Goal: Task Accomplishment & Management: Manage account settings

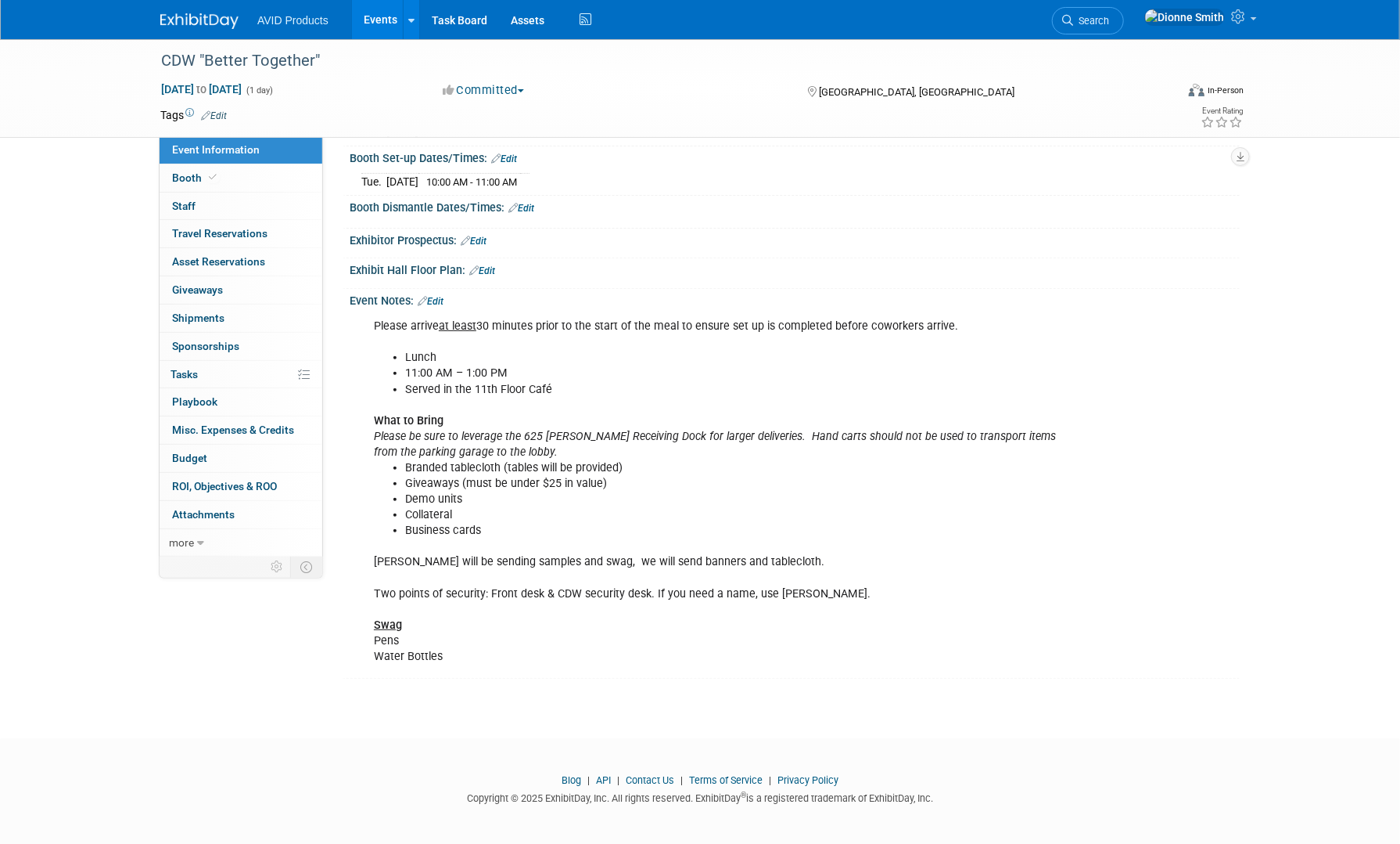
click at [189, 17] on img at bounding box center [200, 21] width 79 height 16
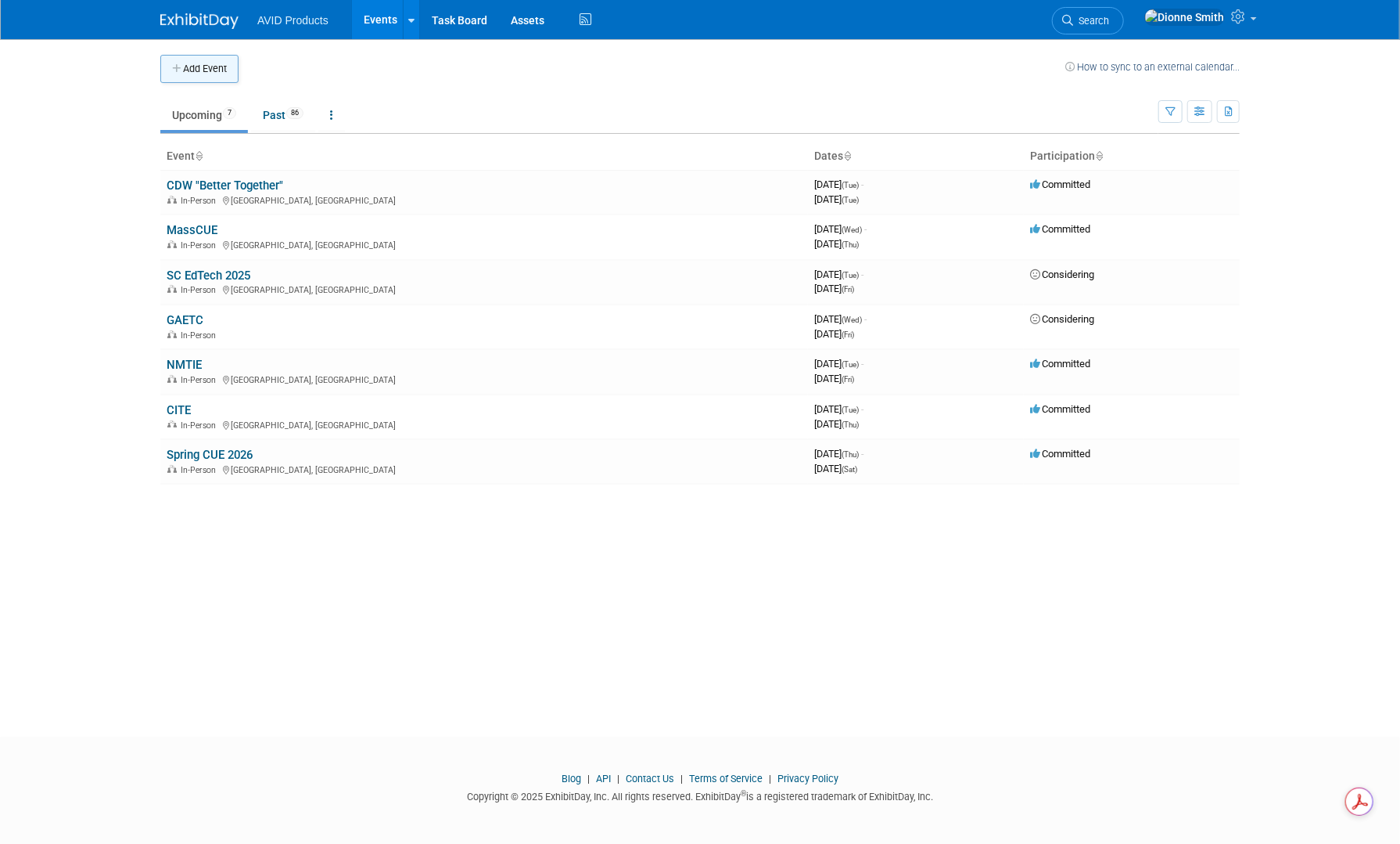
drag, startPoint x: 200, startPoint y: 64, endPoint x: 206, endPoint y: 76, distance: 13.4
click at [200, 64] on button "Add Event" at bounding box center [200, 69] width 79 height 28
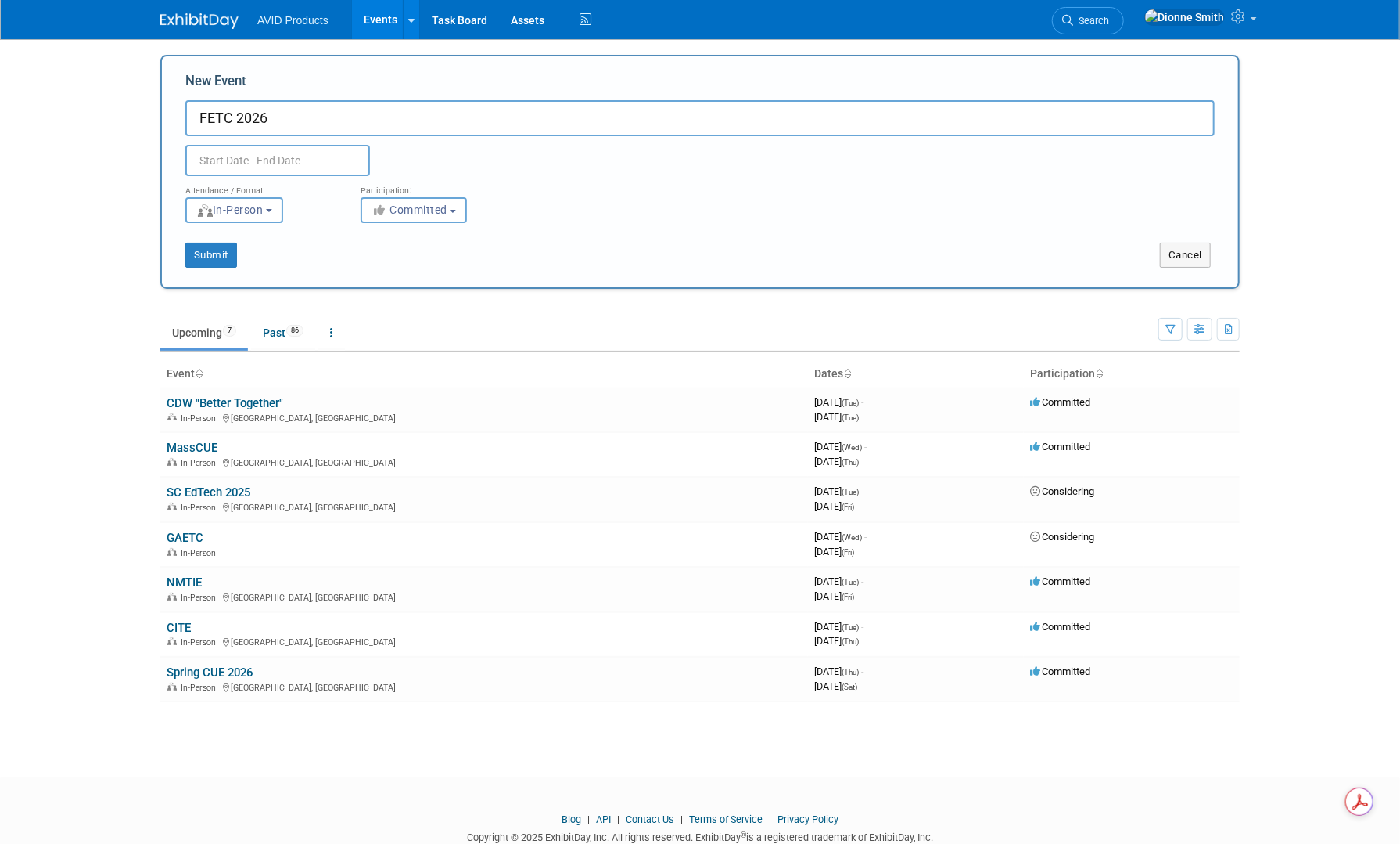
type input "FETC 2026"
click at [307, 156] on input "text" at bounding box center [277, 161] width 184 height 31
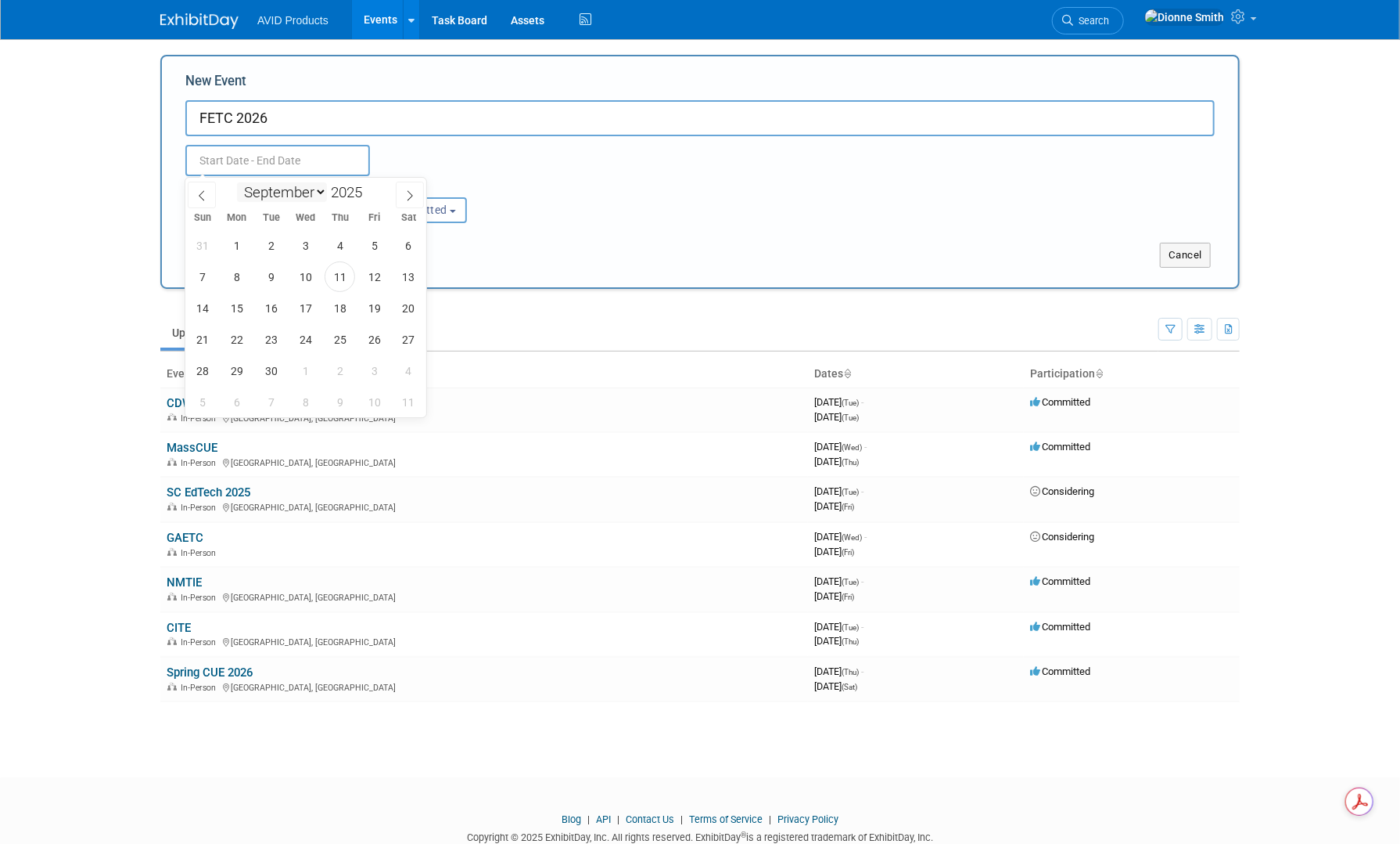
click at [312, 191] on select "January February March April May June July August September October November De…" at bounding box center [281, 192] width 90 height 19
select select "0"
click at [237, 183] on select "January February March April May June July August September October November De…" at bounding box center [281, 192] width 90 height 19
click at [369, 189] on span at bounding box center [369, 188] width 11 height 10
type input "2026"
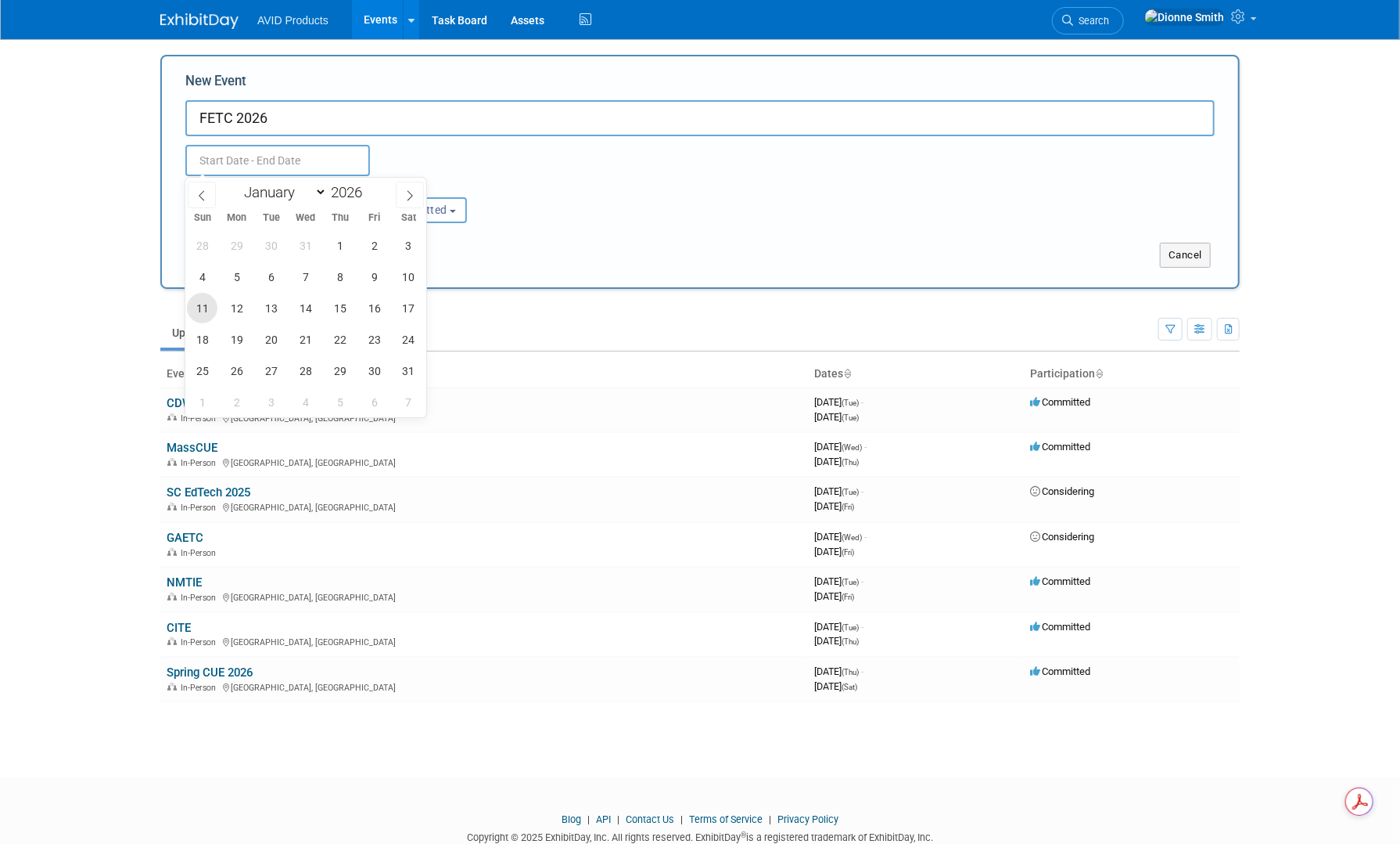
click at [206, 307] on span "11" at bounding box center [202, 308] width 31 height 31
click at [306, 308] on span "14" at bounding box center [305, 308] width 31 height 31
type input "Jan 11, 2026 to Jan 14, 2026"
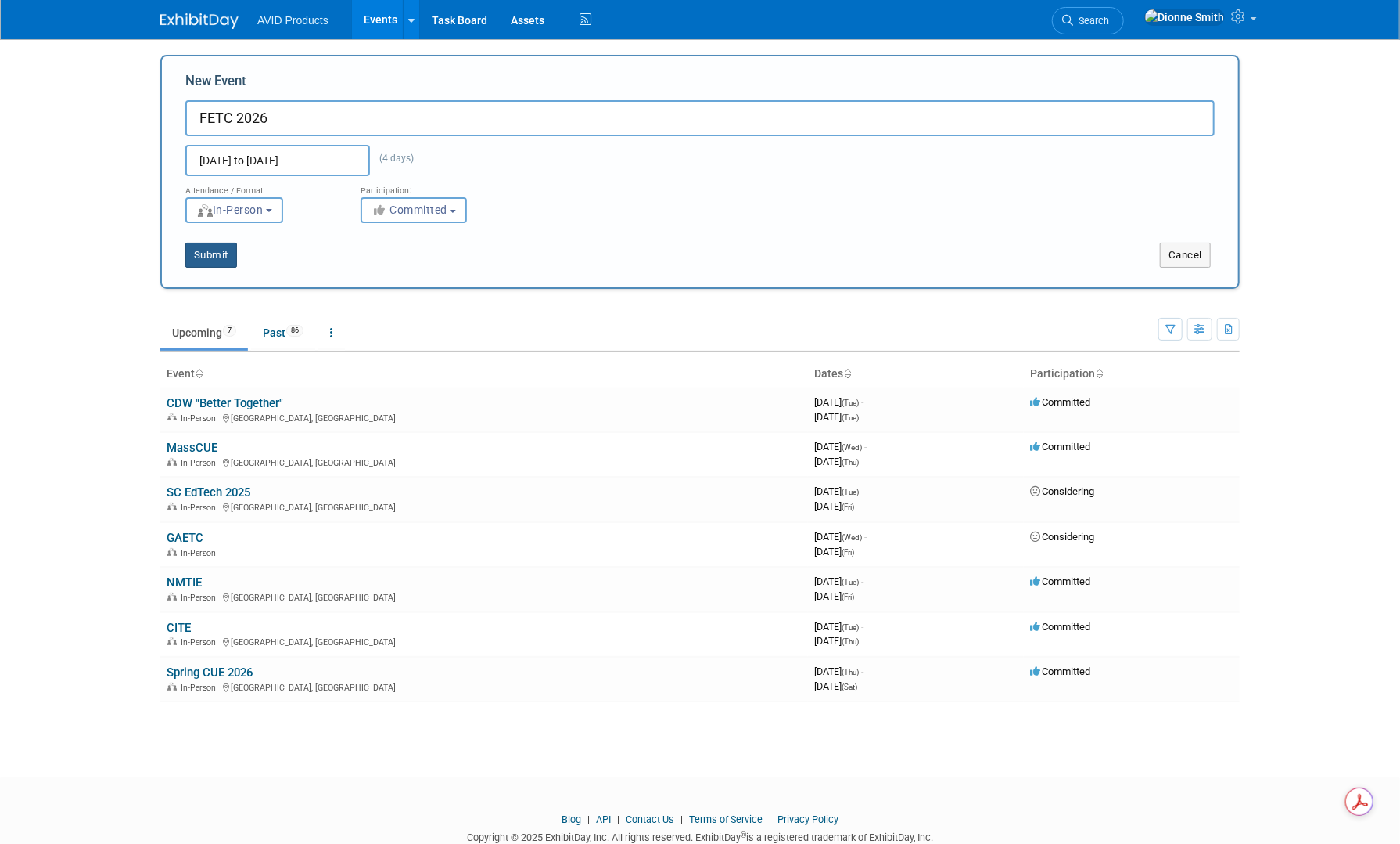
click at [216, 254] on button "Submit" at bounding box center [210, 255] width 52 height 25
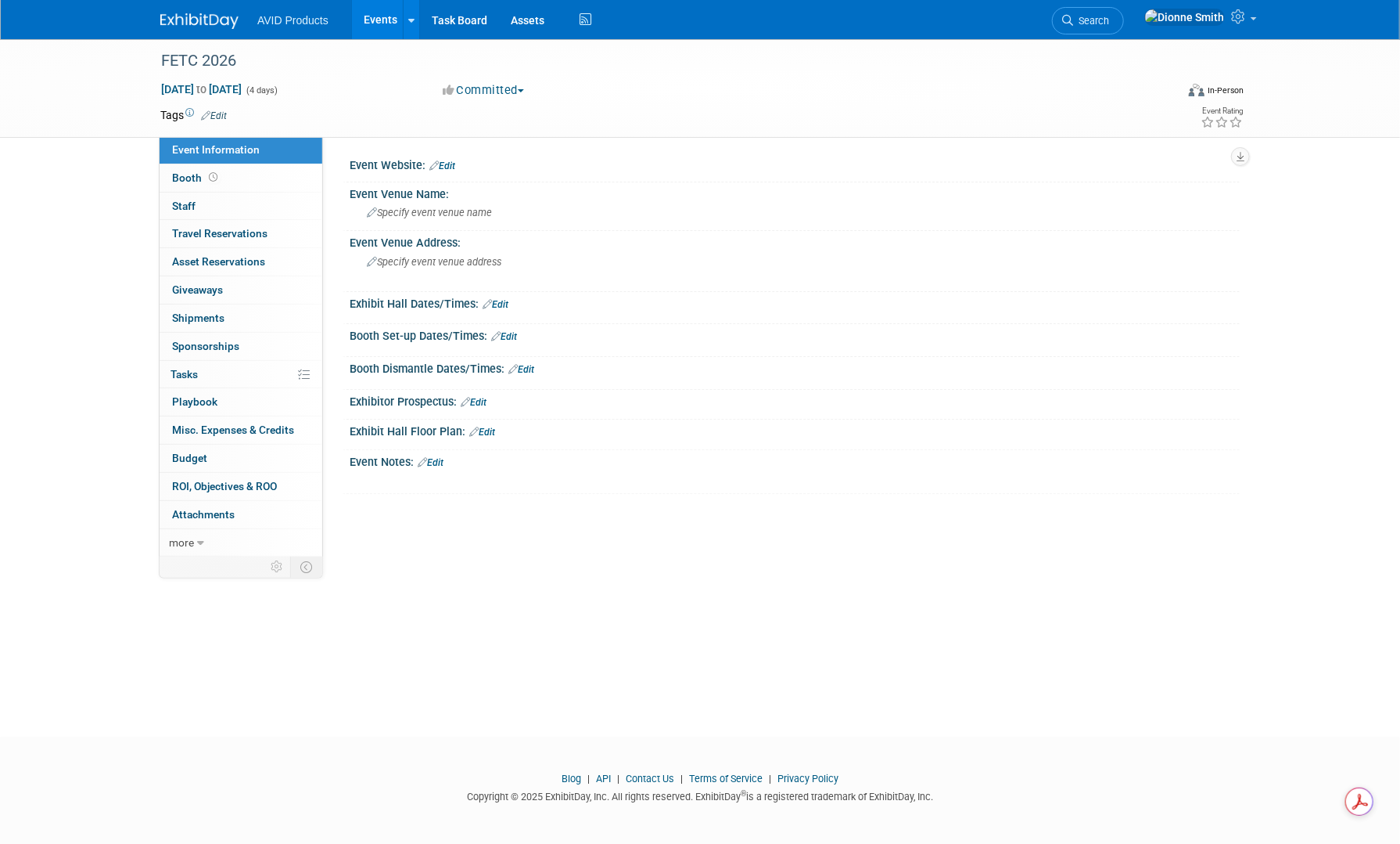
click at [435, 461] on link "Edit" at bounding box center [431, 462] width 26 height 11
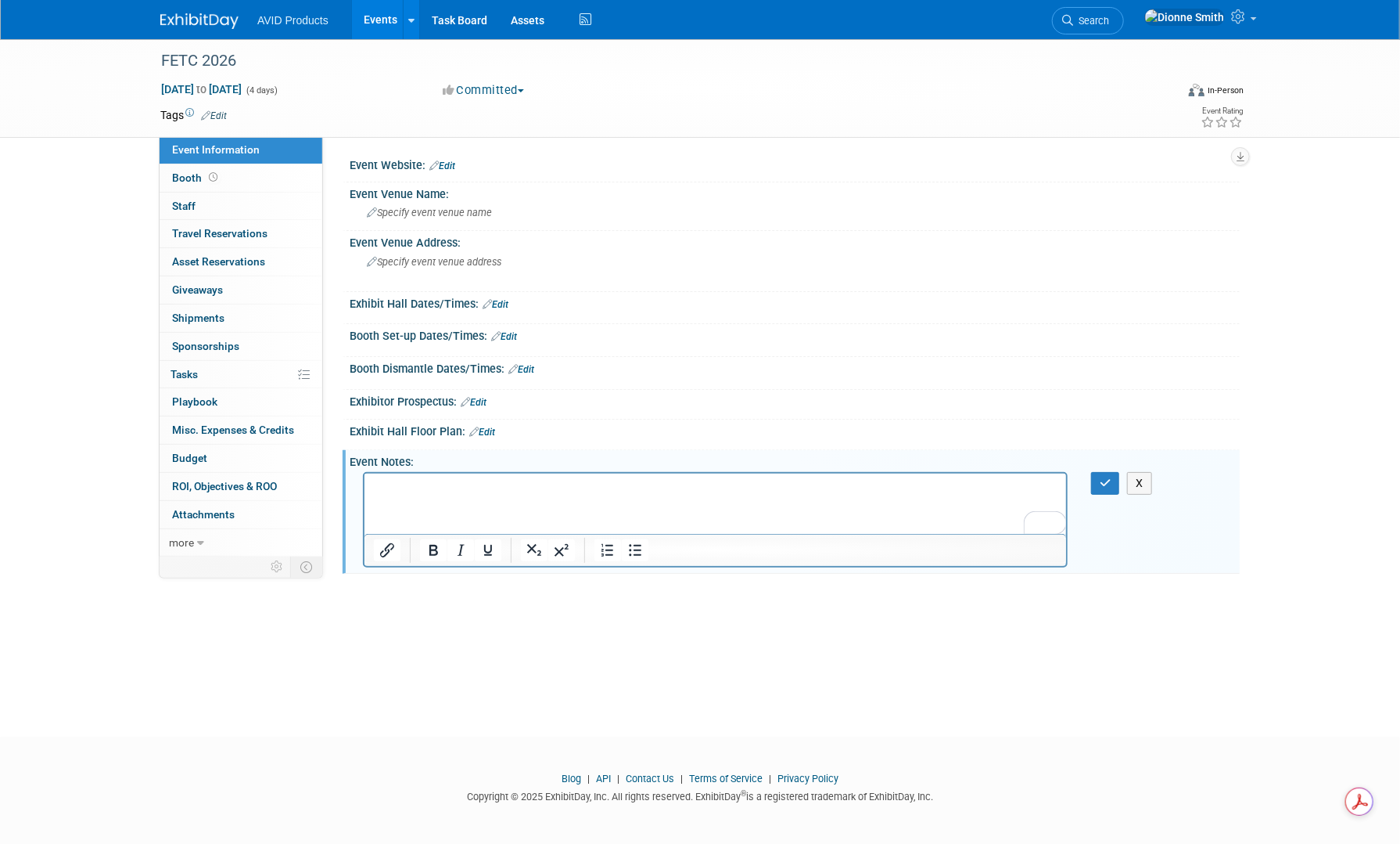
click at [384, 489] on p "To enrich screen reader interactions, please activate Accessibility in Grammarl…" at bounding box center [714, 487] width 684 height 16
click at [815, 488] on li "﻿https://www.xpressreg.net/register/FETC0126/exhibitor/login.asp" at bounding box center [730, 487] width 652 height 16
click at [404, 485] on li "https://www.xpressreg.net/register/FETC0126/exhibitor/login.asp﻿" at bounding box center [730, 487] width 652 height 16
click at [399, 485] on ul "﻿https://www.xpressreg.net/register/FETC0126/exhibitor/login.asp" at bounding box center [714, 487] width 684 height 16
click at [734, 495] on html "﻿https://www.xpressreg.net/register/FETC0126/exhibitor/login.asp" at bounding box center [714, 483] width 701 height 22
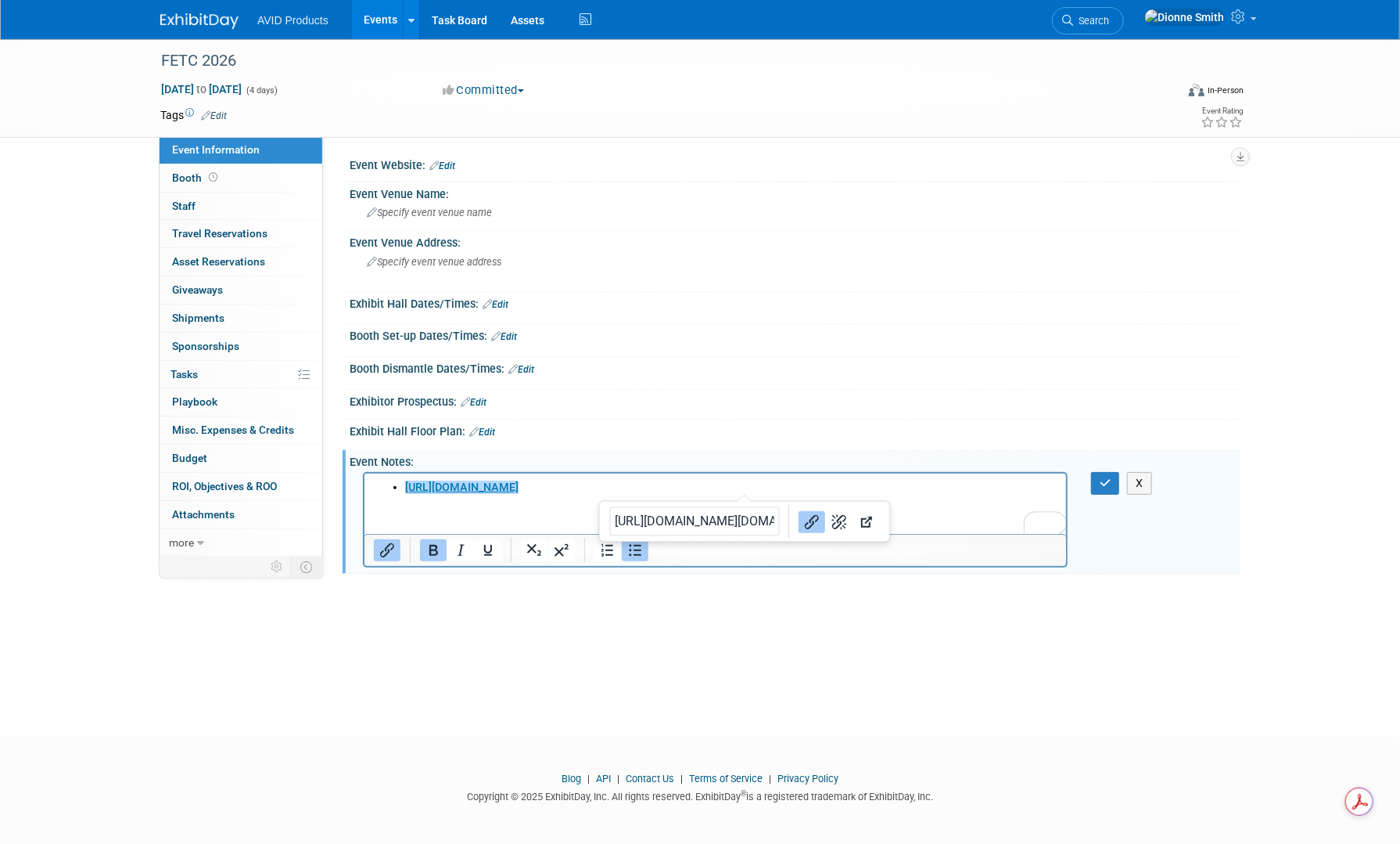
click at [402, 488] on ul "https://www.xpressreg.net/register/FETC0126/exhibitor/login.asp﻿" at bounding box center [714, 487] width 684 height 16
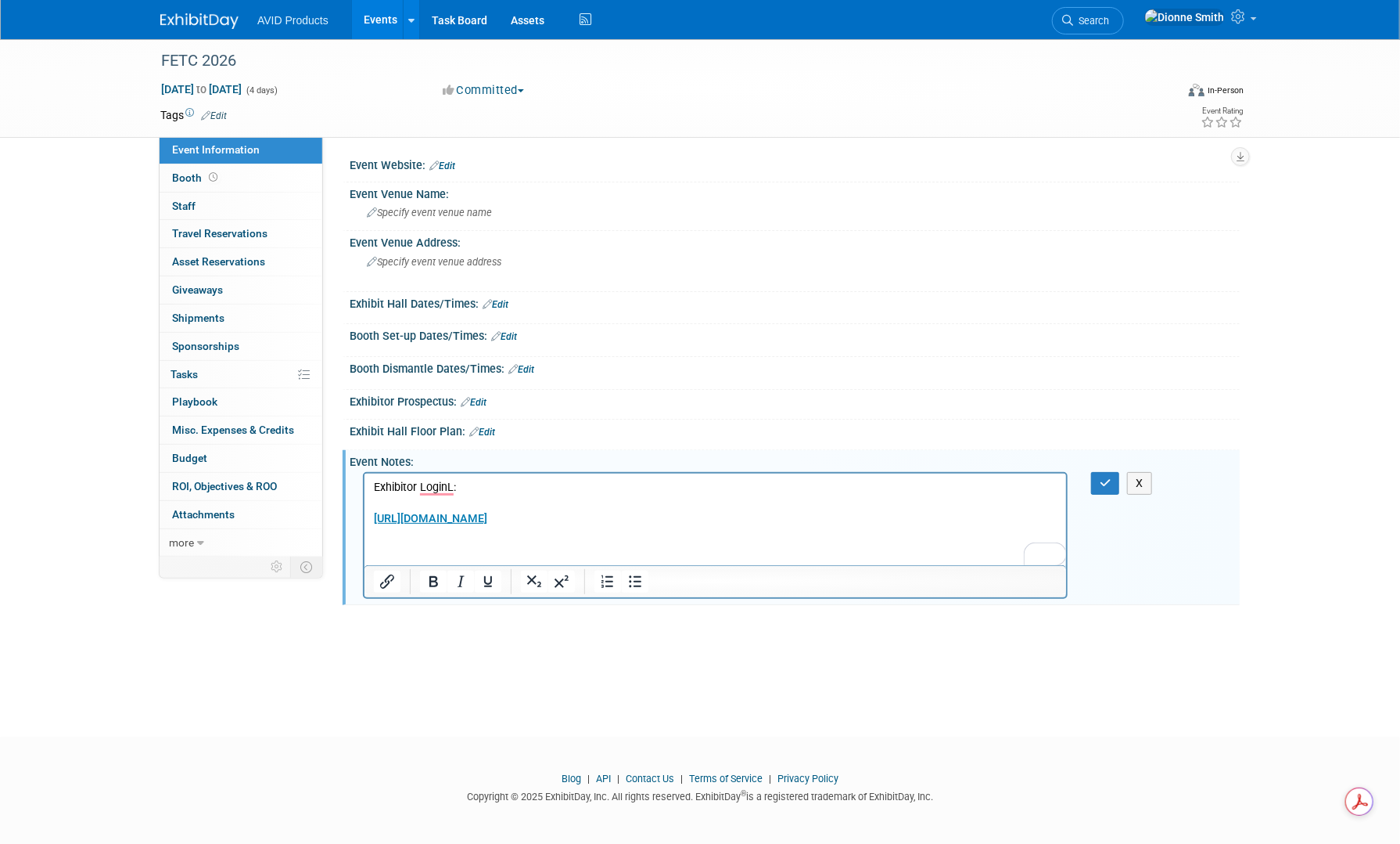
click at [453, 158] on div "Event Website: Edit" at bounding box center [794, 163] width 890 height 20
click at [410, 207] on span "Specify event venue name" at bounding box center [429, 211] width 125 height 11
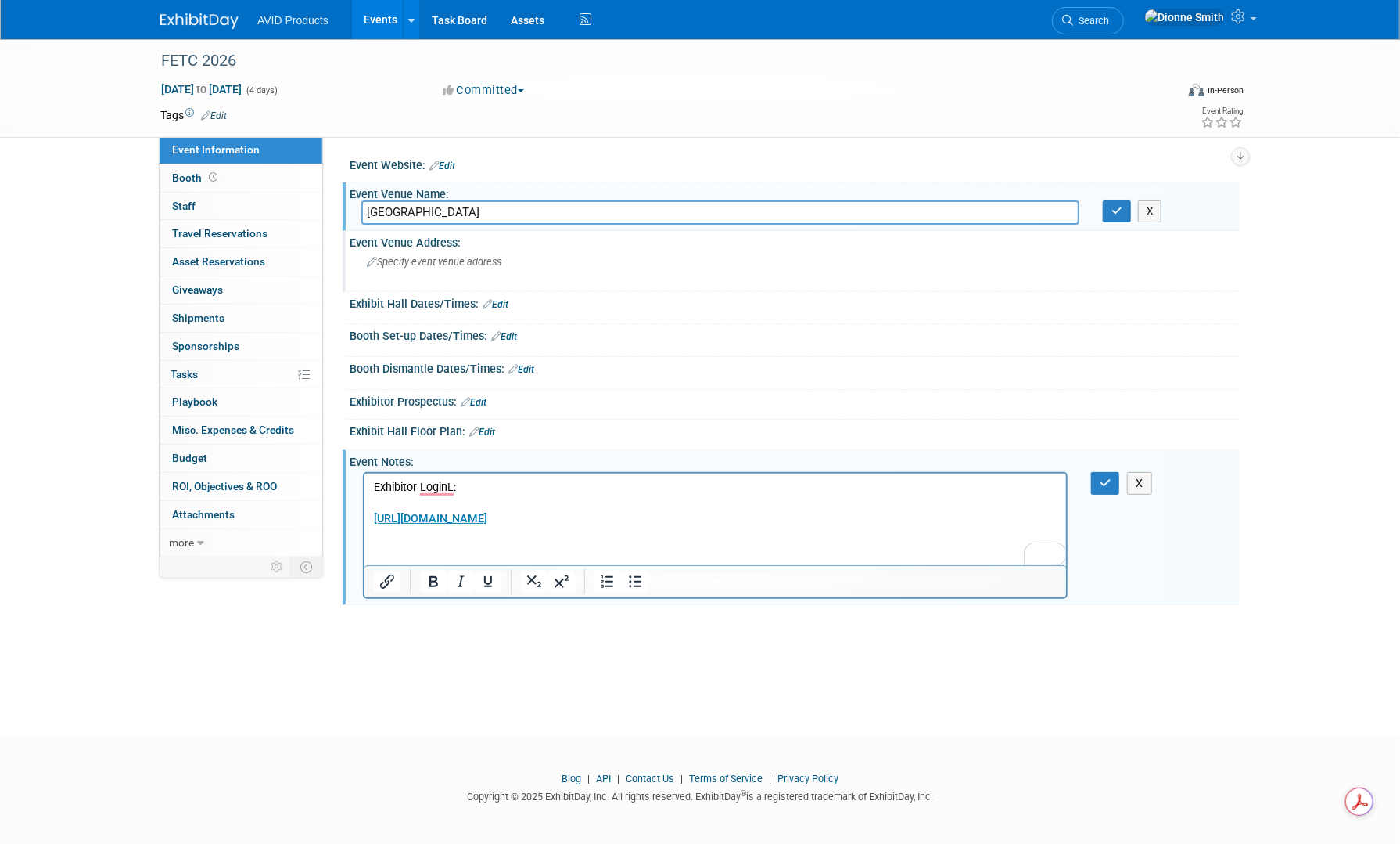
type input "[GEOGRAPHIC_DATA]"
click at [471, 252] on div "Specify event venue address" at bounding box center [535, 267] width 348 height 36
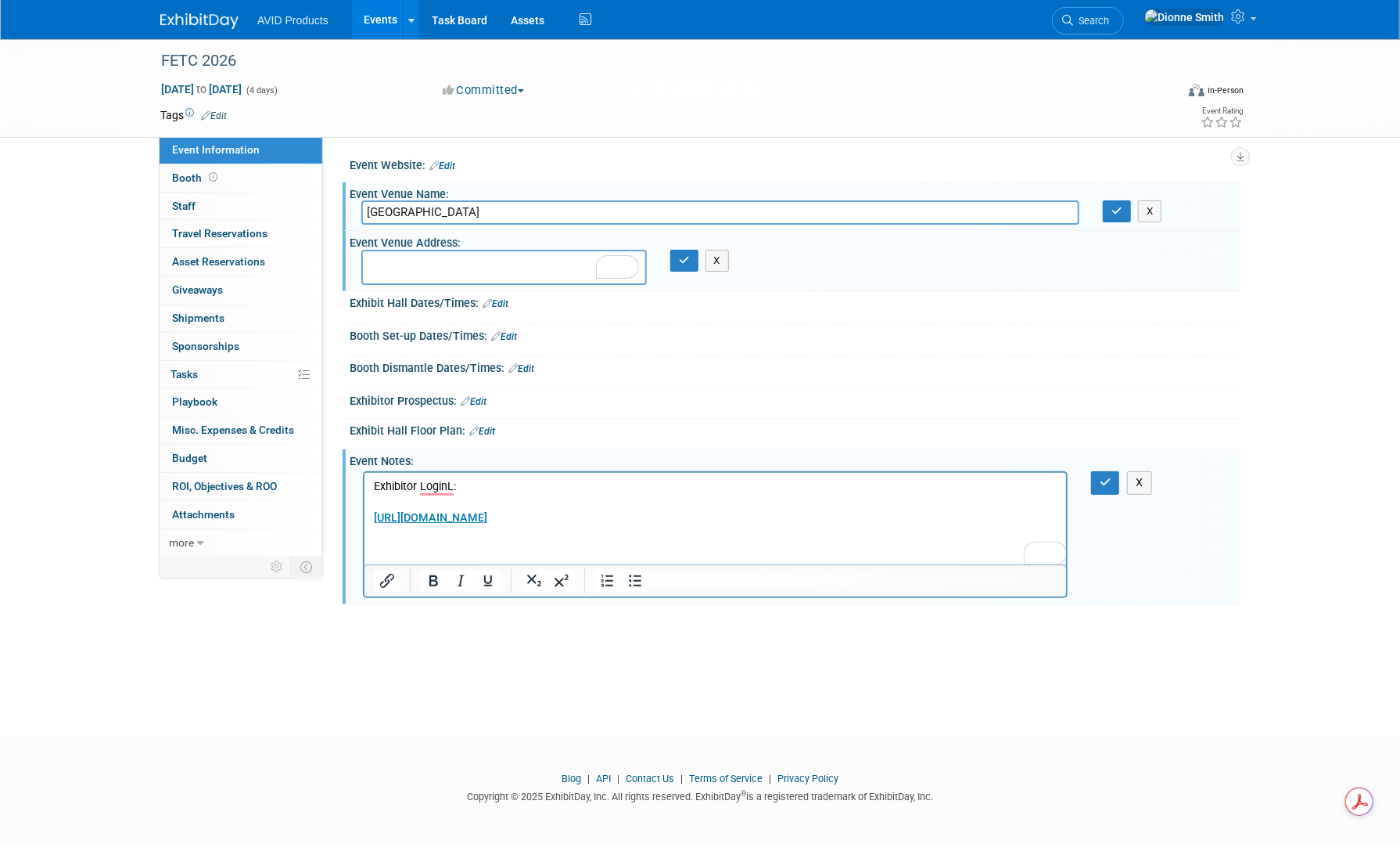
click at [423, 272] on textarea "To enrich screen reader interactions, please activate Accessibility in Grammarl…" at bounding box center [504, 267] width 286 height 35
paste textarea "[STREET_ADDRESS]"
type textarea "[STREET_ADDRESS]"
click at [690, 259] on button "button" at bounding box center [685, 260] width 28 height 22
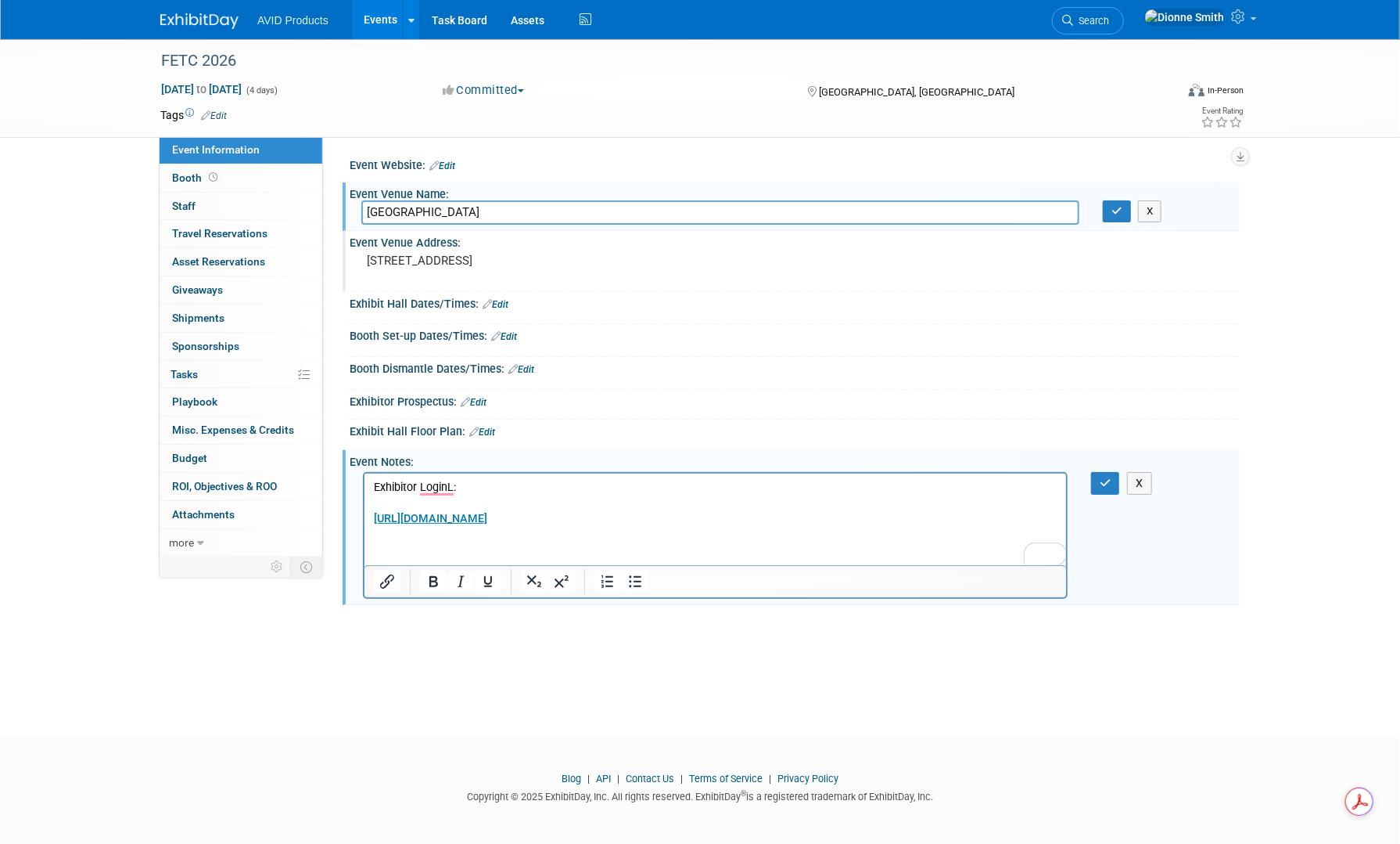
click at [743, 521] on p "﻿ https://www.xpressreg.net/register/FETC0126/exhibitor/login.asp" at bounding box center [714, 518] width 684 height 16
click at [756, 515] on p "﻿ https://www.xpressreg.net/register/FETC0126/exhibitor/login.asp﻿" at bounding box center [714, 518] width 684 height 16
click at [449, 484] on p "Exhibitor LoginL:" at bounding box center [714, 487] width 684 height 16
click at [452, 485] on p "Exhibitor LoginL:" at bounding box center [714, 487] width 684 height 16
click at [740, 521] on p "﻿ https://www.xpressreg.net/register/FETC0126/exhibitor/login.asp﻿" at bounding box center [714, 518] width 684 height 16
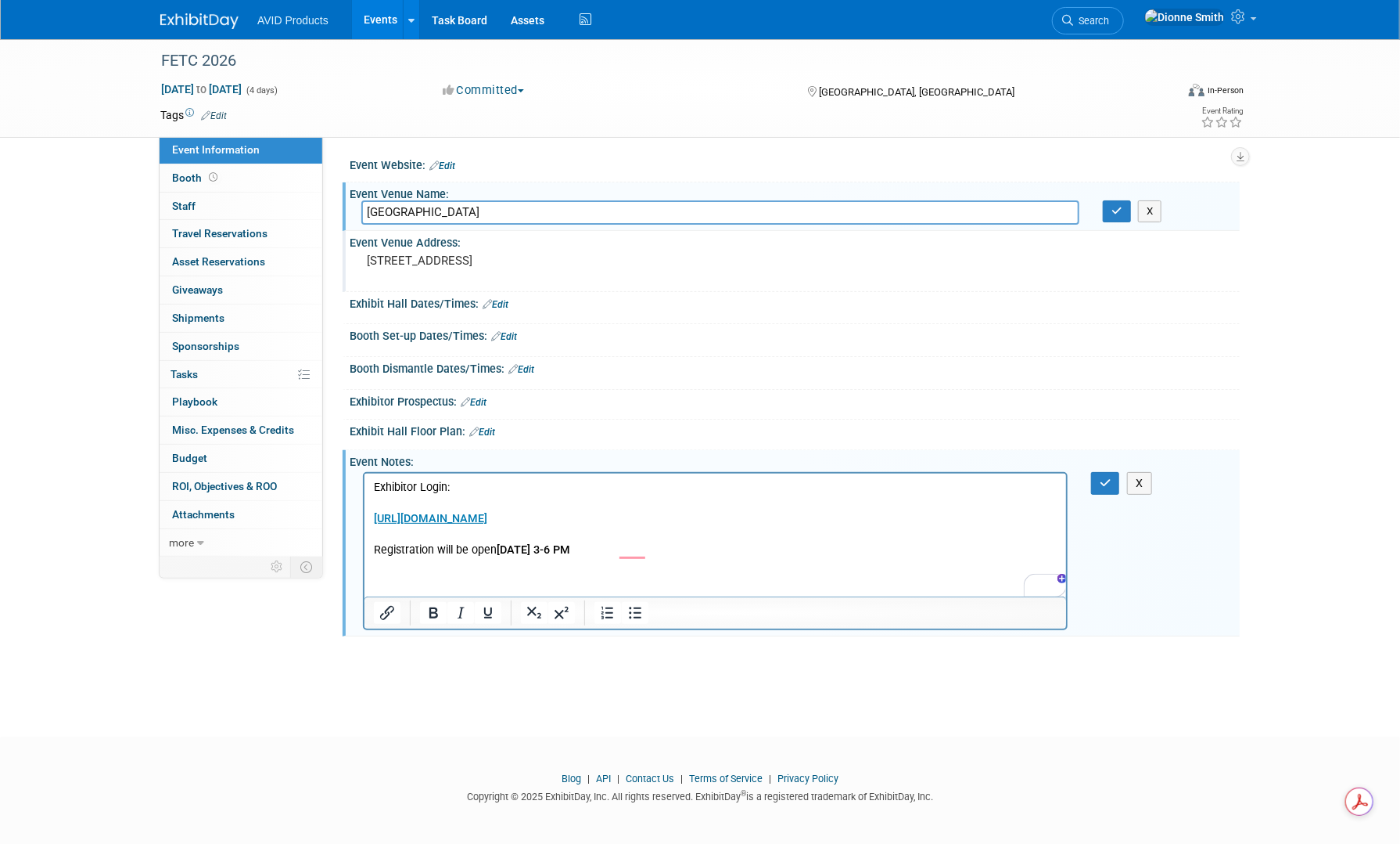
click at [507, 335] on link "Edit" at bounding box center [505, 336] width 26 height 11
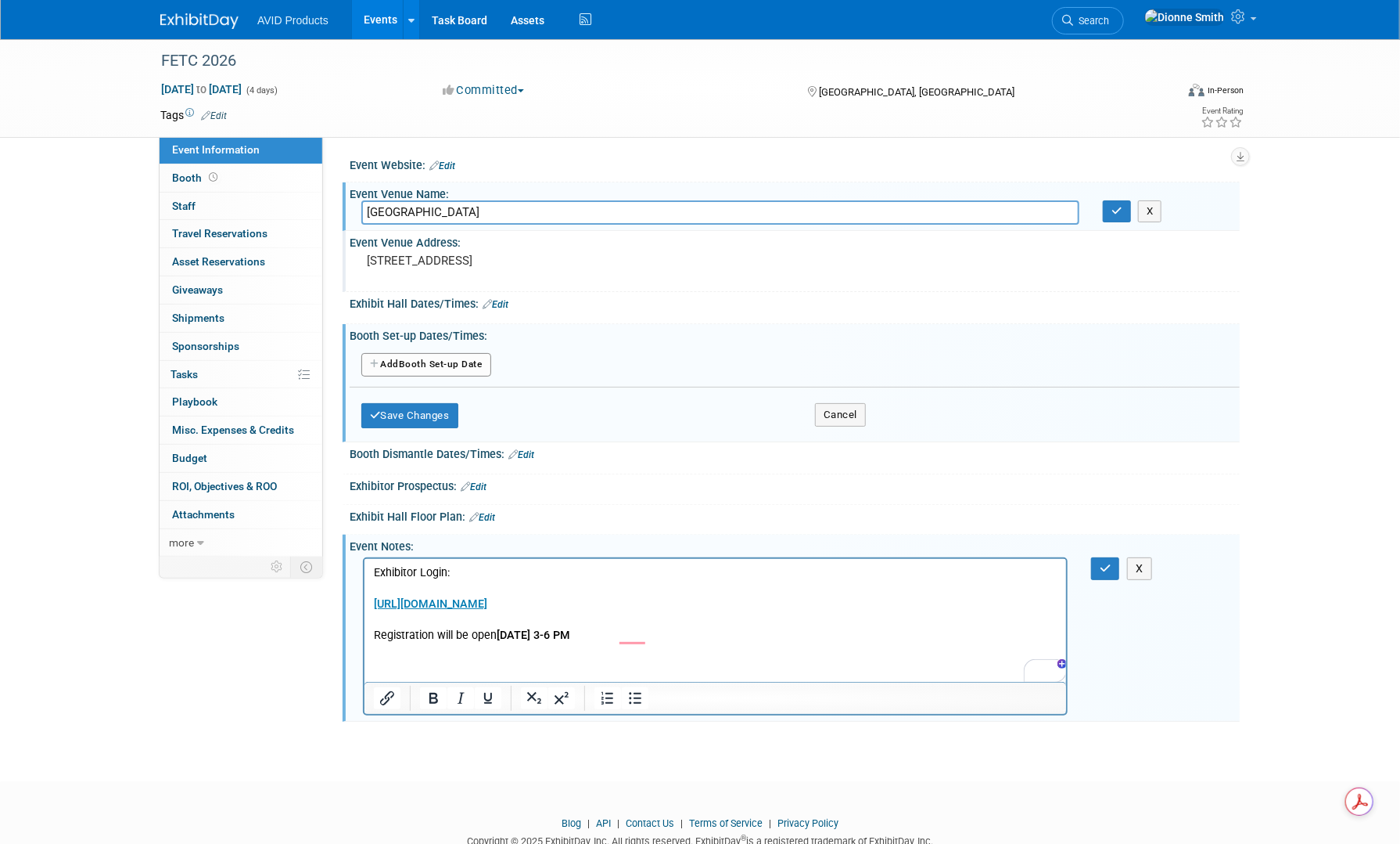
click at [474, 362] on button "Add Another Booth Set-up Date" at bounding box center [426, 364] width 130 height 24
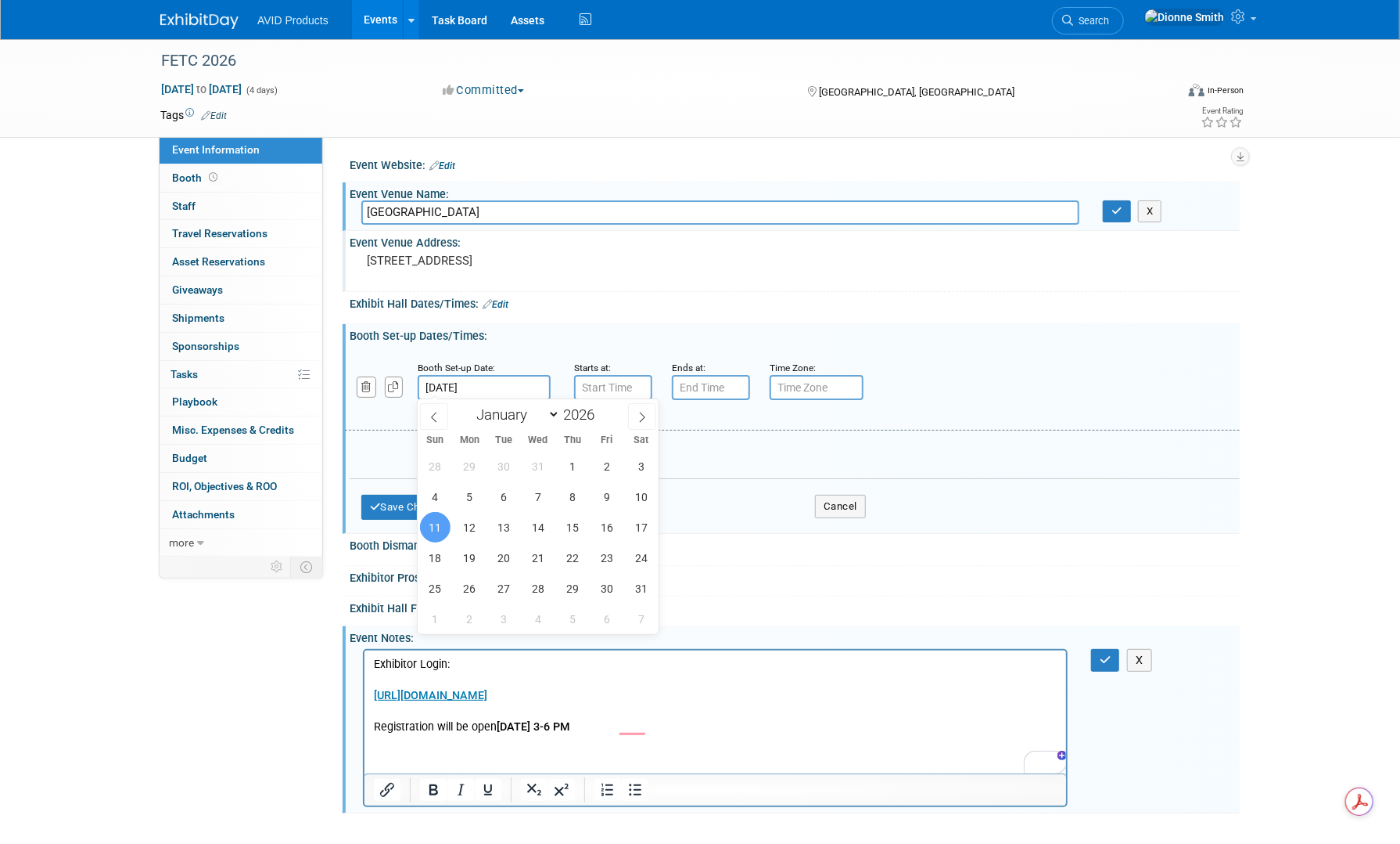
click at [500, 383] on input "Jan 11, 2026" at bounding box center [484, 387] width 133 height 25
click at [651, 499] on span "10" at bounding box center [641, 496] width 31 height 31
type input "Jan 10, 2026"
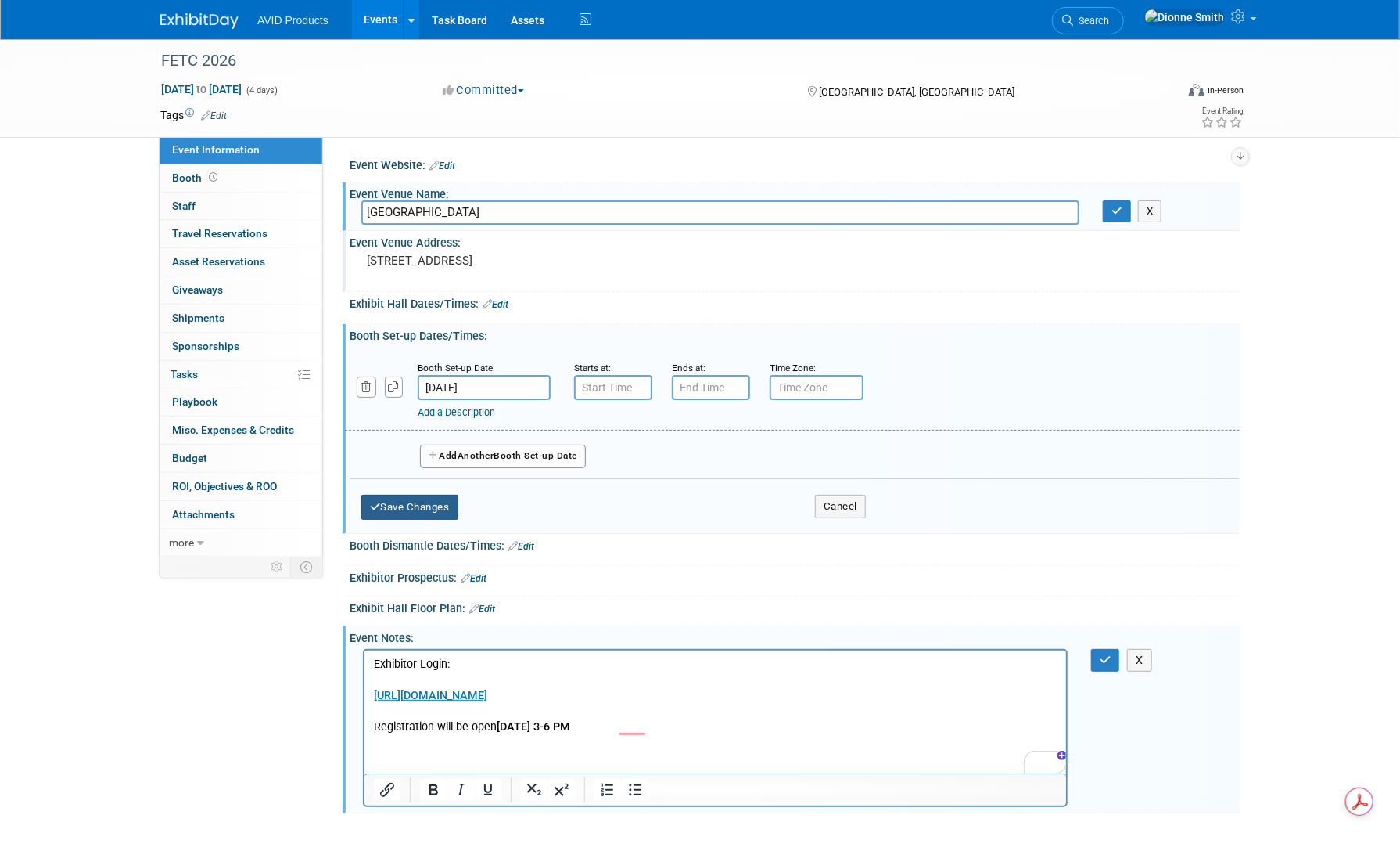
click at [417, 502] on button "Save Changes" at bounding box center [410, 507] width 97 height 25
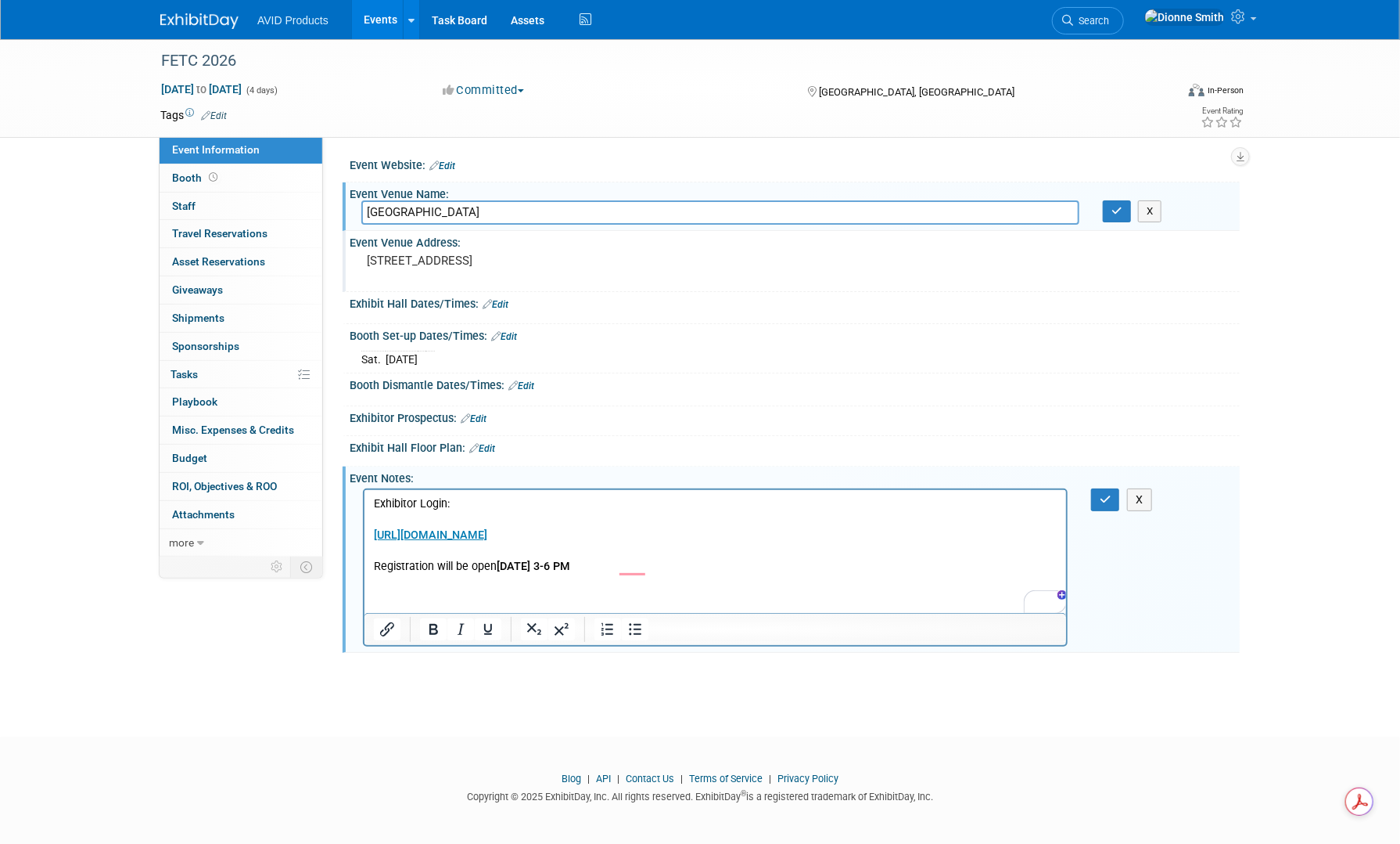
click at [524, 386] on link "Edit" at bounding box center [521, 385] width 26 height 11
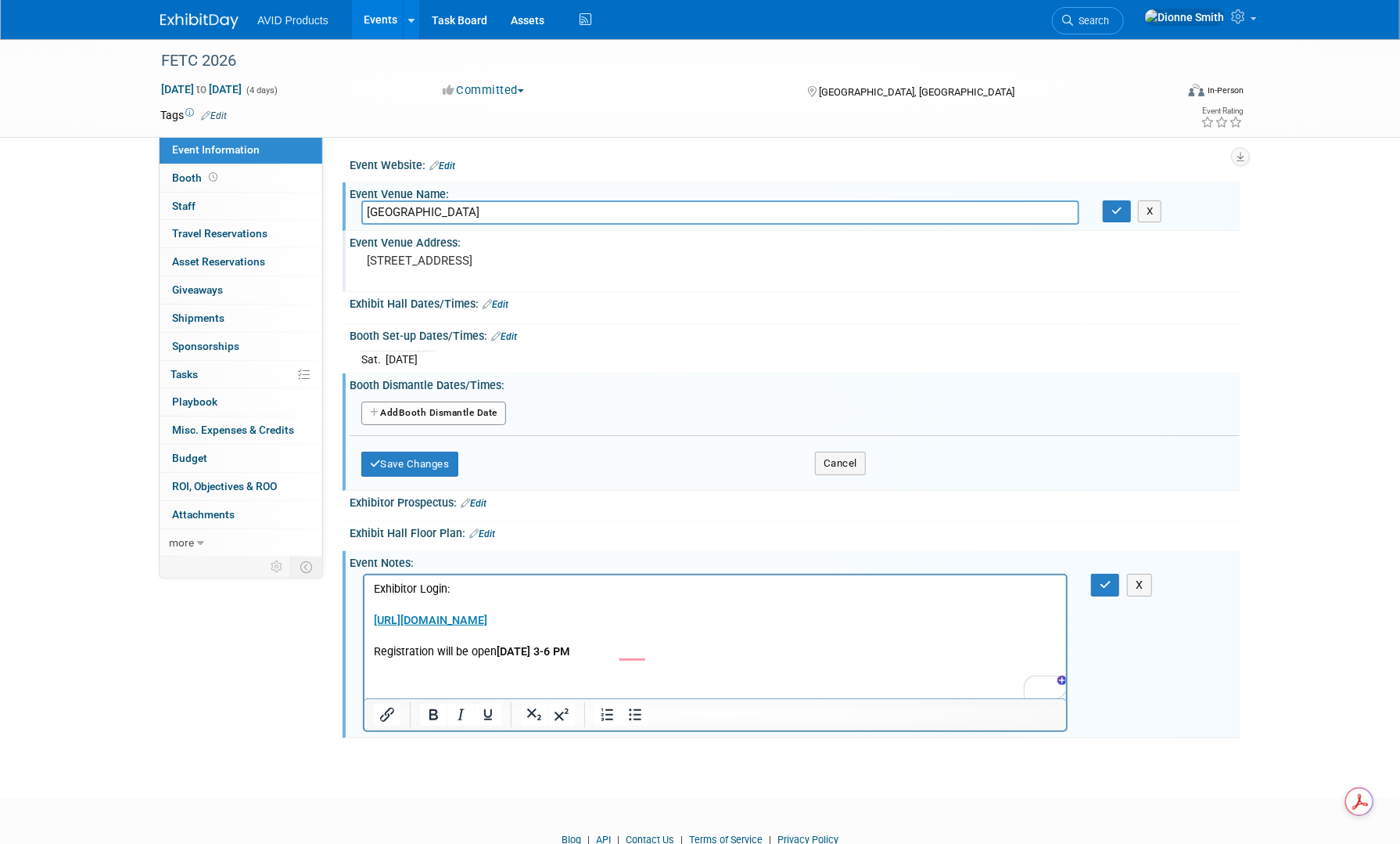
click at [461, 409] on button "Add Another Booth Dismantle Date" at bounding box center [434, 413] width 145 height 24
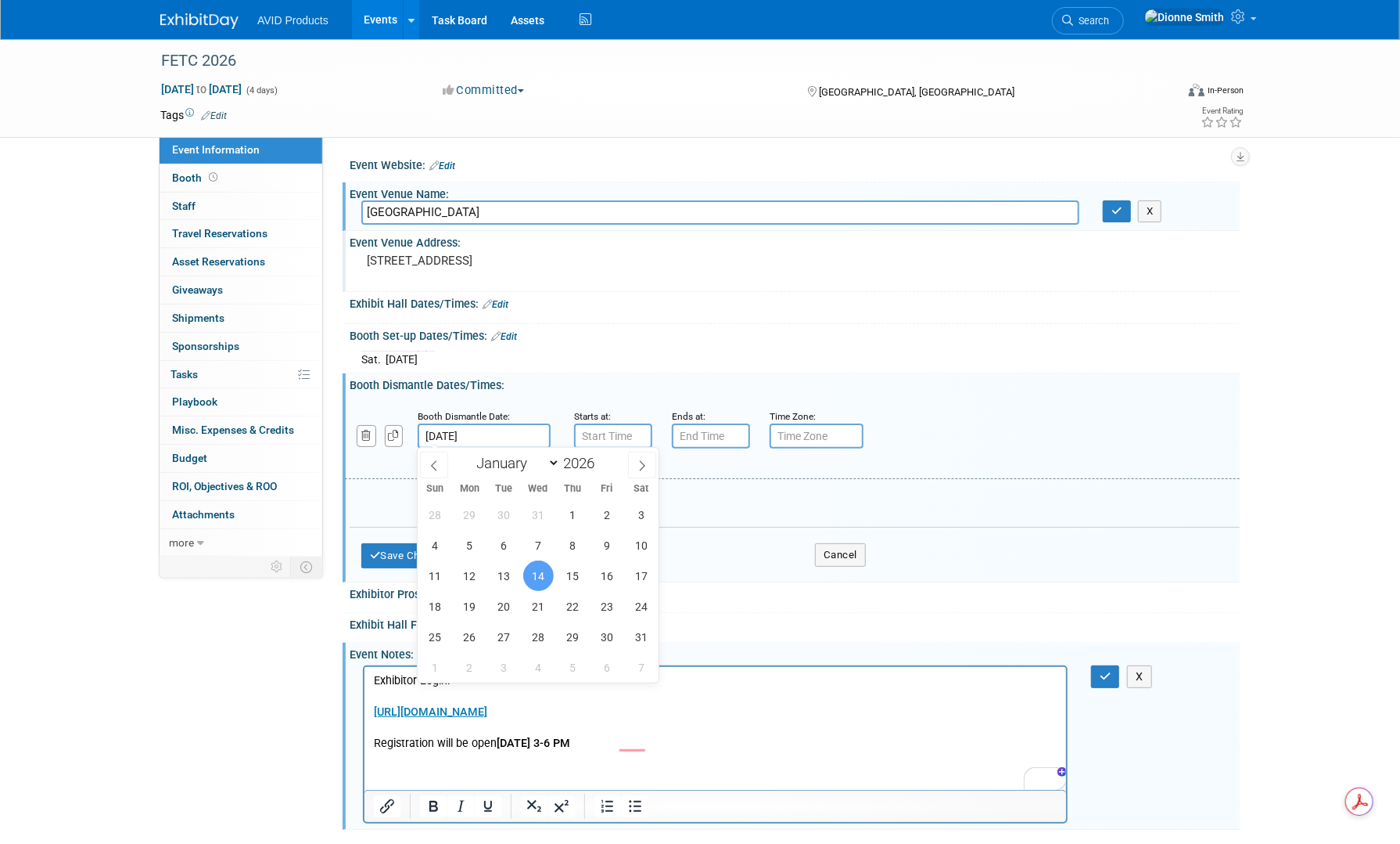
click at [472, 427] on input "Jan 14, 2026" at bounding box center [484, 436] width 133 height 25
click at [499, 576] on span "13" at bounding box center [504, 575] width 31 height 31
type input "Jan 13, 2026"
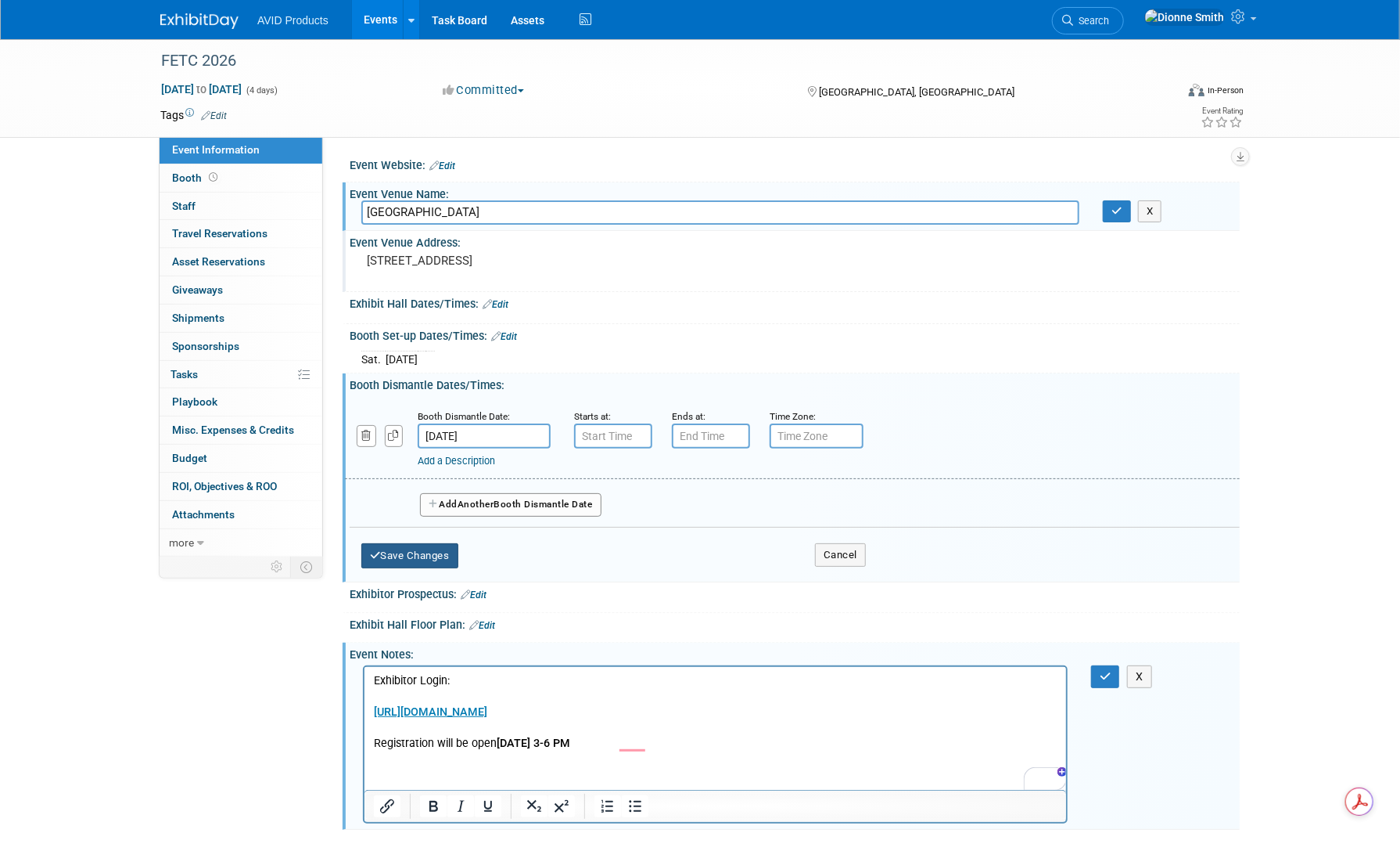
click at [386, 557] on button "Save Changes" at bounding box center [410, 556] width 97 height 25
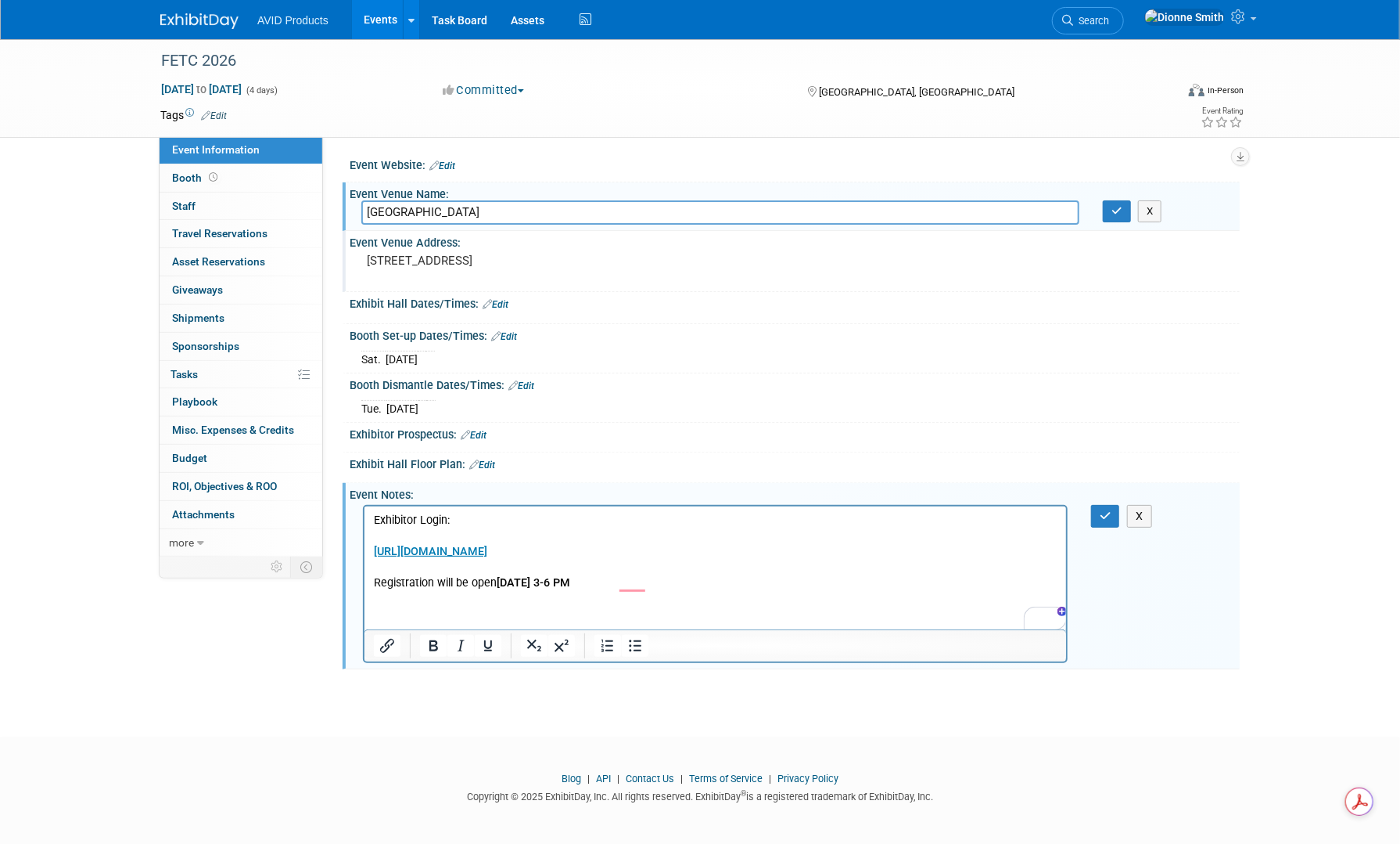
click at [500, 301] on link "Edit" at bounding box center [496, 304] width 26 height 11
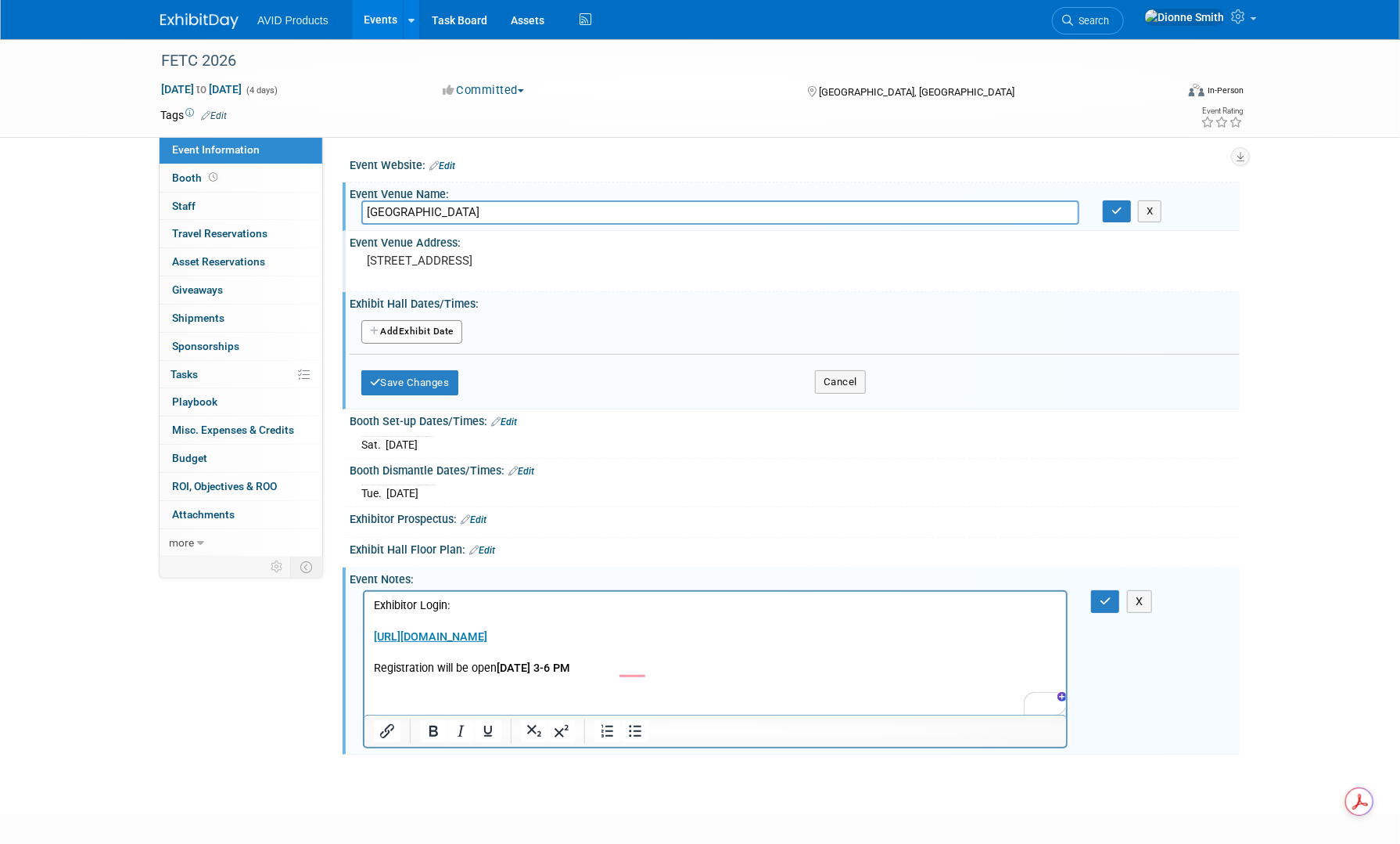
click at [449, 329] on button "Add Another Exhibit Date" at bounding box center [412, 331] width 101 height 24
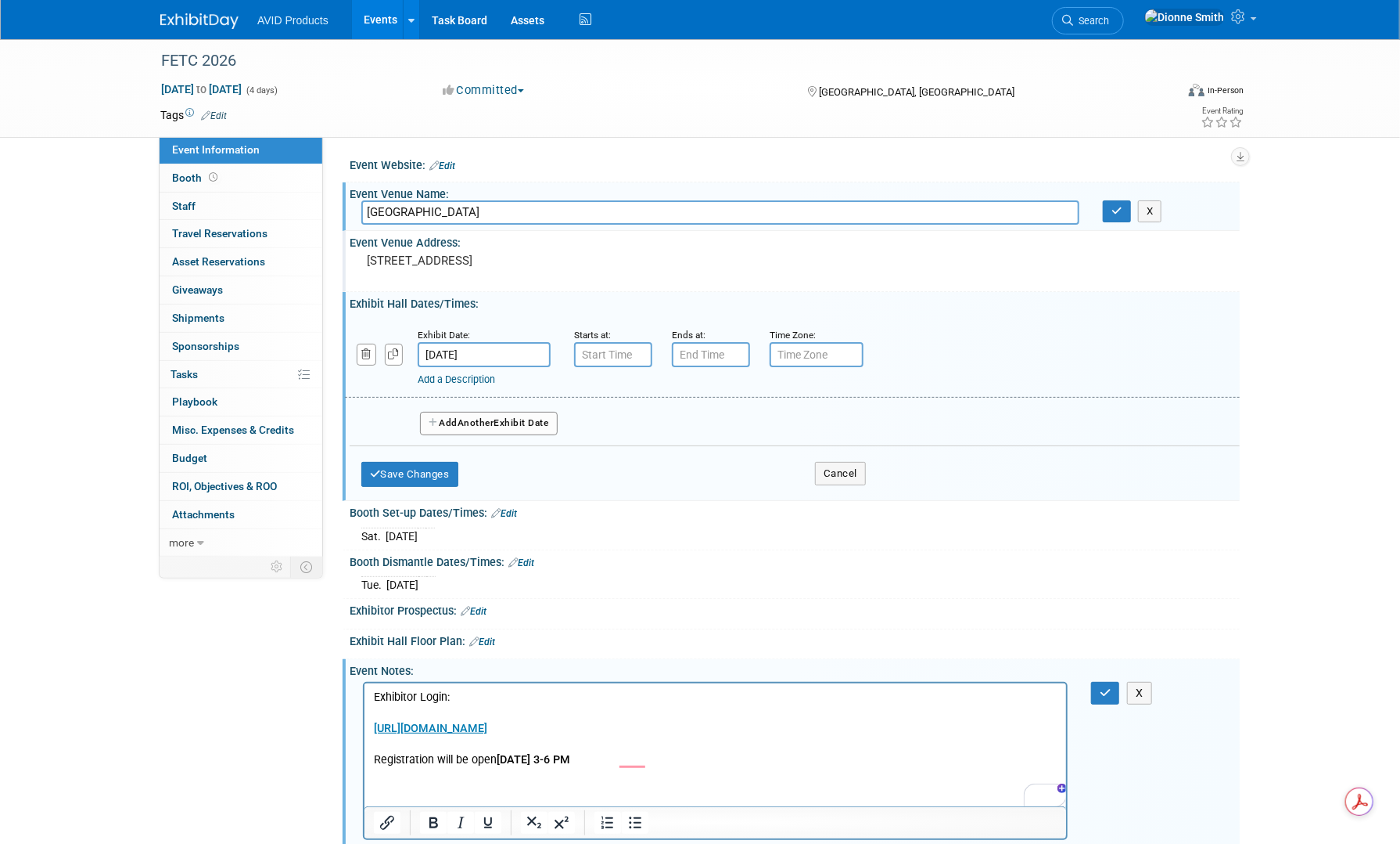
click at [531, 349] on input "Jan 11, 2026" at bounding box center [484, 354] width 133 height 25
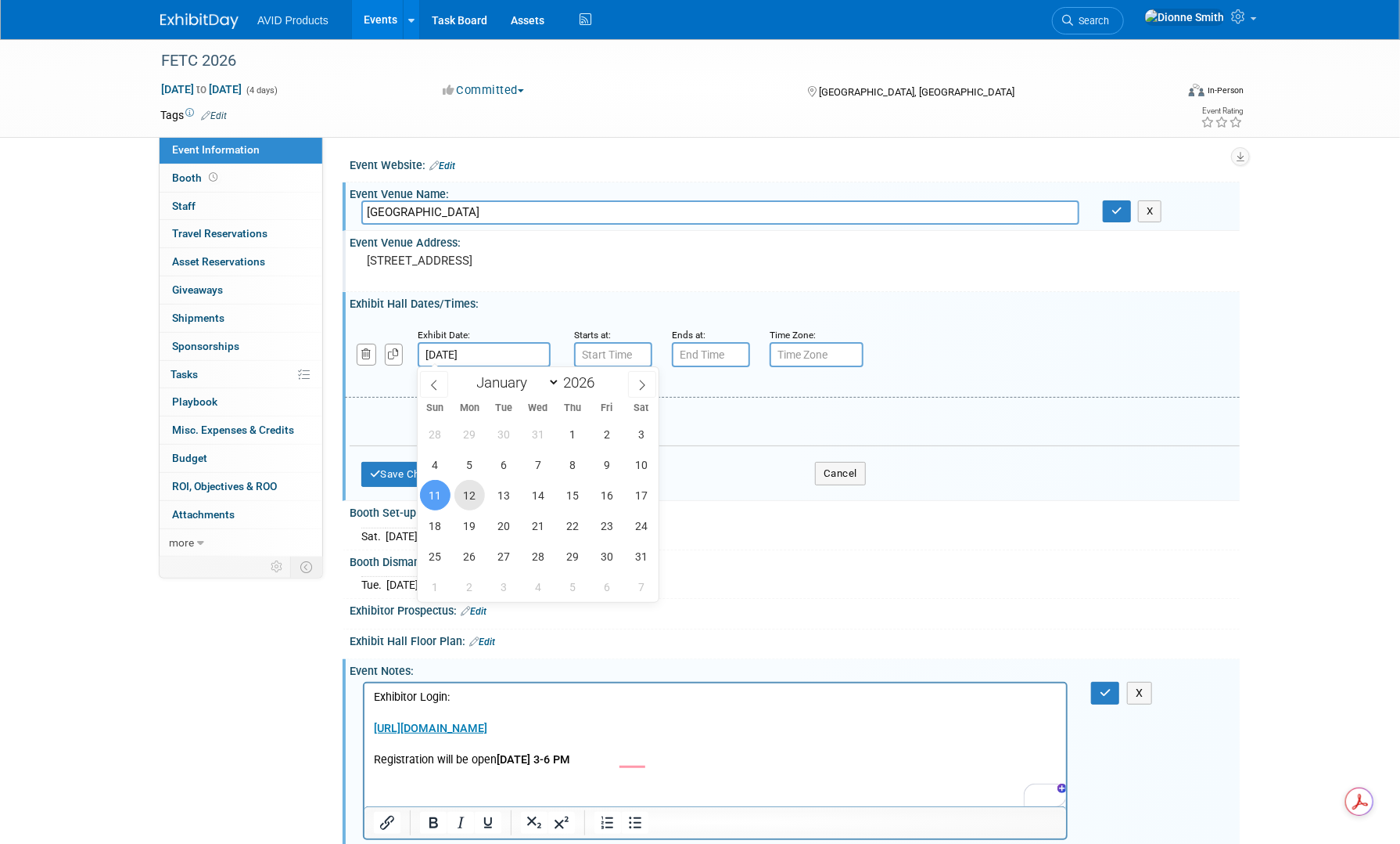
click at [474, 492] on span "12" at bounding box center [469, 495] width 31 height 31
type input "Jan 12, 2026"
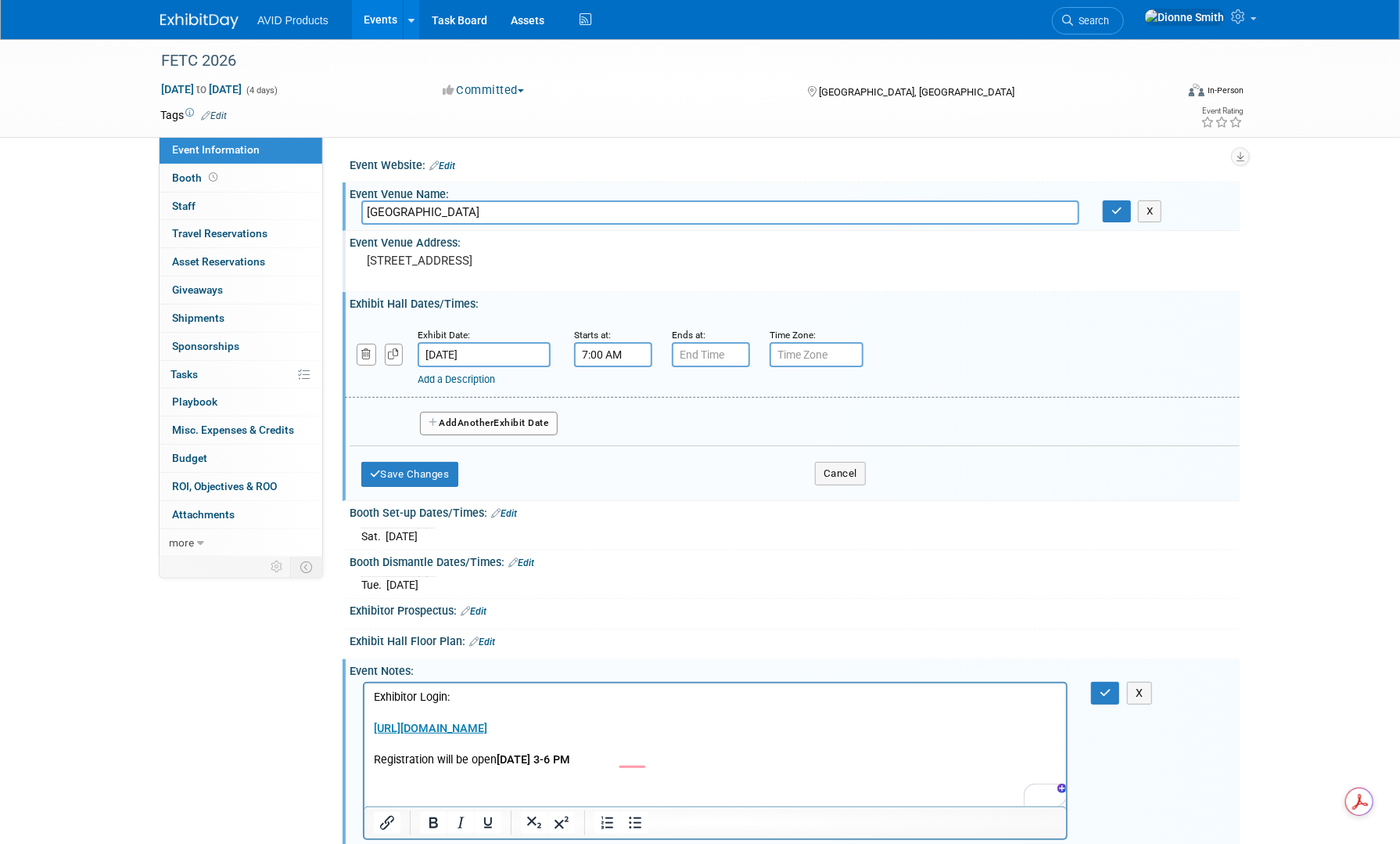
click at [634, 349] on input "7:00 AM" at bounding box center [613, 354] width 79 height 25
click at [618, 428] on span "07" at bounding box center [611, 426] width 30 height 28
click at [715, 477] on td "10" at bounding box center [703, 478] width 50 height 42
type input "10:00 AM"
click at [730, 494] on span at bounding box center [726, 496] width 106 height 27
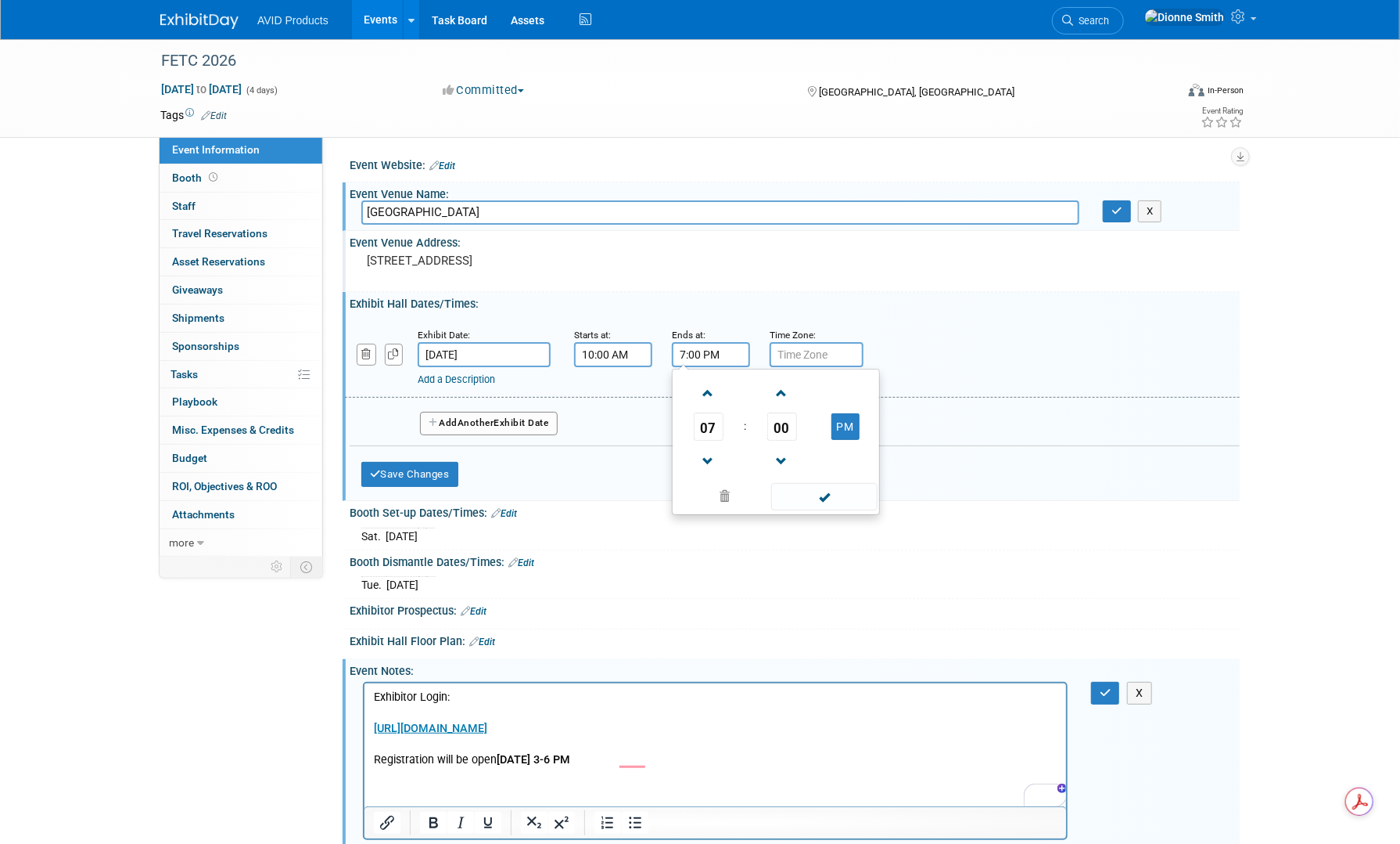
click at [729, 349] on input "7:00 PM" at bounding box center [711, 354] width 79 height 25
click at [710, 432] on span "07" at bounding box center [709, 426] width 30 height 28
click at [767, 441] on td "05" at bounding box center [750, 436] width 50 height 42
click at [783, 430] on span "00" at bounding box center [783, 426] width 30 height 28
drag, startPoint x: 792, startPoint y: 432, endPoint x: 807, endPoint y: 441, distance: 17.5
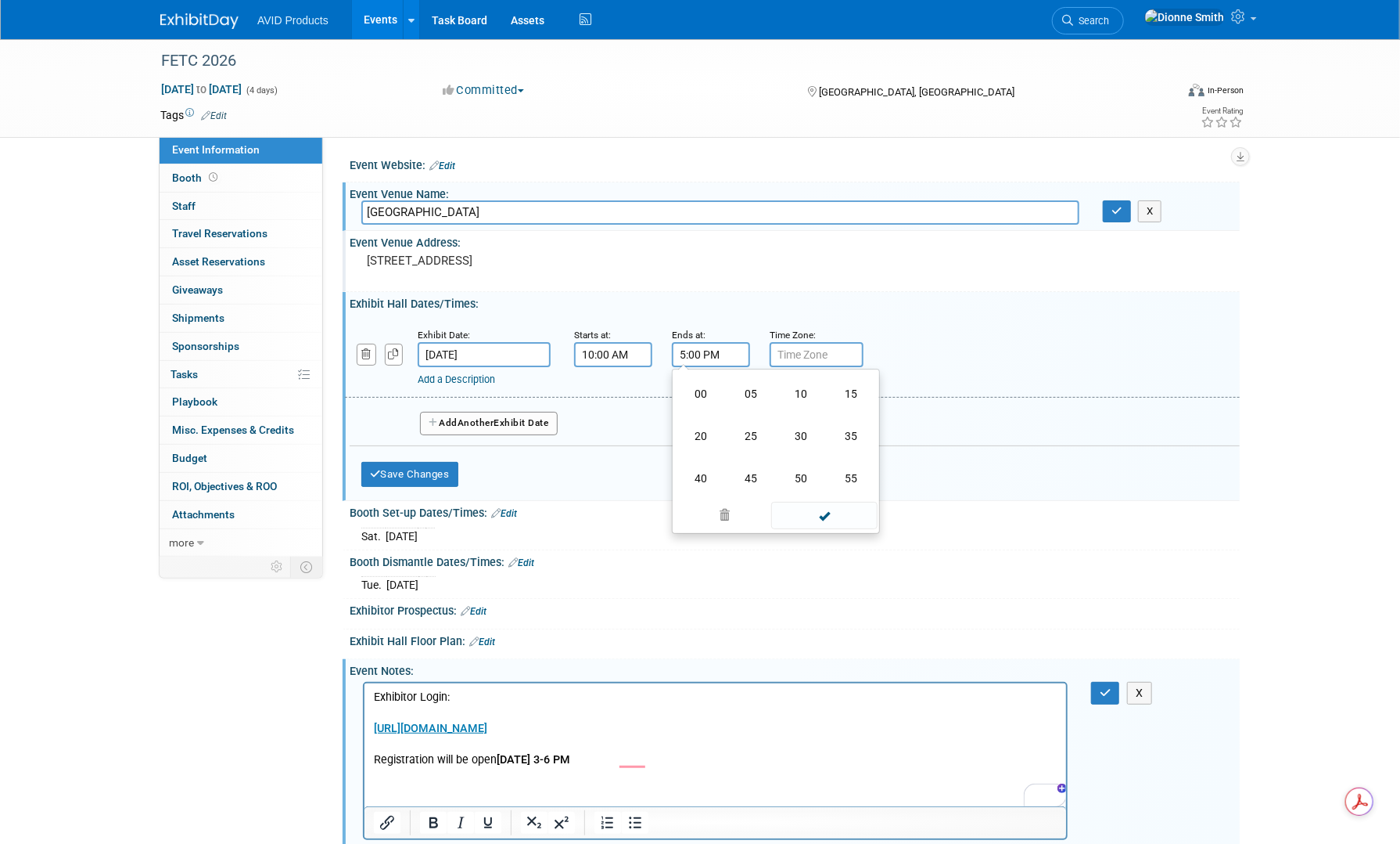
click at [792, 432] on td "30" at bounding box center [801, 436] width 50 height 42
type input "5:30 PM"
click at [820, 497] on span at bounding box center [824, 496] width 106 height 27
click at [820, 359] on input "text" at bounding box center [816, 354] width 93 height 25
click at [804, 361] on input "text" at bounding box center [816, 354] width 93 height 25
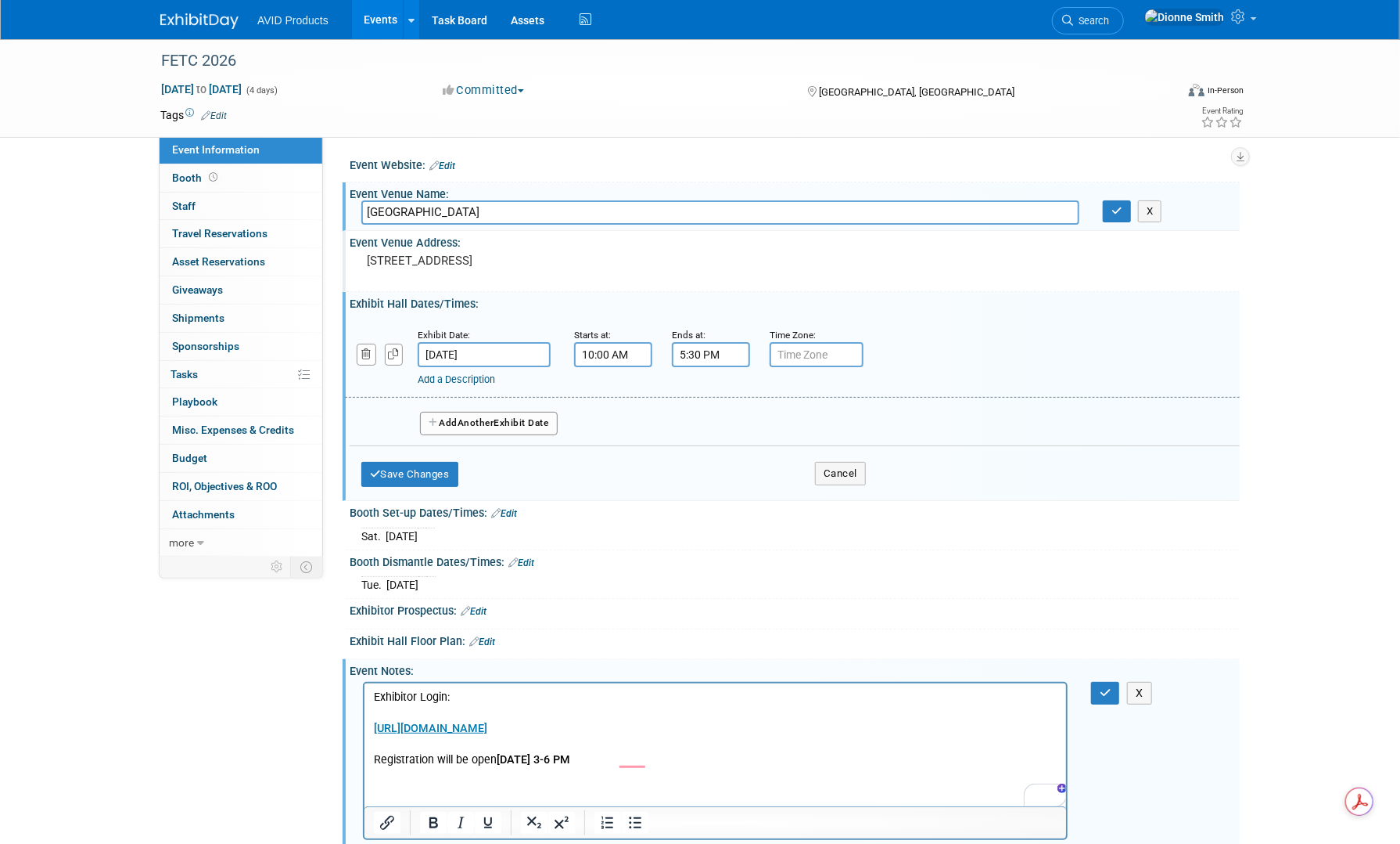
type input "e"
type input "EST"
click at [501, 426] on button "Add Another Exhibit Date" at bounding box center [489, 423] width 138 height 24
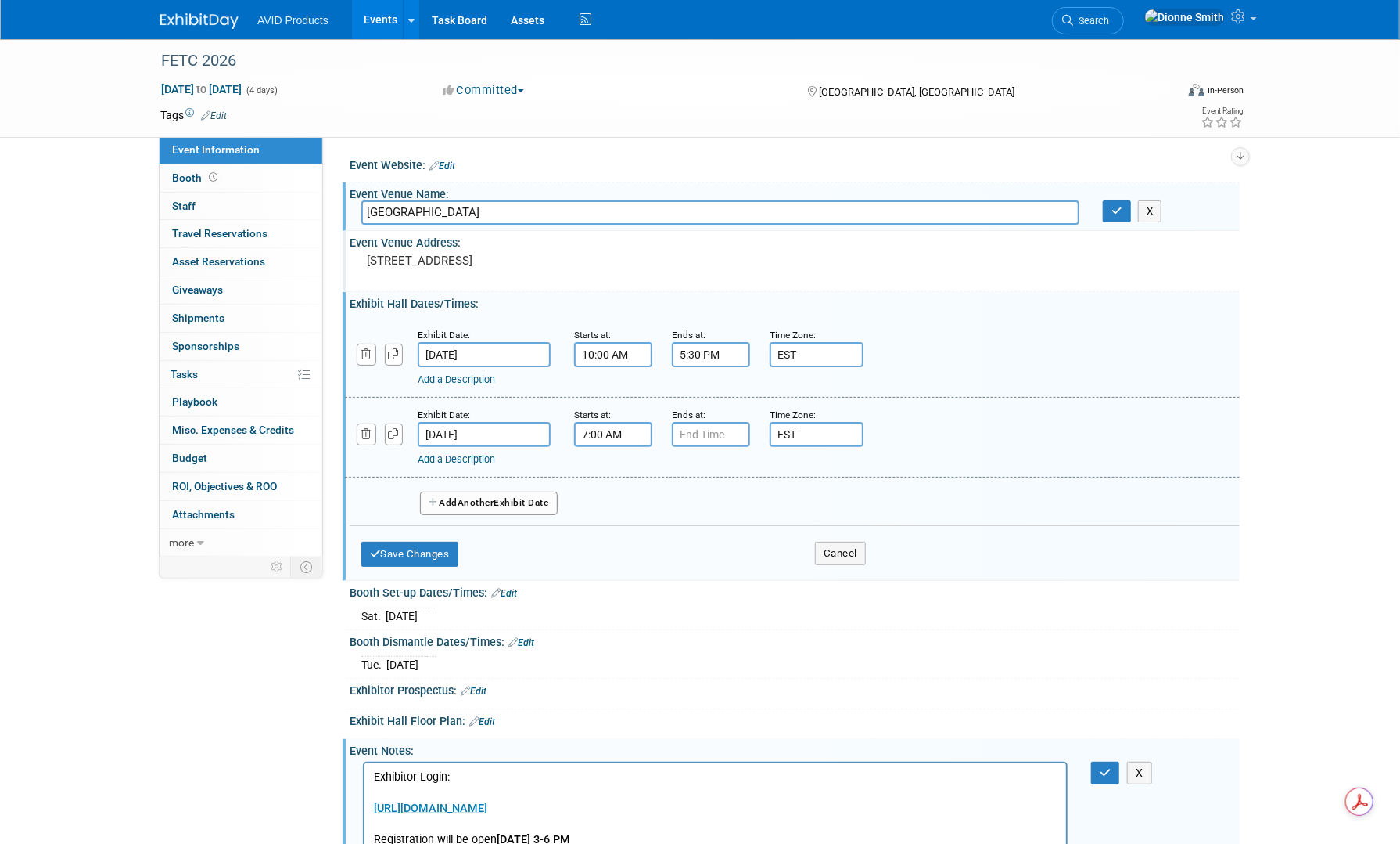
click at [634, 436] on input "7:00 AM" at bounding box center [613, 434] width 79 height 25
click at [610, 507] on span "07" at bounding box center [611, 506] width 30 height 28
click at [666, 559] on td "09" at bounding box center [652, 557] width 50 height 42
type input "9:00 AM"
click at [689, 506] on span "00" at bounding box center [685, 506] width 30 height 28
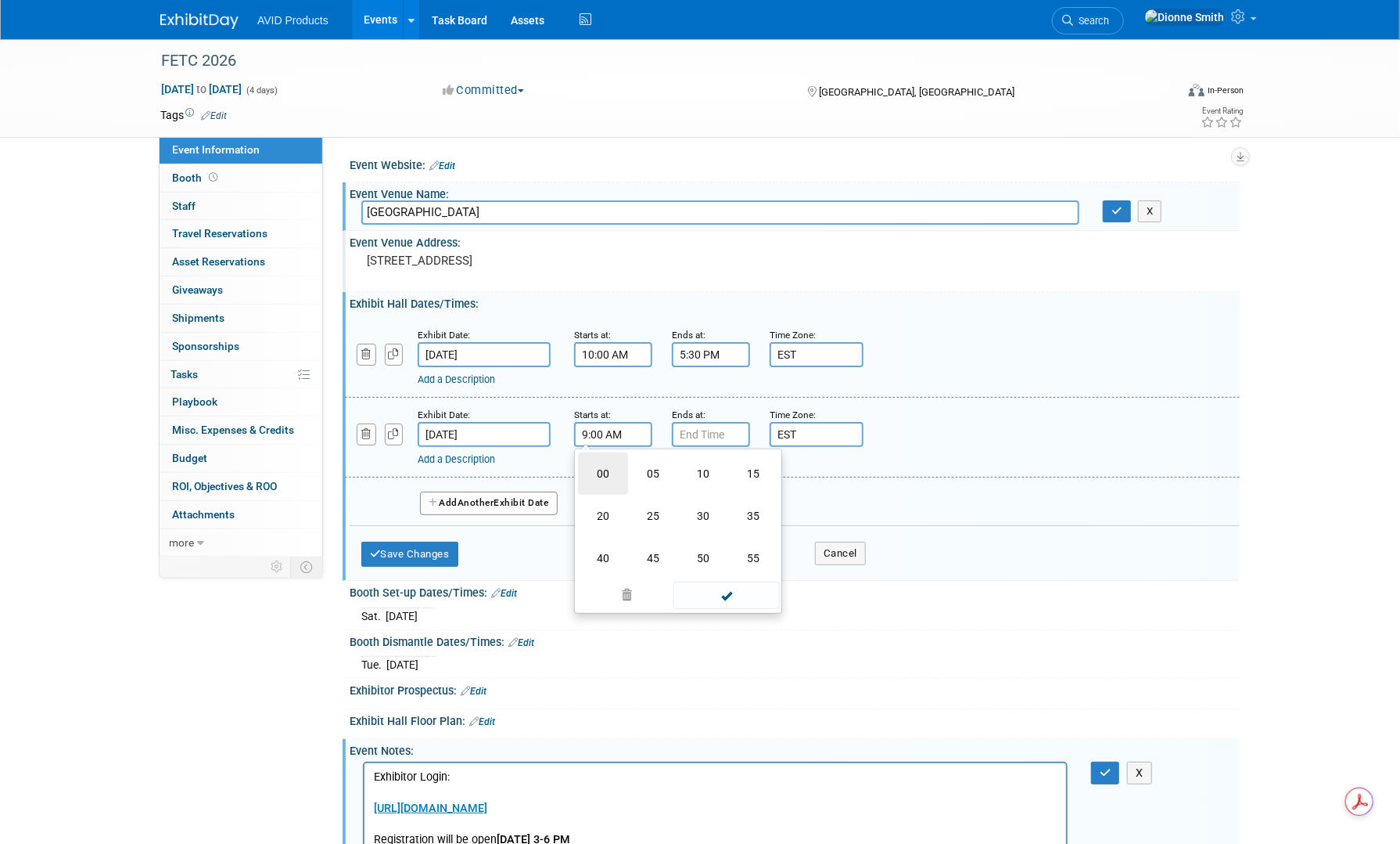
click at [618, 474] on td "00" at bounding box center [603, 474] width 50 height 42
drag, startPoint x: 709, startPoint y: 568, endPoint x: 717, endPoint y: 543, distance: 26.2
click at [709, 567] on span at bounding box center [726, 576] width 106 height 27
click at [719, 439] on input "7:00 PM" at bounding box center [711, 434] width 79 height 25
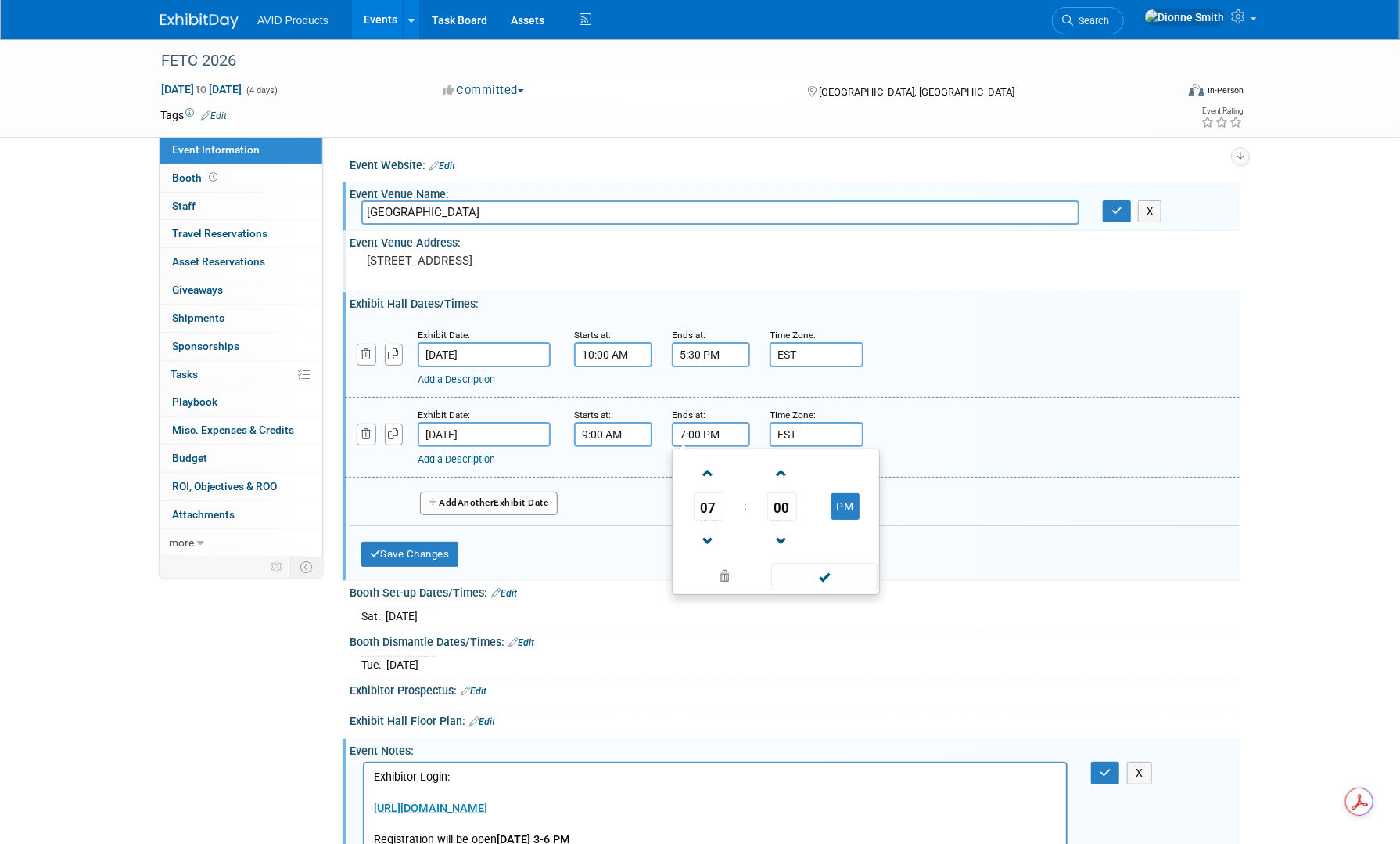
click at [717, 502] on span "07" at bounding box center [709, 506] width 30 height 28
click at [762, 554] on td "09" at bounding box center [750, 557] width 50 height 42
click at [783, 505] on span "00" at bounding box center [783, 506] width 30 height 28
click at [792, 515] on td "30" at bounding box center [801, 515] width 50 height 42
click at [711, 508] on span "09" at bounding box center [709, 506] width 30 height 28
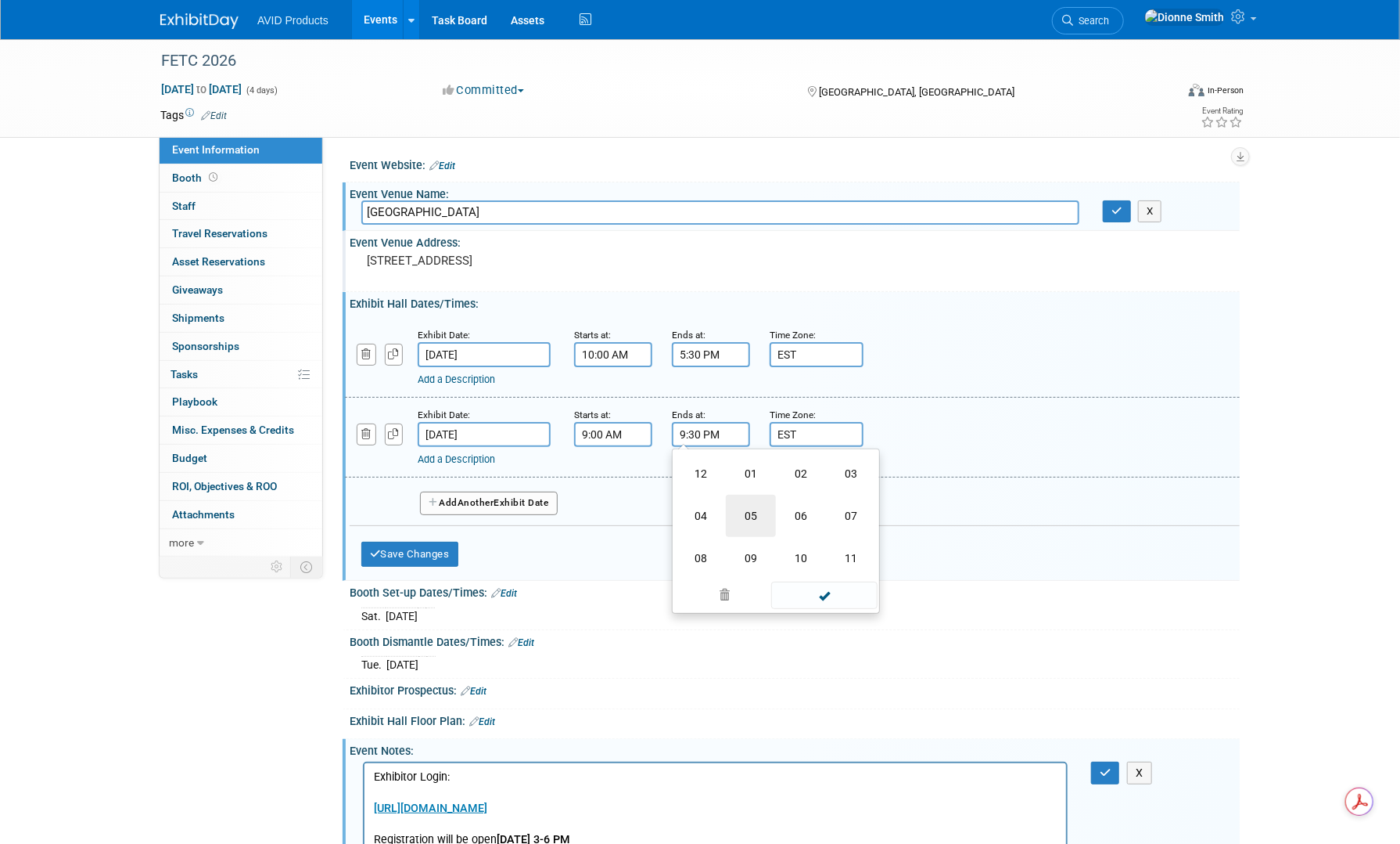
click at [739, 515] on td "05" at bounding box center [750, 515] width 50 height 42
type input "5:30 PM"
click at [800, 570] on span at bounding box center [824, 576] width 106 height 27
drag, startPoint x: 421, startPoint y: 552, endPoint x: 431, endPoint y: 550, distance: 10.2
click at [424, 551] on button "Save Changes" at bounding box center [410, 554] width 97 height 25
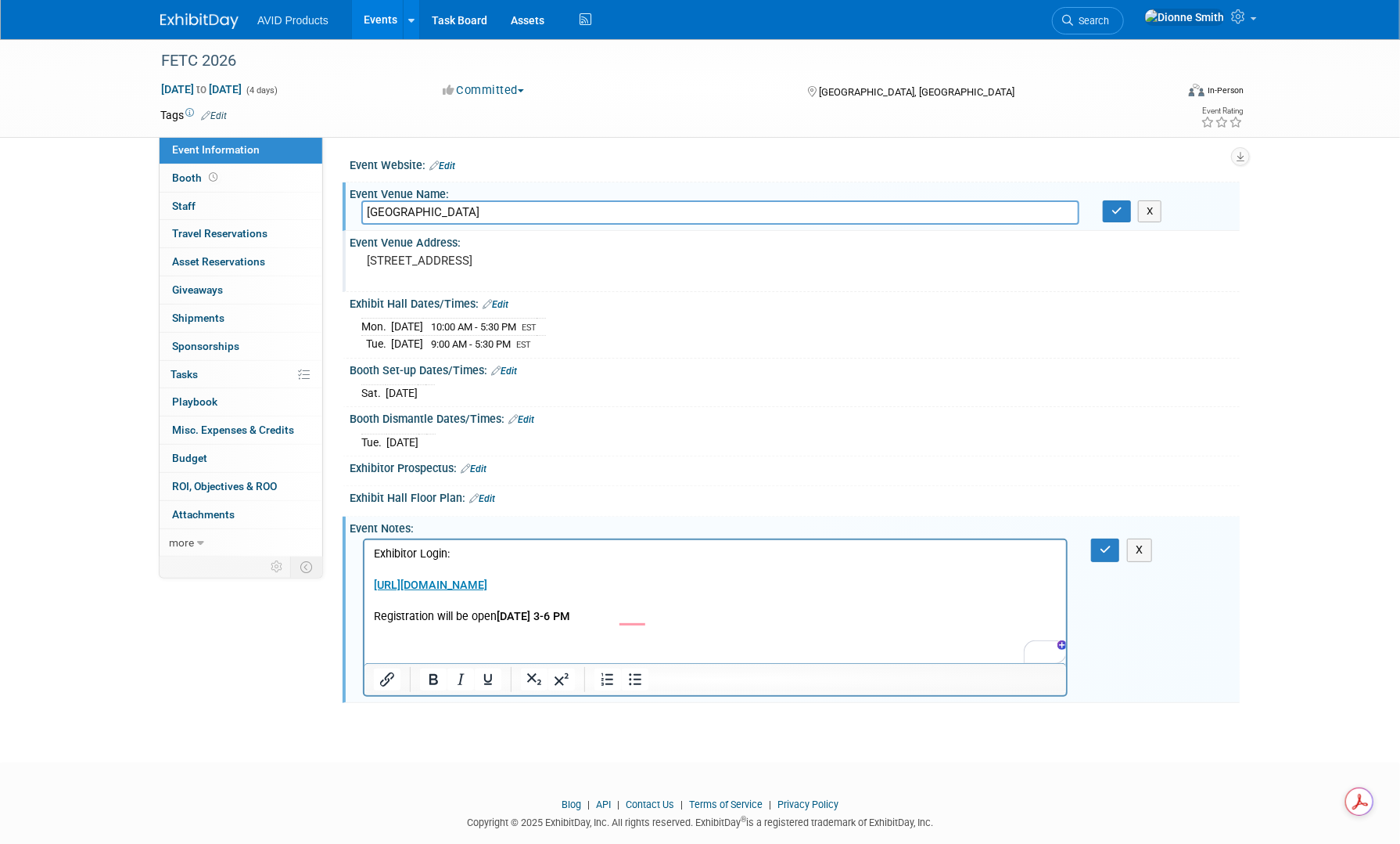
click at [486, 463] on link "Edit" at bounding box center [474, 468] width 26 height 11
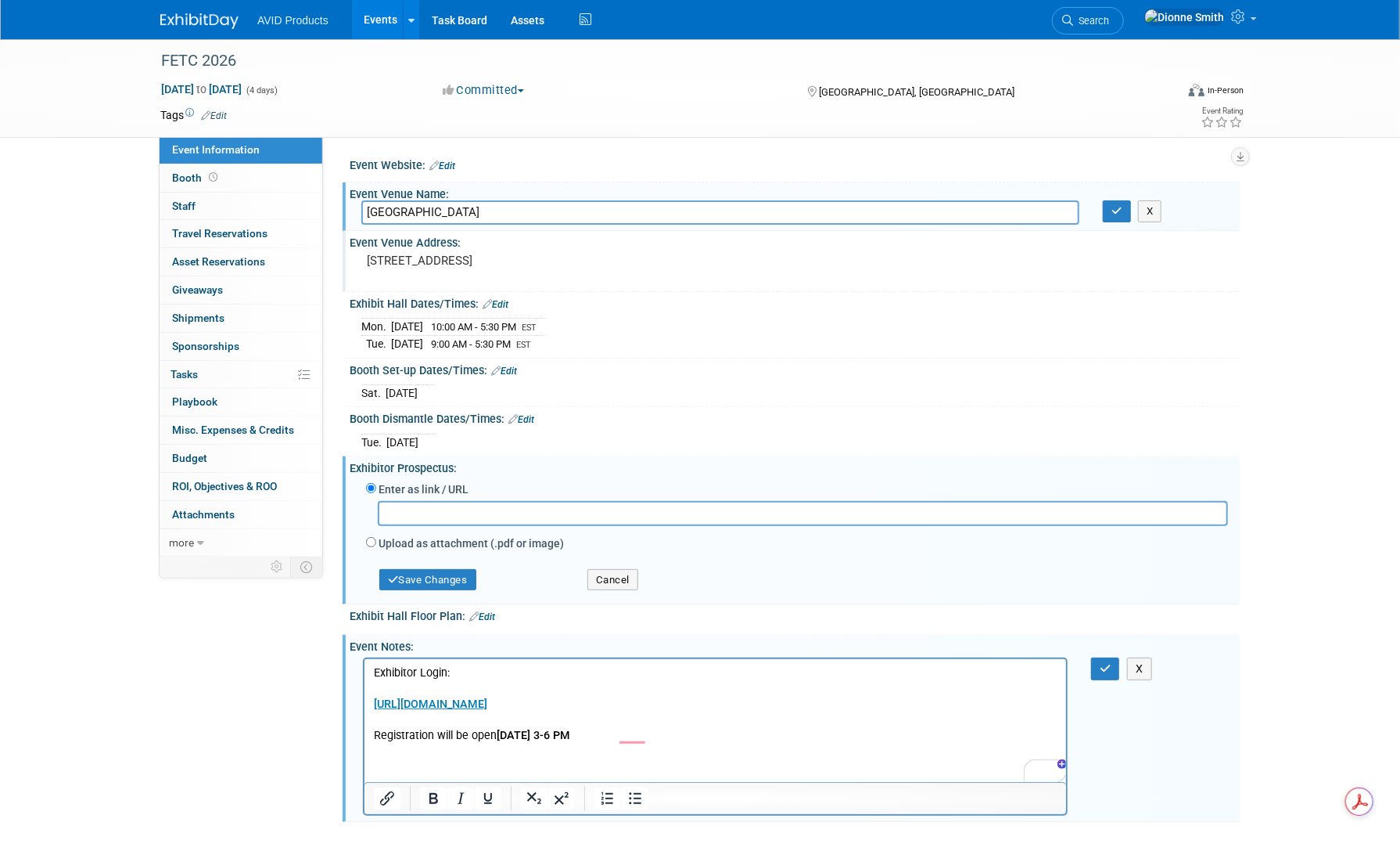
click at [521, 510] on input "text" at bounding box center [803, 513] width 851 height 24
drag, startPoint x: 612, startPoint y: 506, endPoint x: 100, endPoint y: 497, distance: 512.1
click at [93, 506] on div "FETC 2026 Jan 11, 2026 to Jan 14, 2026 (4 days) Jan 11, 2026 to Jan 14, 2026 Co…" at bounding box center [700, 446] width 1400 height 814
type input "https://events.fetc.org/fetc2026/CUSTOM/images/interface/FETC_Onsite_exhibit_an…"
click at [418, 577] on button "Save Changes" at bounding box center [427, 579] width 97 height 22
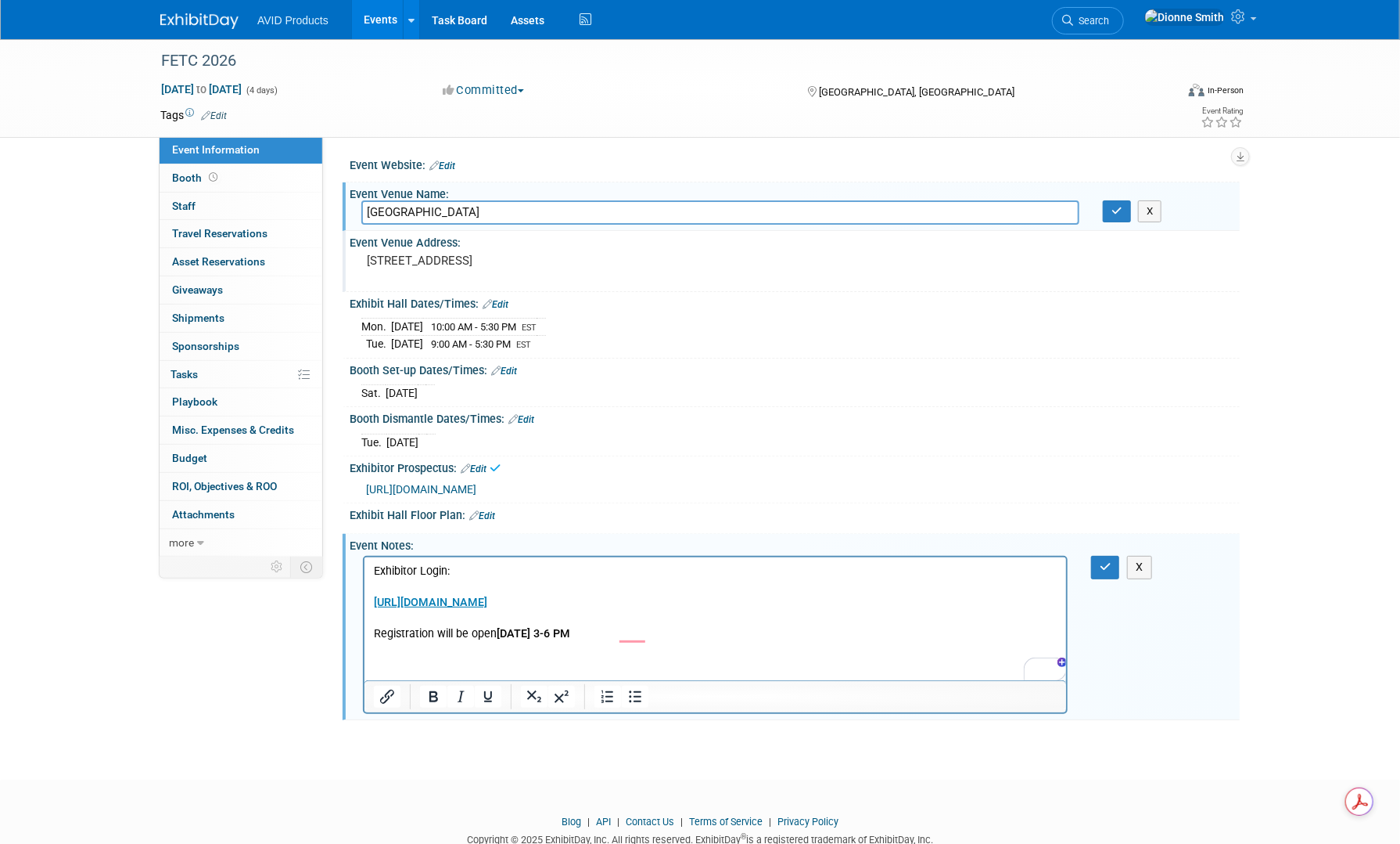
click at [484, 510] on link "Edit" at bounding box center [482, 515] width 26 height 11
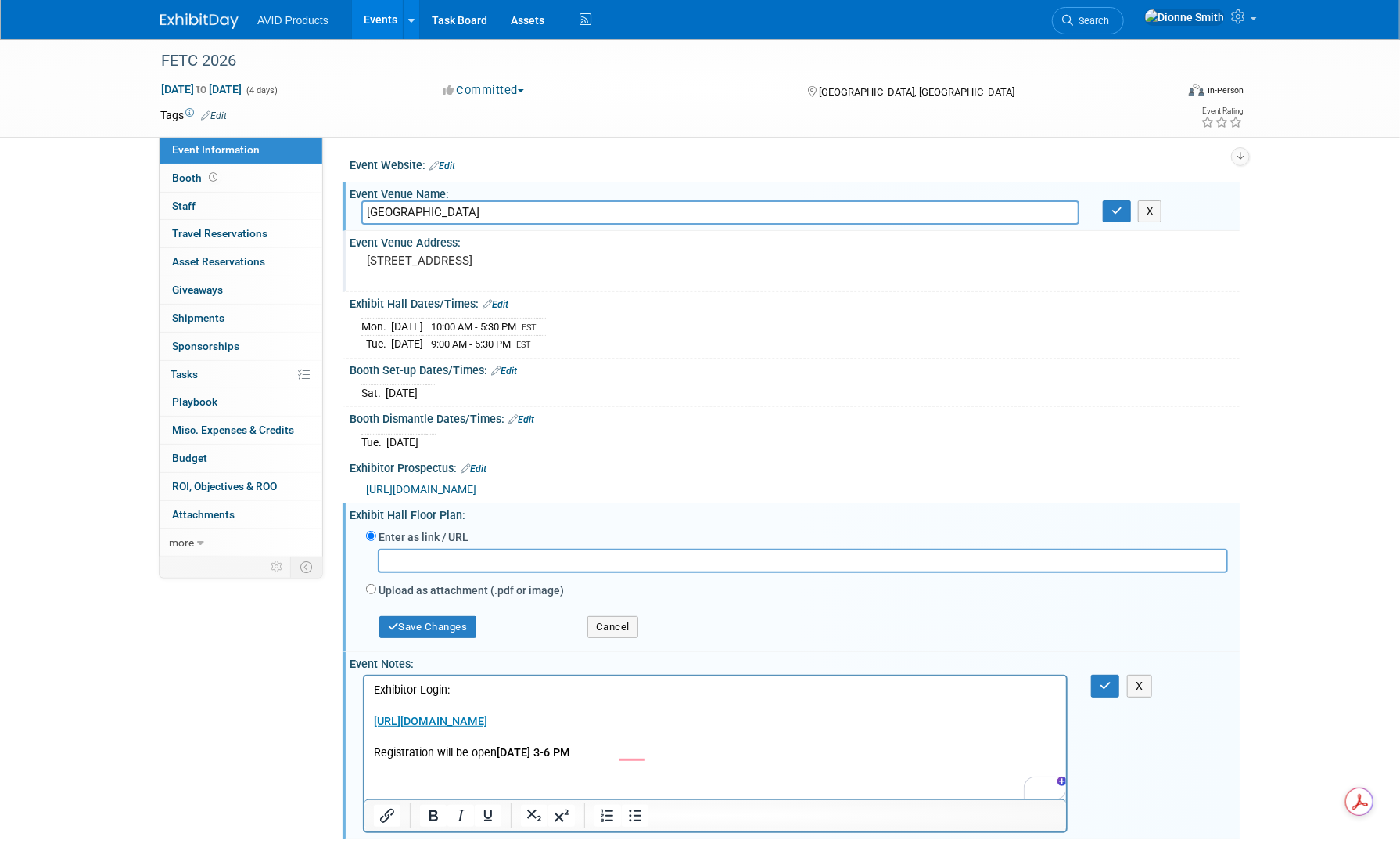
drag, startPoint x: 491, startPoint y: 541, endPoint x: 490, endPoint y: 529, distance: 12.0
click at [491, 537] on div "Enter as link / URL" at bounding box center [797, 538] width 862 height 21
drag, startPoint x: 489, startPoint y: 527, endPoint x: 489, endPoint y: 540, distance: 13.0
click at [489, 529] on div "Enter as link / URL" at bounding box center [797, 538] width 862 height 21
click at [486, 552] on input "text" at bounding box center [803, 561] width 851 height 24
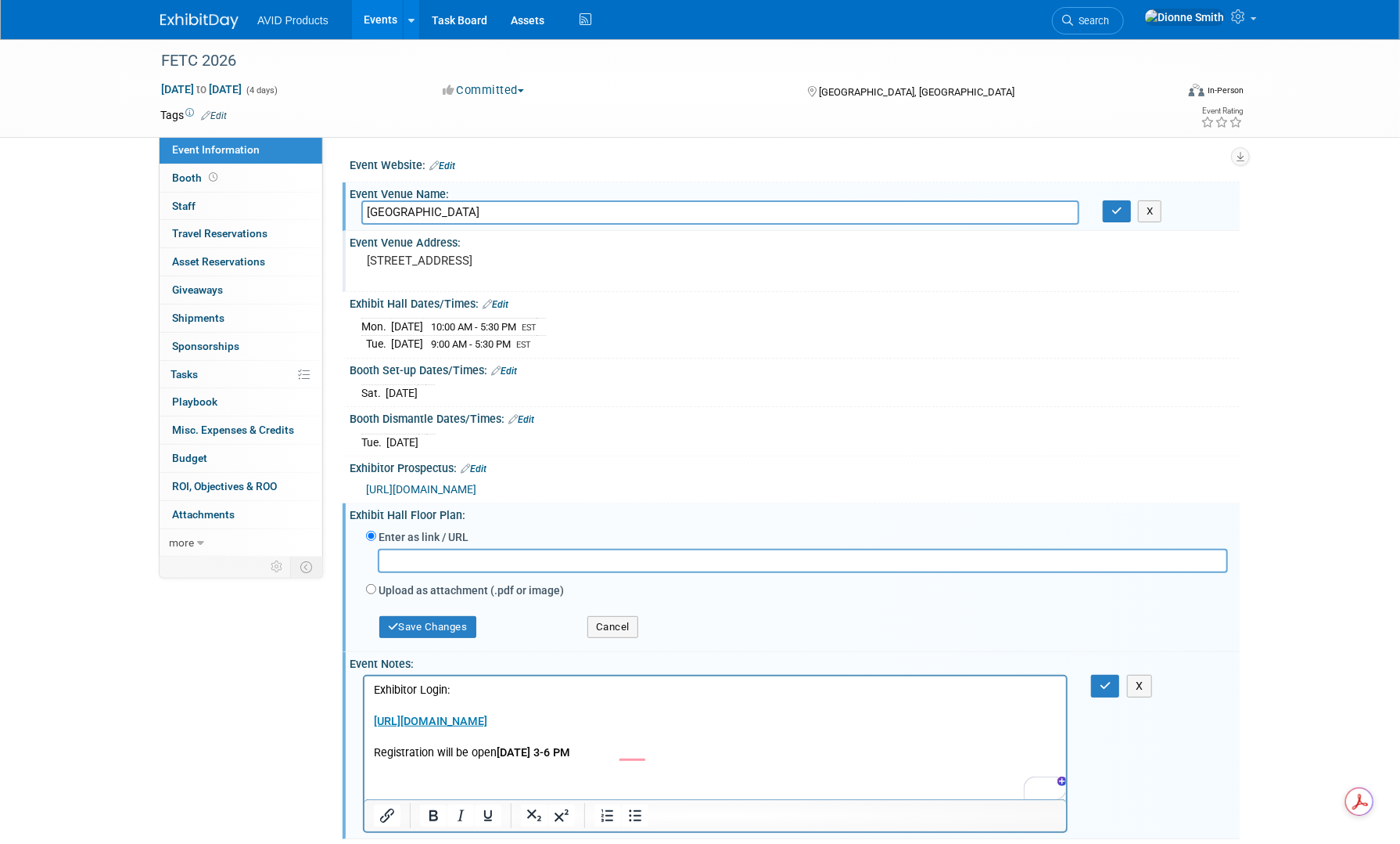
paste input "https://events.fetc.org/fetc2026/Public/EventMap.aspx?shavailable=1"
type input "https://events.fetc.org/fetc2026/Public/EventMap.aspx?shavailable=1"
click at [427, 626] on button "Save Changes" at bounding box center [427, 626] width 97 height 22
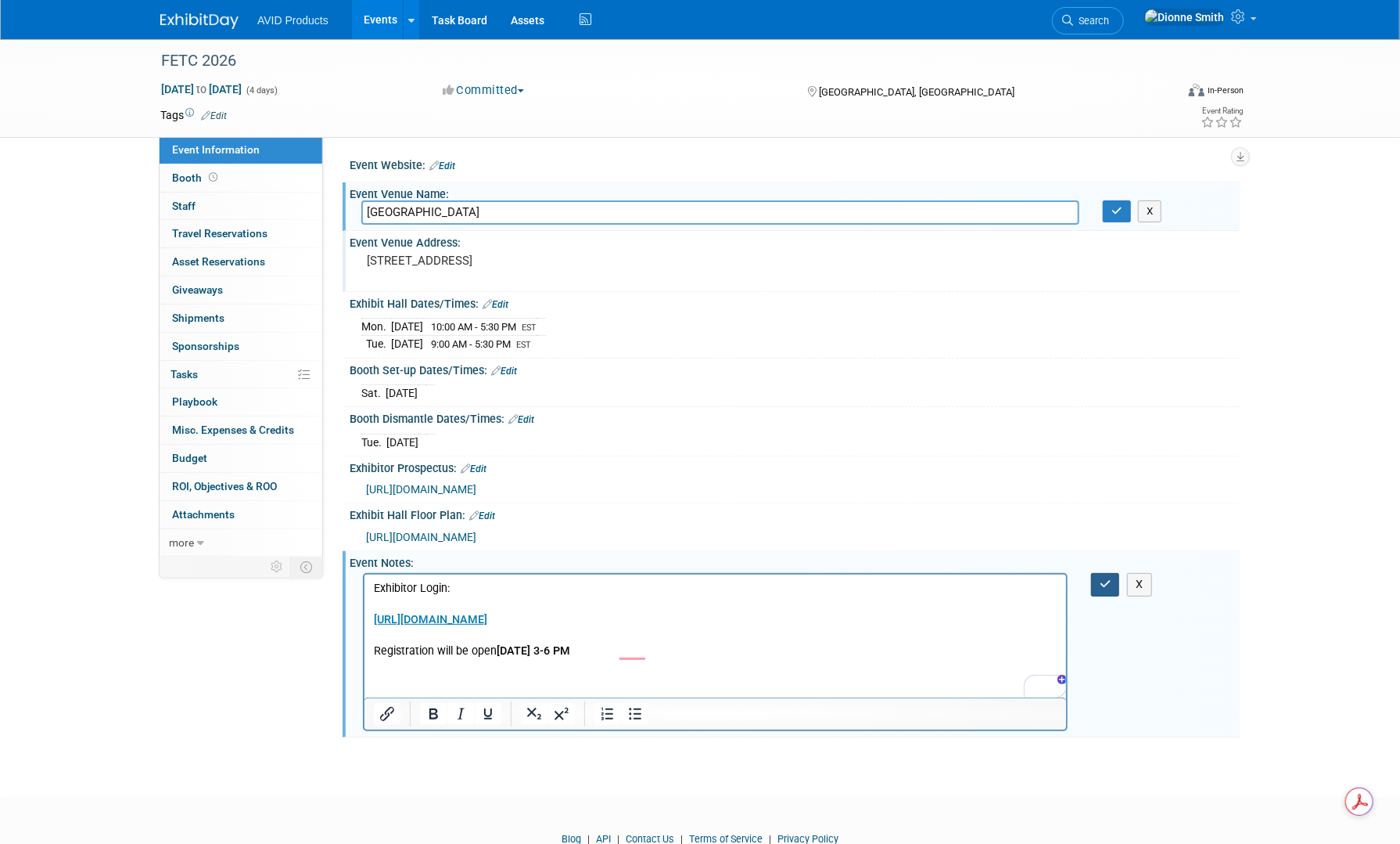
drag, startPoint x: 1103, startPoint y: 586, endPoint x: 1098, endPoint y: 574, distance: 13.0
click at [1101, 585] on button "button" at bounding box center [1106, 585] width 29 height 23
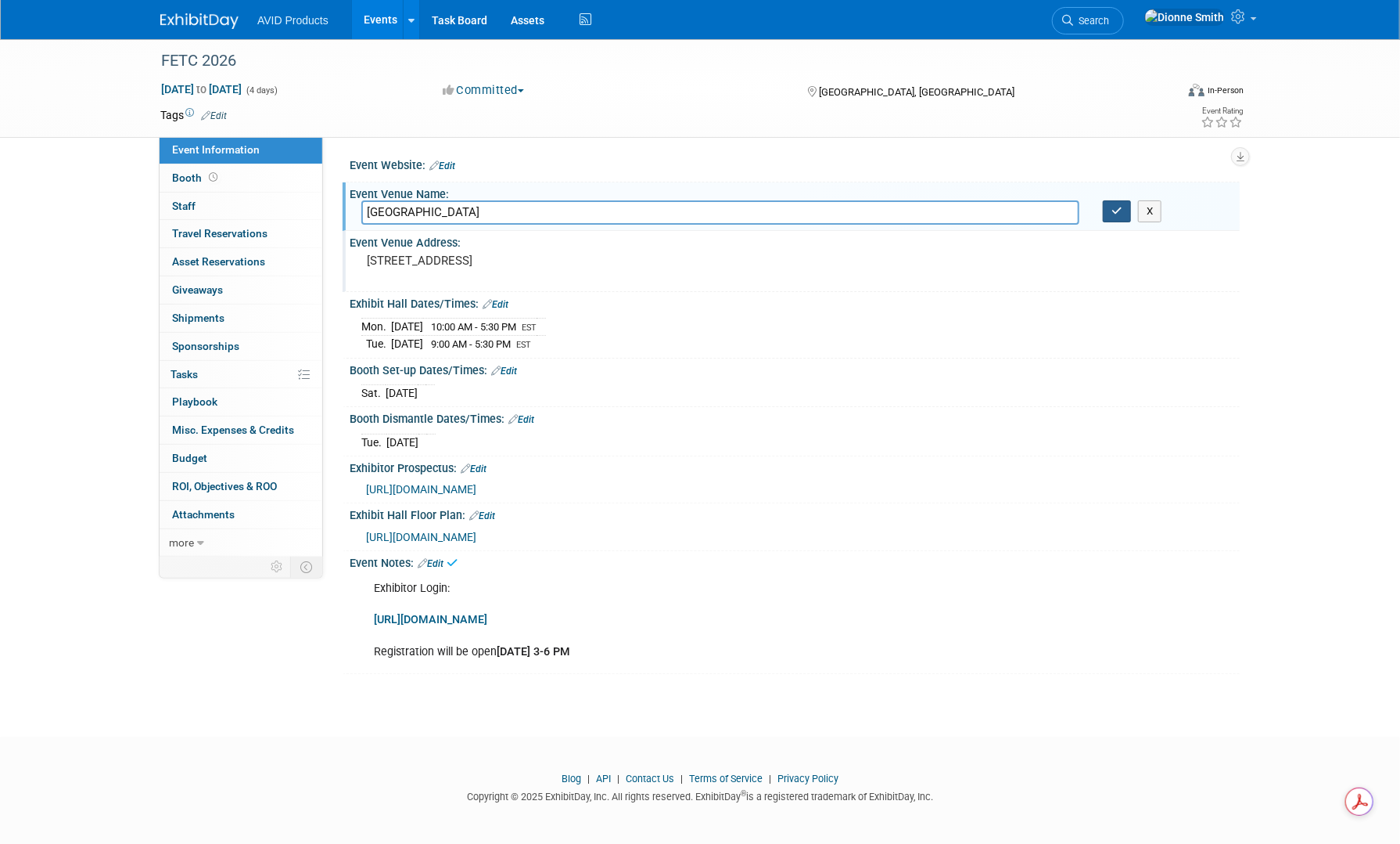
click at [1117, 214] on icon "button" at bounding box center [1117, 211] width 11 height 10
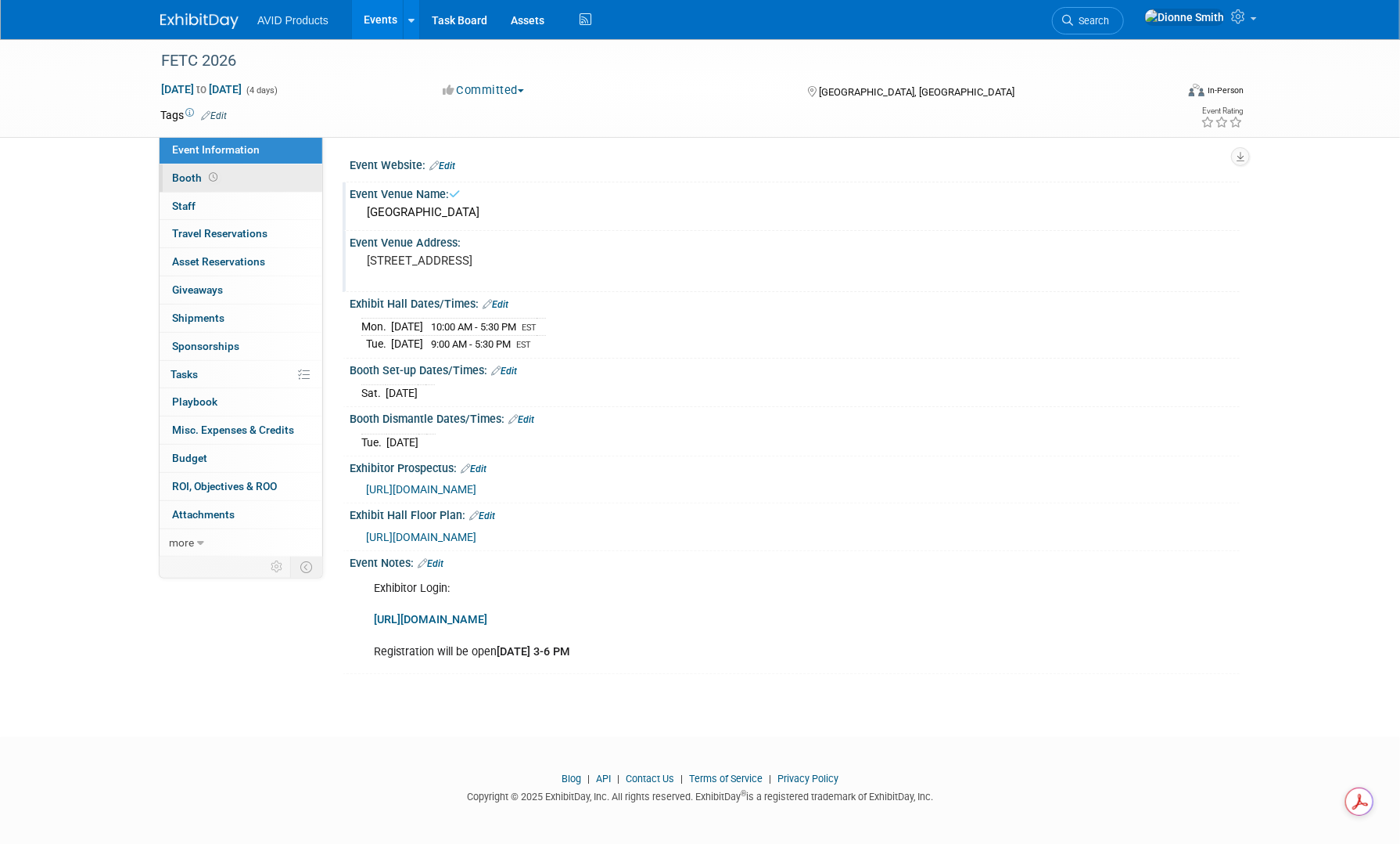
click at [191, 179] on span "Booth" at bounding box center [197, 177] width 49 height 12
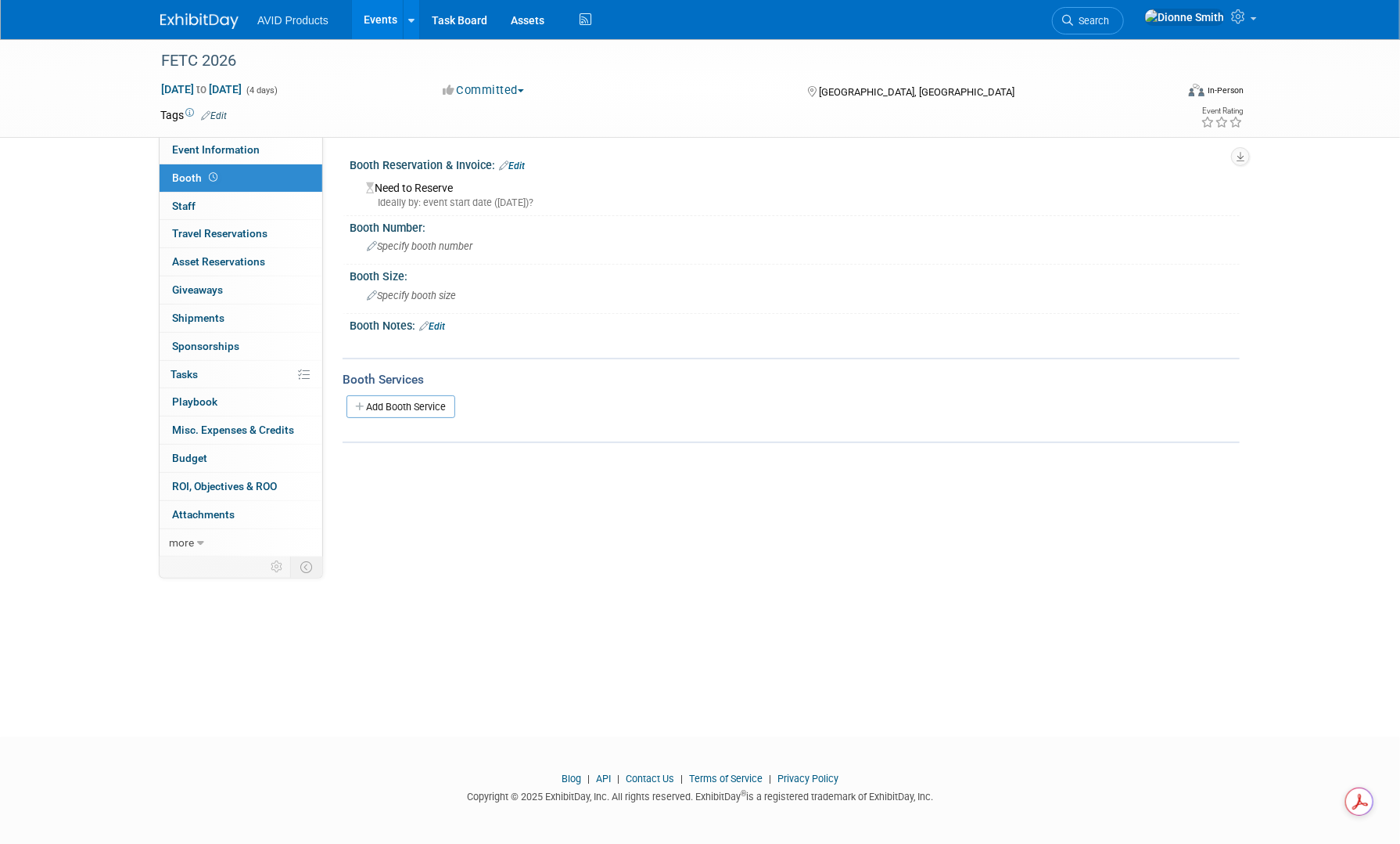
click at [518, 163] on link "Edit" at bounding box center [512, 166] width 26 height 11
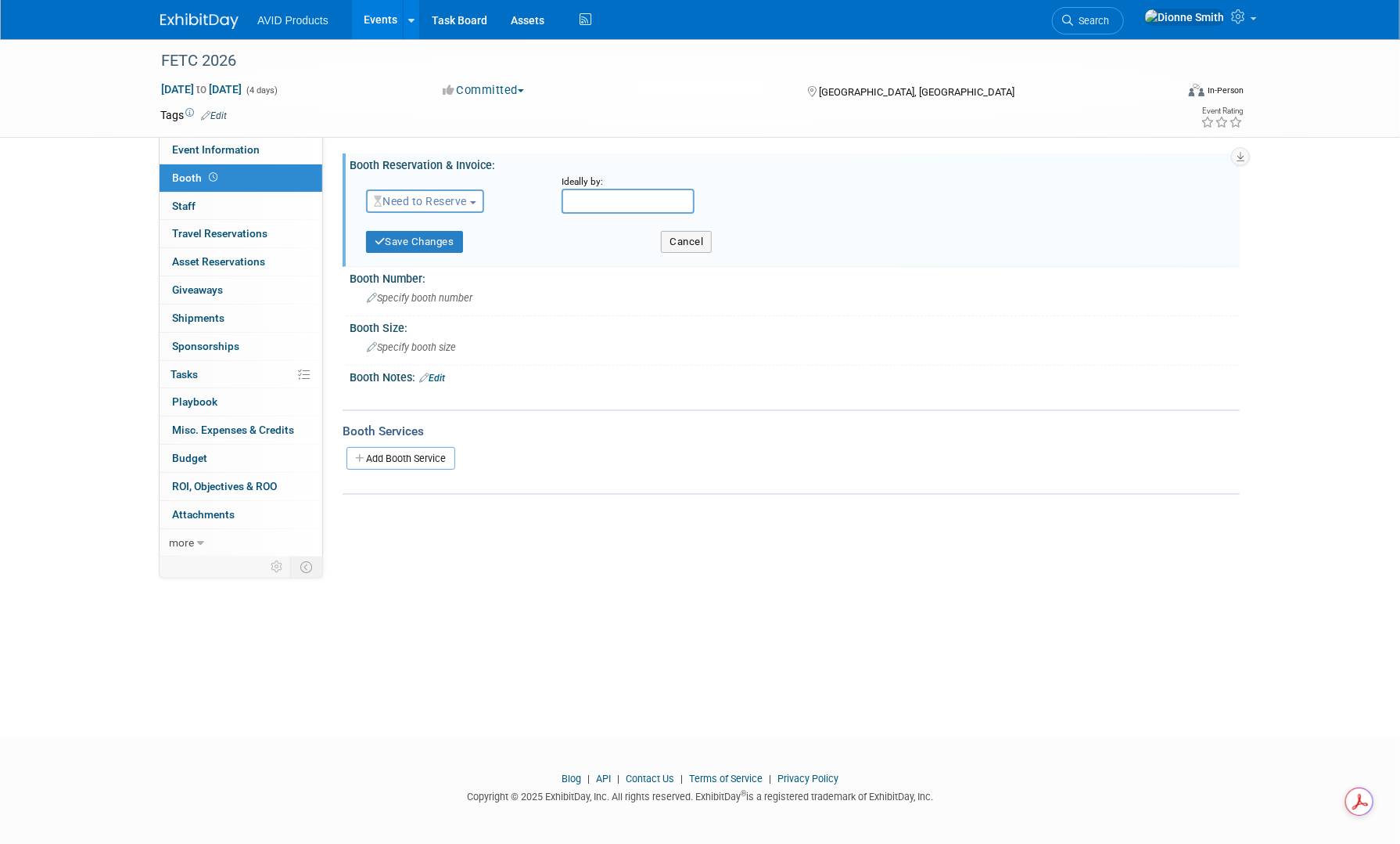
click at [445, 198] on span "Need to Reserve" at bounding box center [420, 201] width 93 height 12
click at [425, 256] on link "Reserved" at bounding box center [451, 249] width 168 height 22
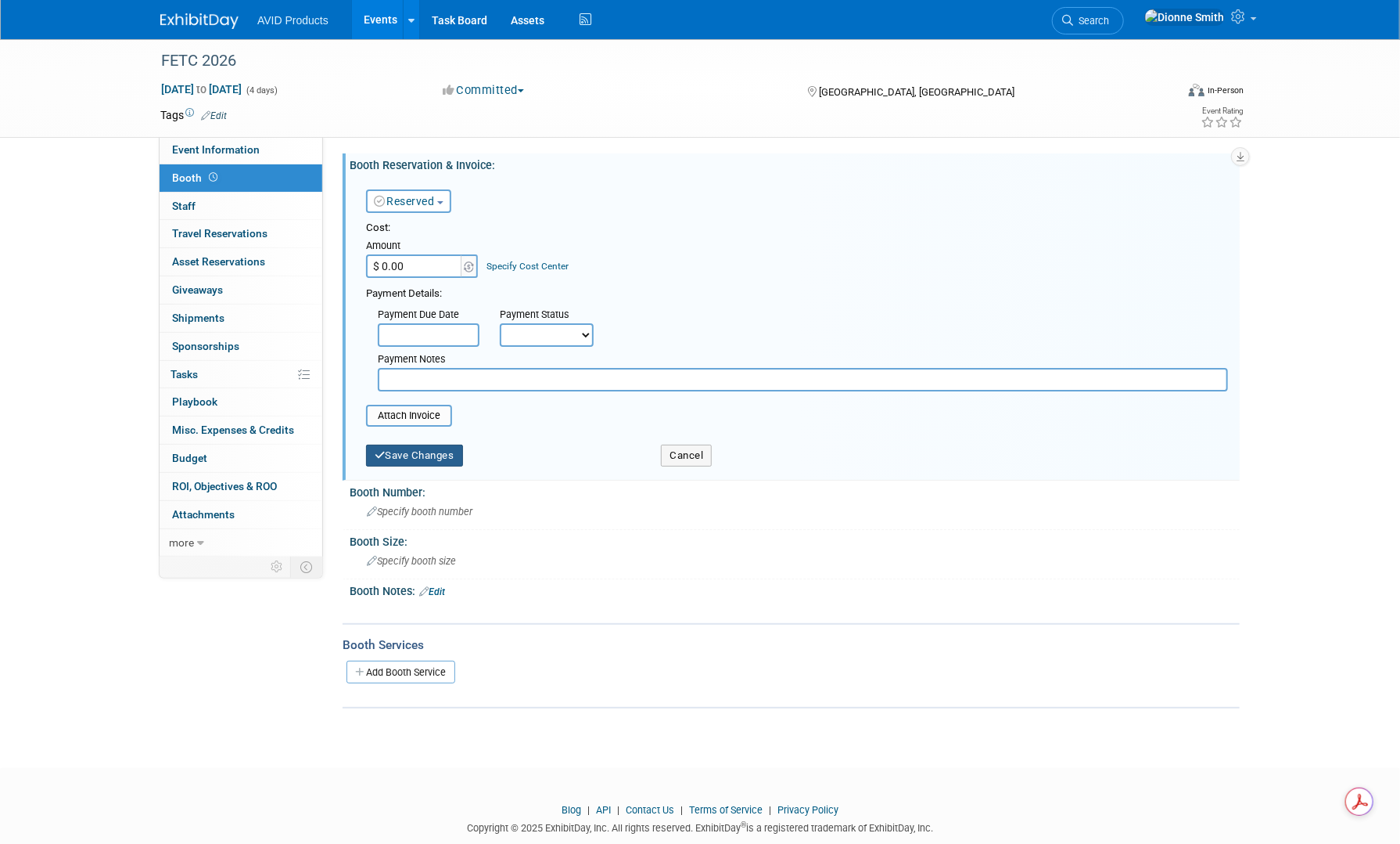
click at [414, 454] on button "Save Changes" at bounding box center [414, 455] width 97 height 22
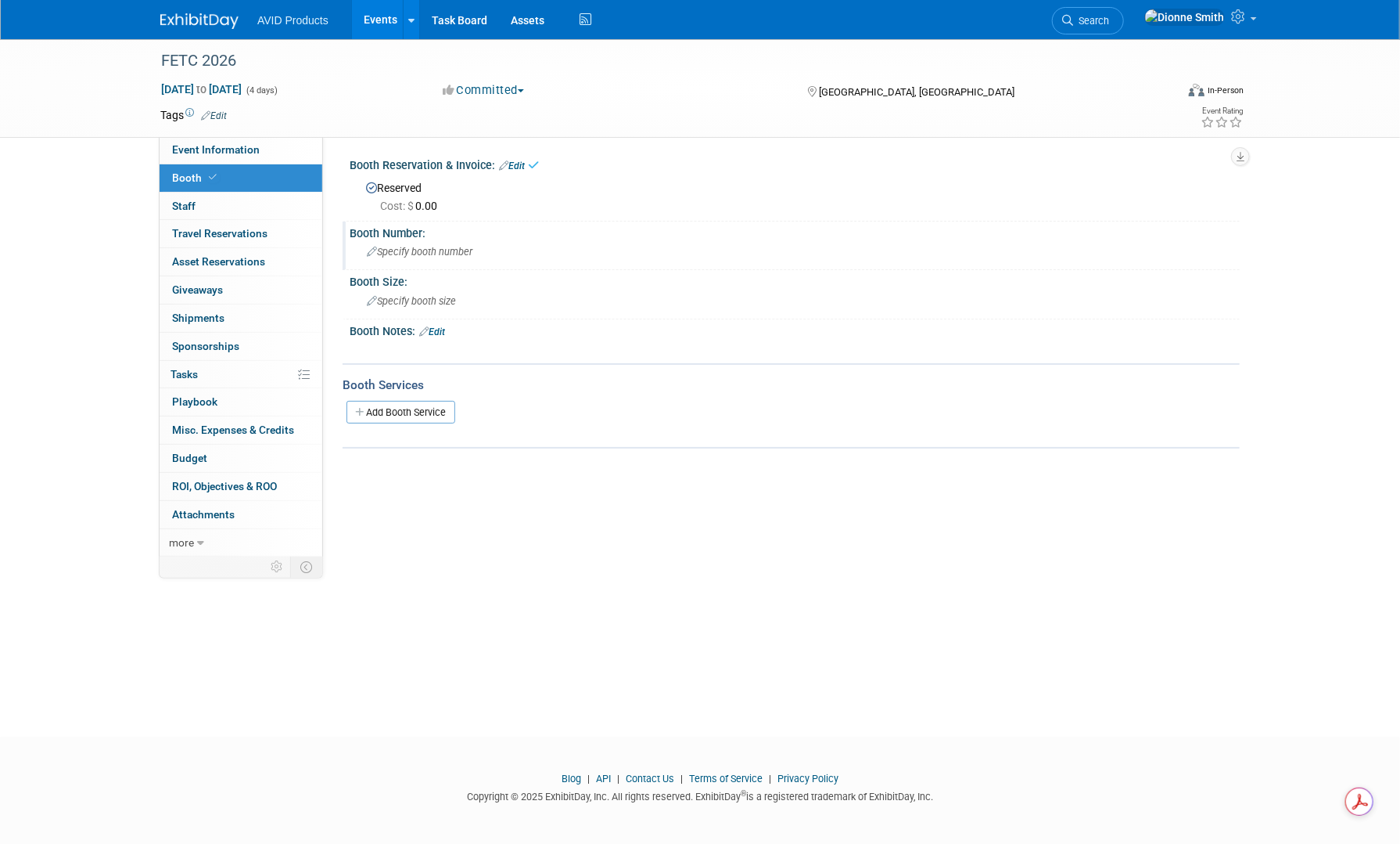
click at [436, 239] on div "Specify booth number" at bounding box center [795, 252] width 866 height 24
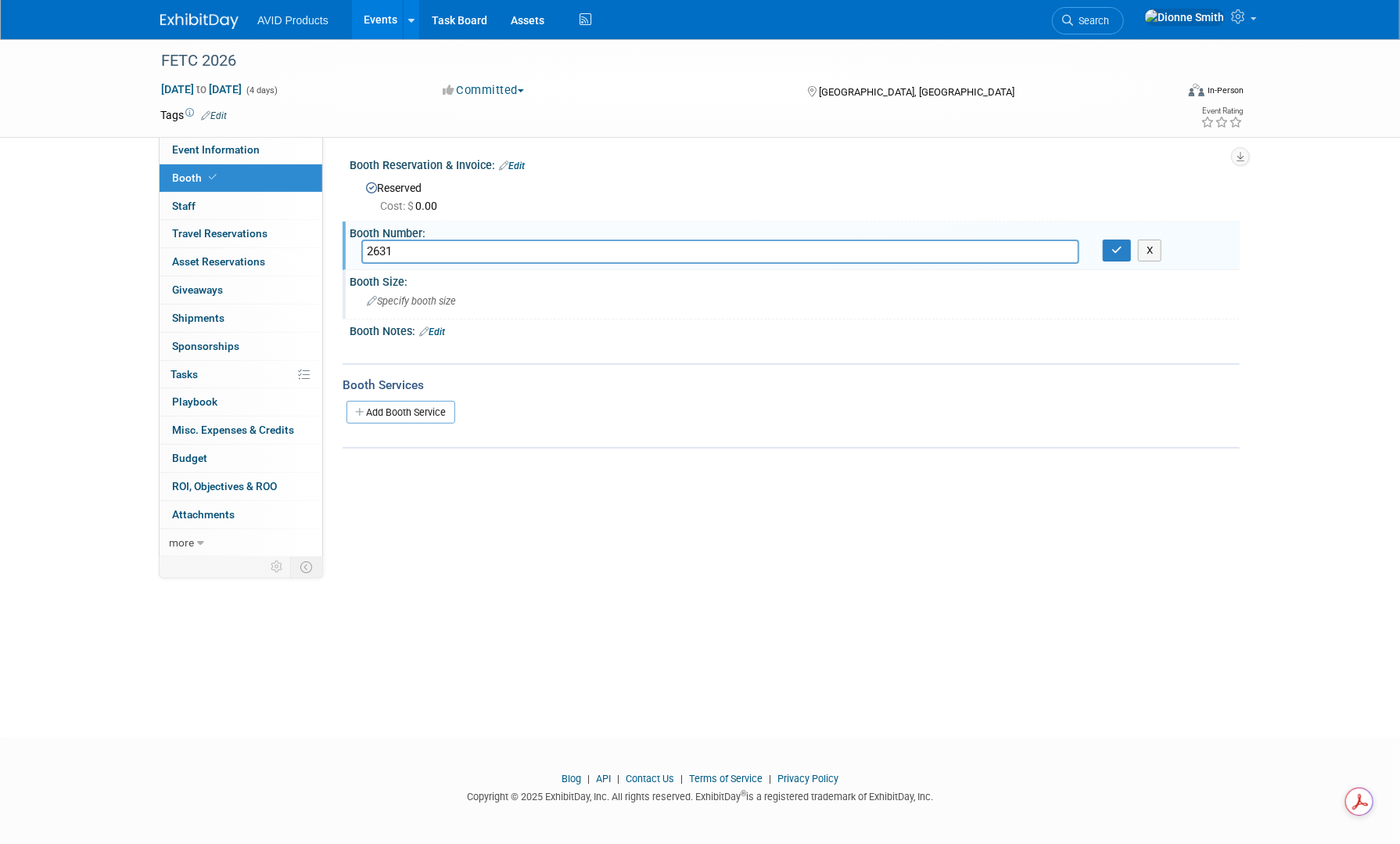
type input "2631"
click at [491, 289] on div "Specify booth size" at bounding box center [795, 301] width 866 height 24
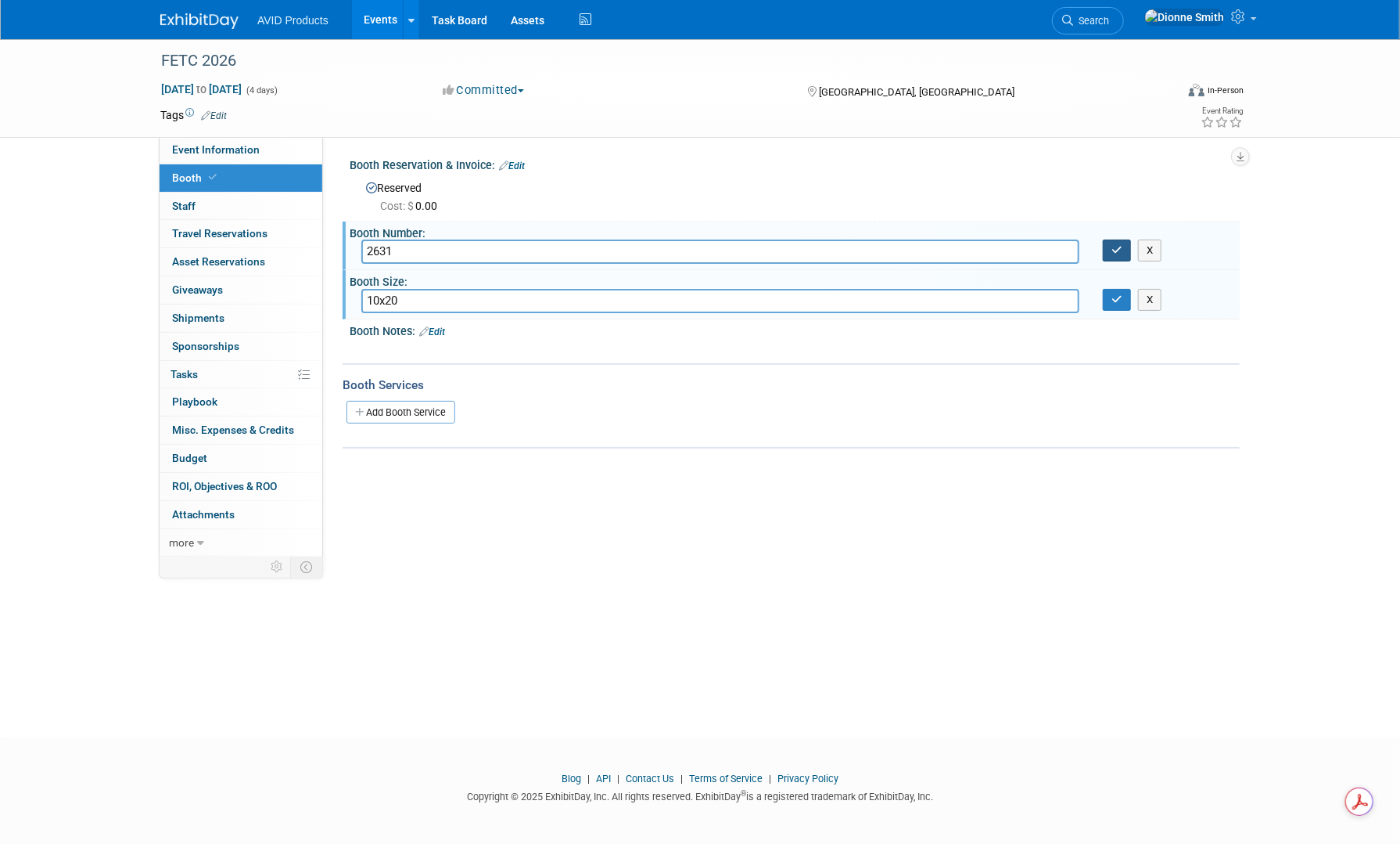
type input "10x20"
click at [1119, 254] on icon "button" at bounding box center [1117, 250] width 11 height 10
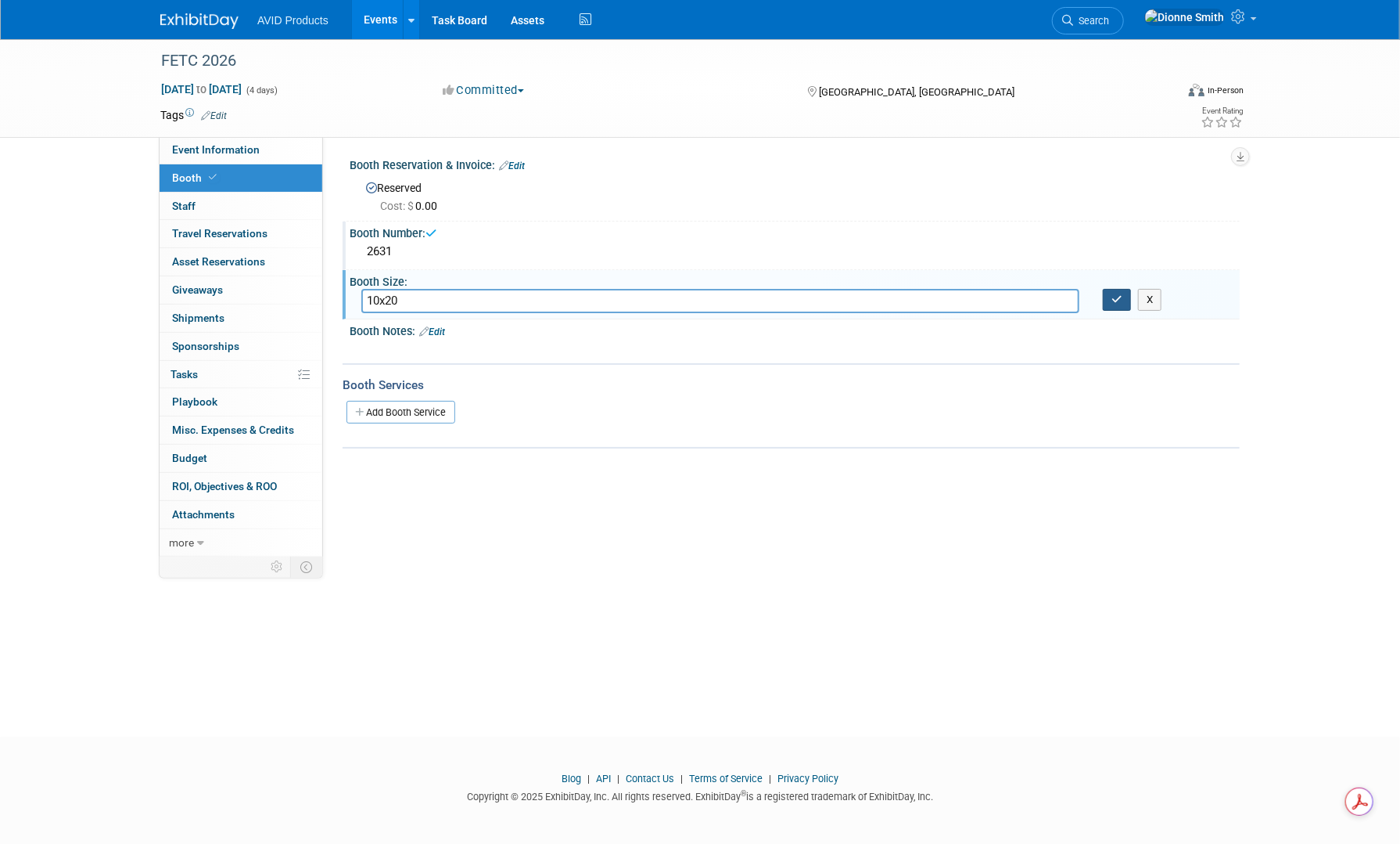
click at [1122, 295] on icon "button" at bounding box center [1117, 300] width 11 height 10
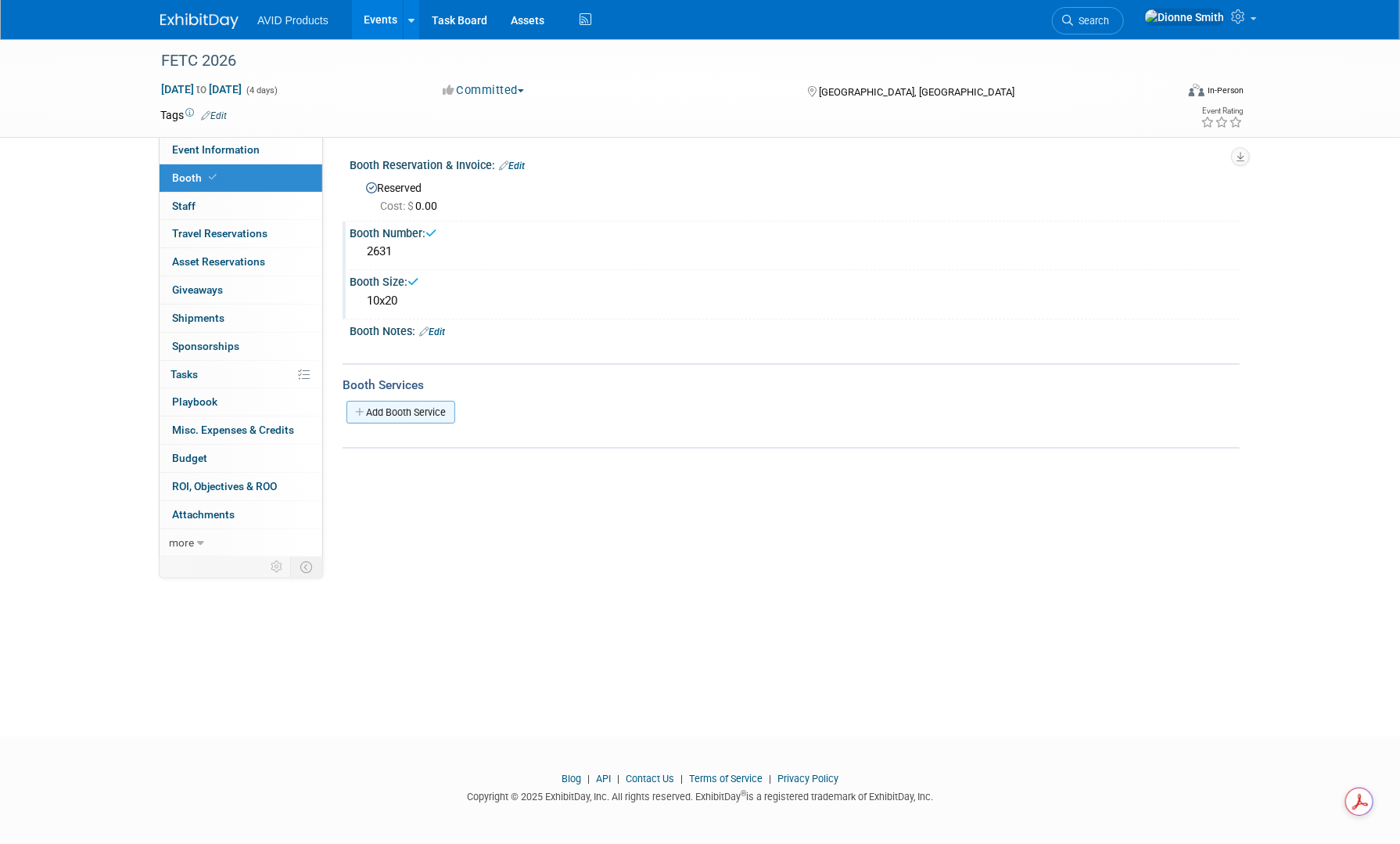
click at [423, 402] on link "Add Booth Service" at bounding box center [401, 412] width 109 height 23
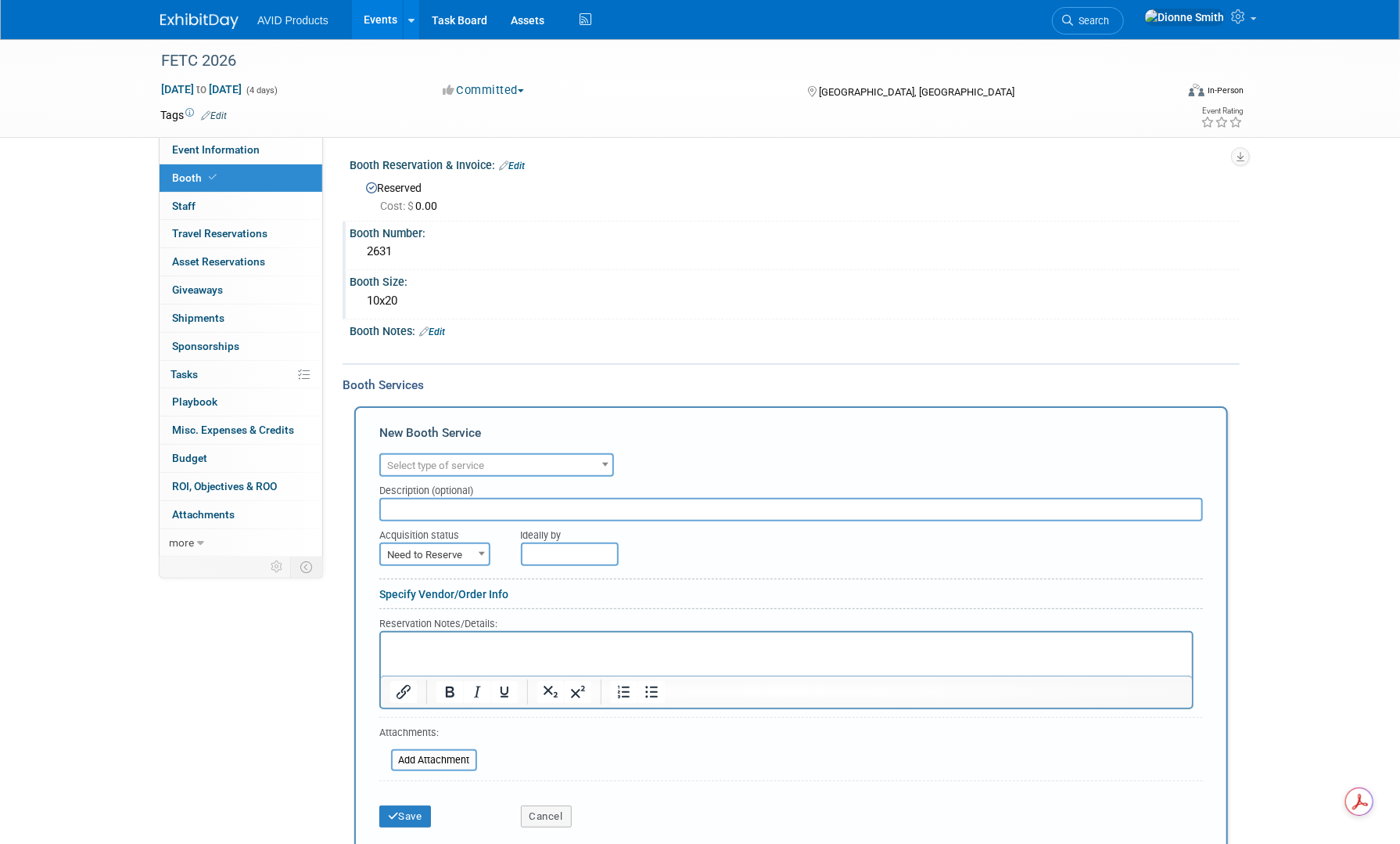
click at [567, 467] on span "Select type of service" at bounding box center [496, 465] width 231 height 22
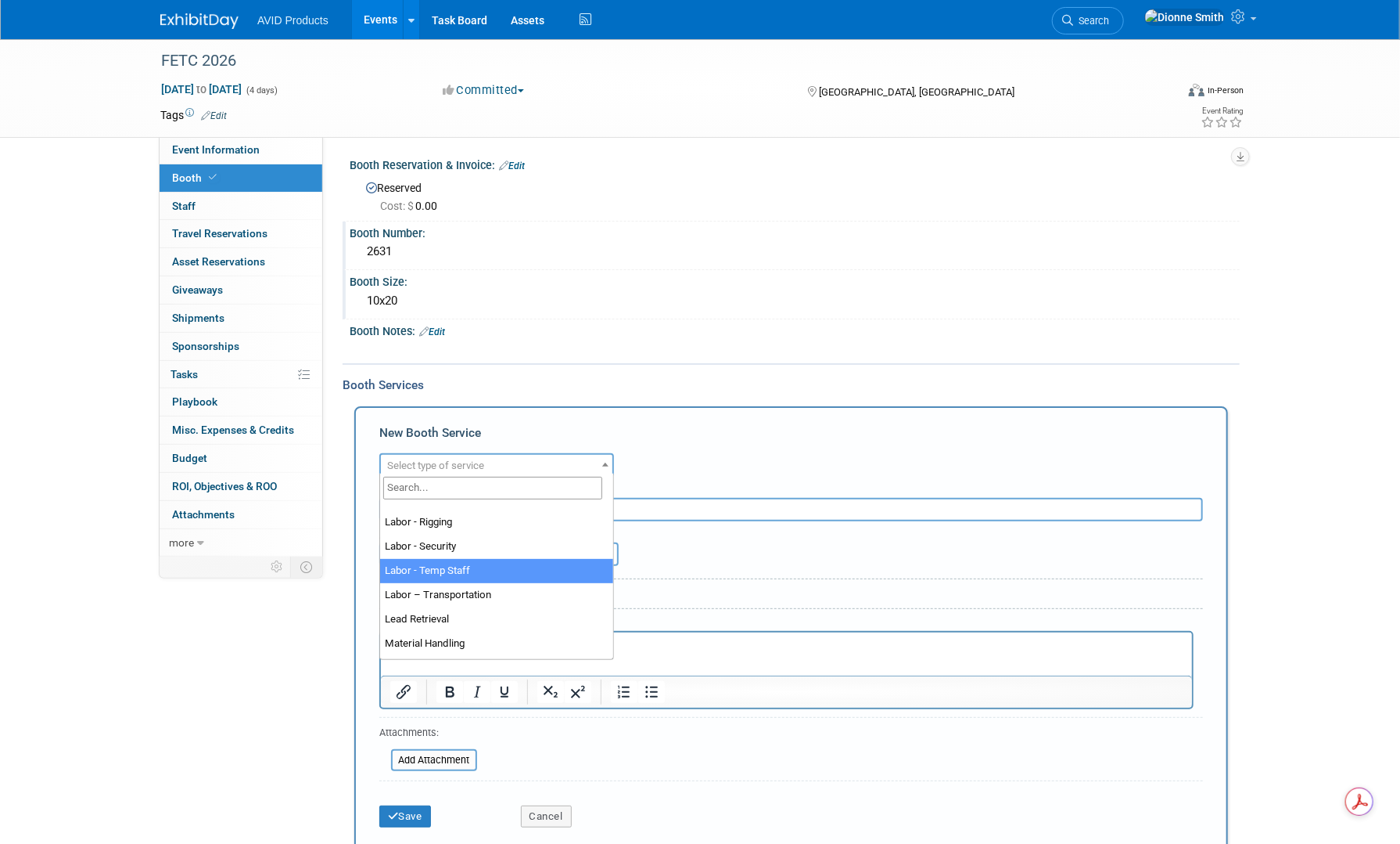
scroll to position [313, 0]
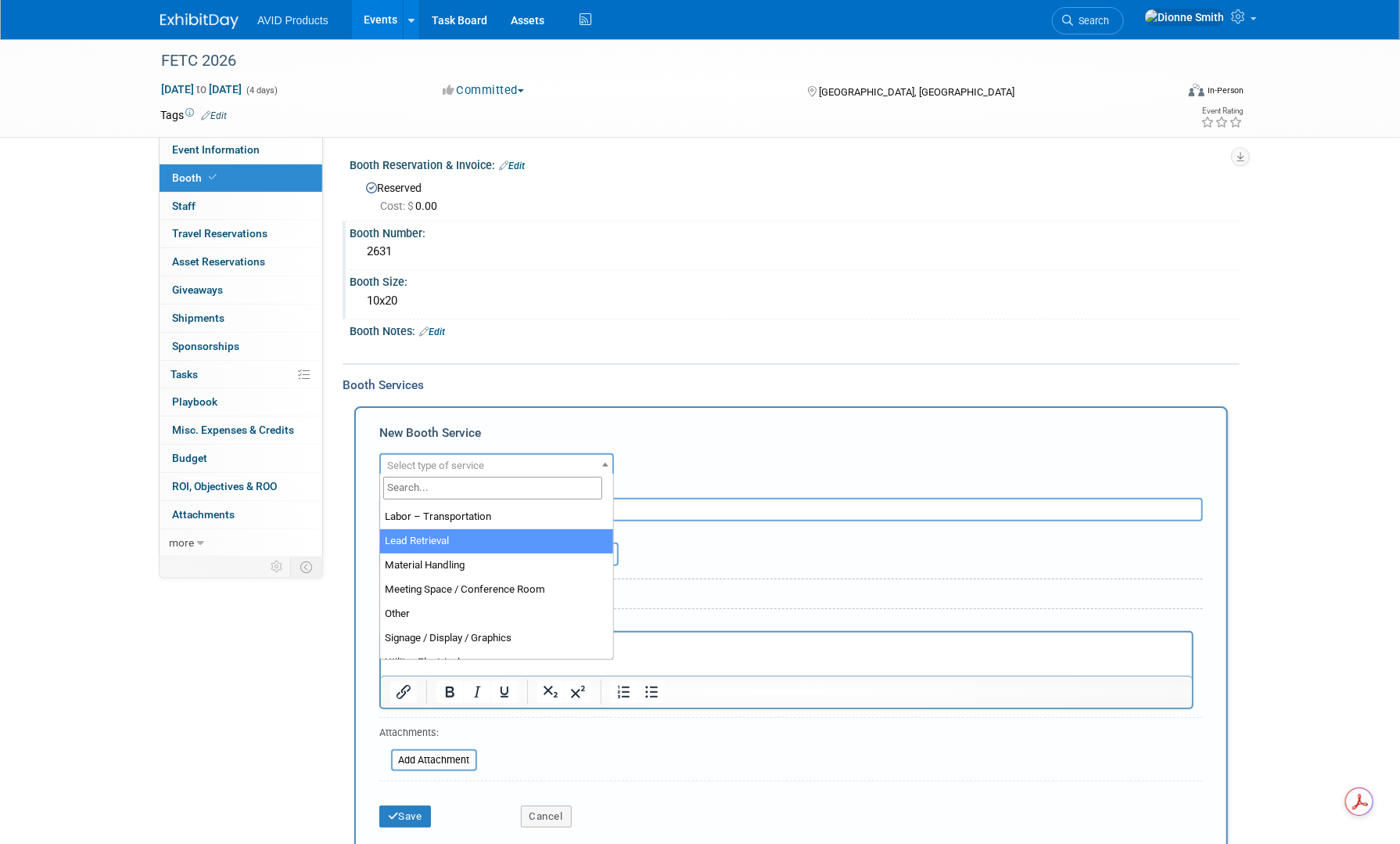
select select "7"
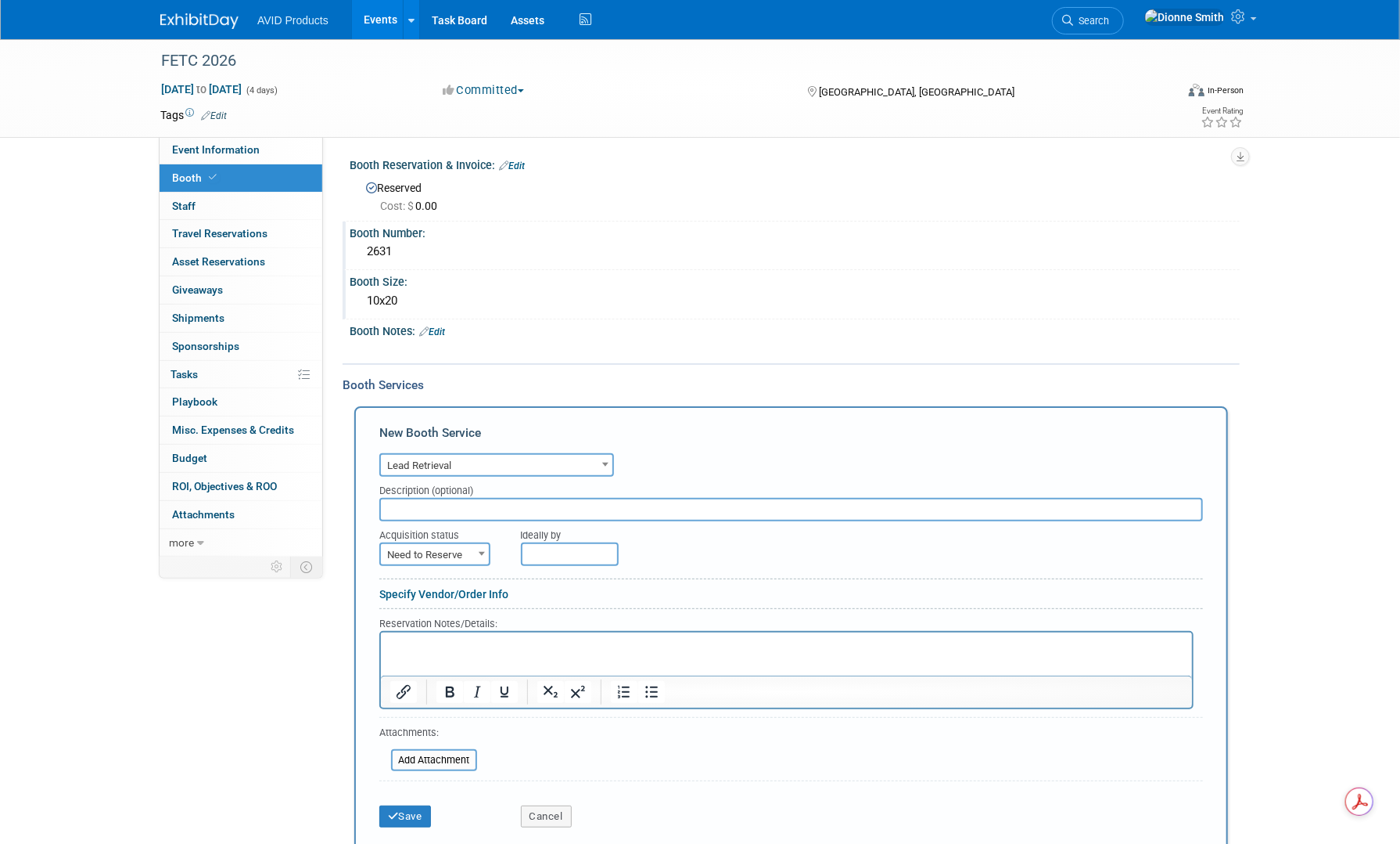
click at [514, 649] on p "Rich Text Area. Press ALT-0 for help." at bounding box center [786, 645] width 793 height 15
click at [537, 653] on html "﻿click here" at bounding box center [785, 642] width 811 height 21
click at [424, 641] on link "click here﻿" at bounding box center [411, 644] width 44 height 11
drag, startPoint x: 452, startPoint y: 646, endPoint x: 316, endPoint y: 644, distance: 136.0
click at [380, 644] on html "click here" at bounding box center [785, 642] width 811 height 21
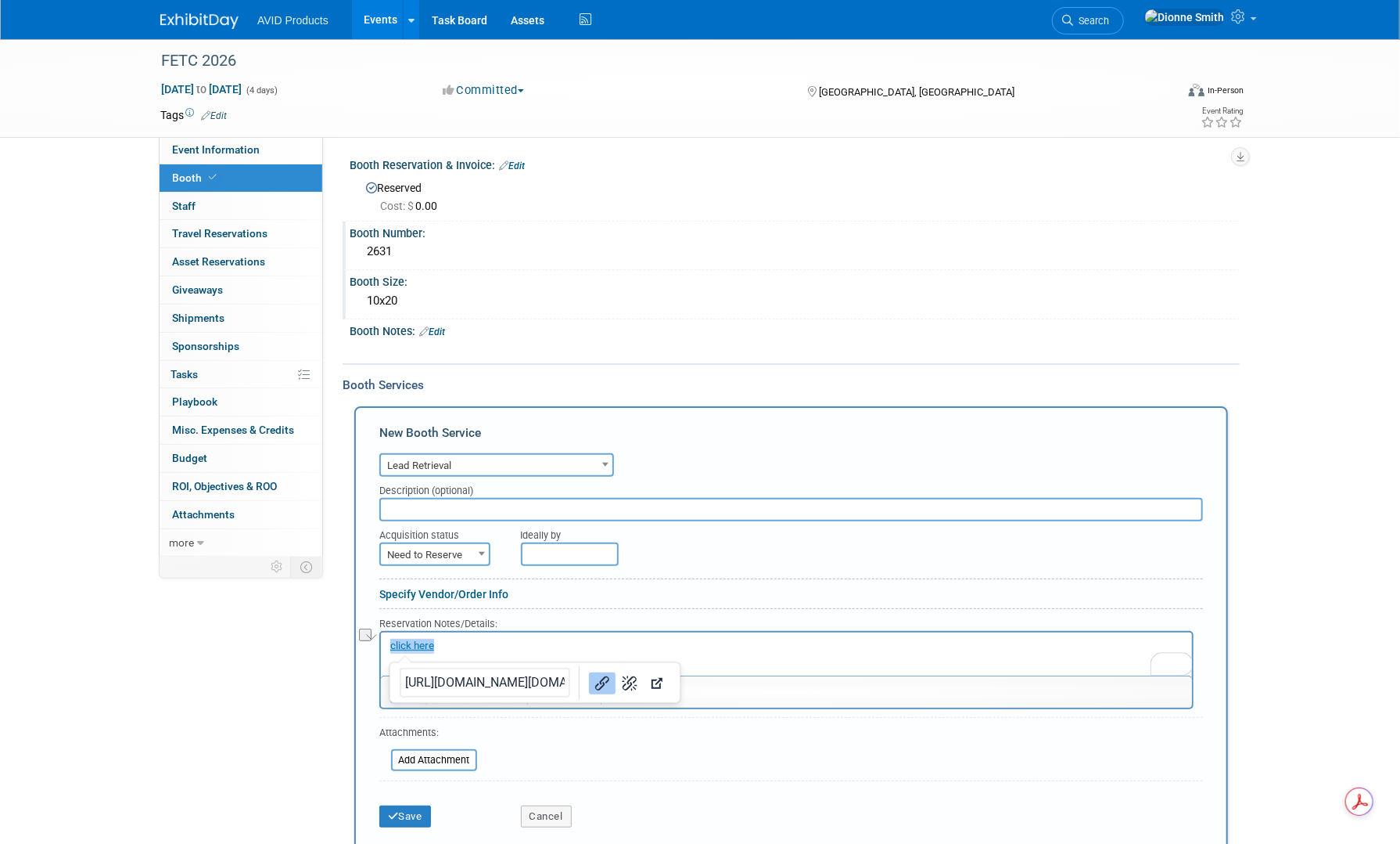
drag, startPoint x: 412, startPoint y: 645, endPoint x: 714, endPoint y: 652, distance: 302.1
click at [714, 652] on p "click here" at bounding box center [786, 645] width 793 height 15
drag, startPoint x: 461, startPoint y: 647, endPoint x: 390, endPoint y: 647, distance: 71.0
click at [390, 647] on p "Lead retrieval" at bounding box center [786, 645] width 793 height 15
click at [493, 644] on p "﻿click here" at bounding box center [786, 645] width 793 height 15
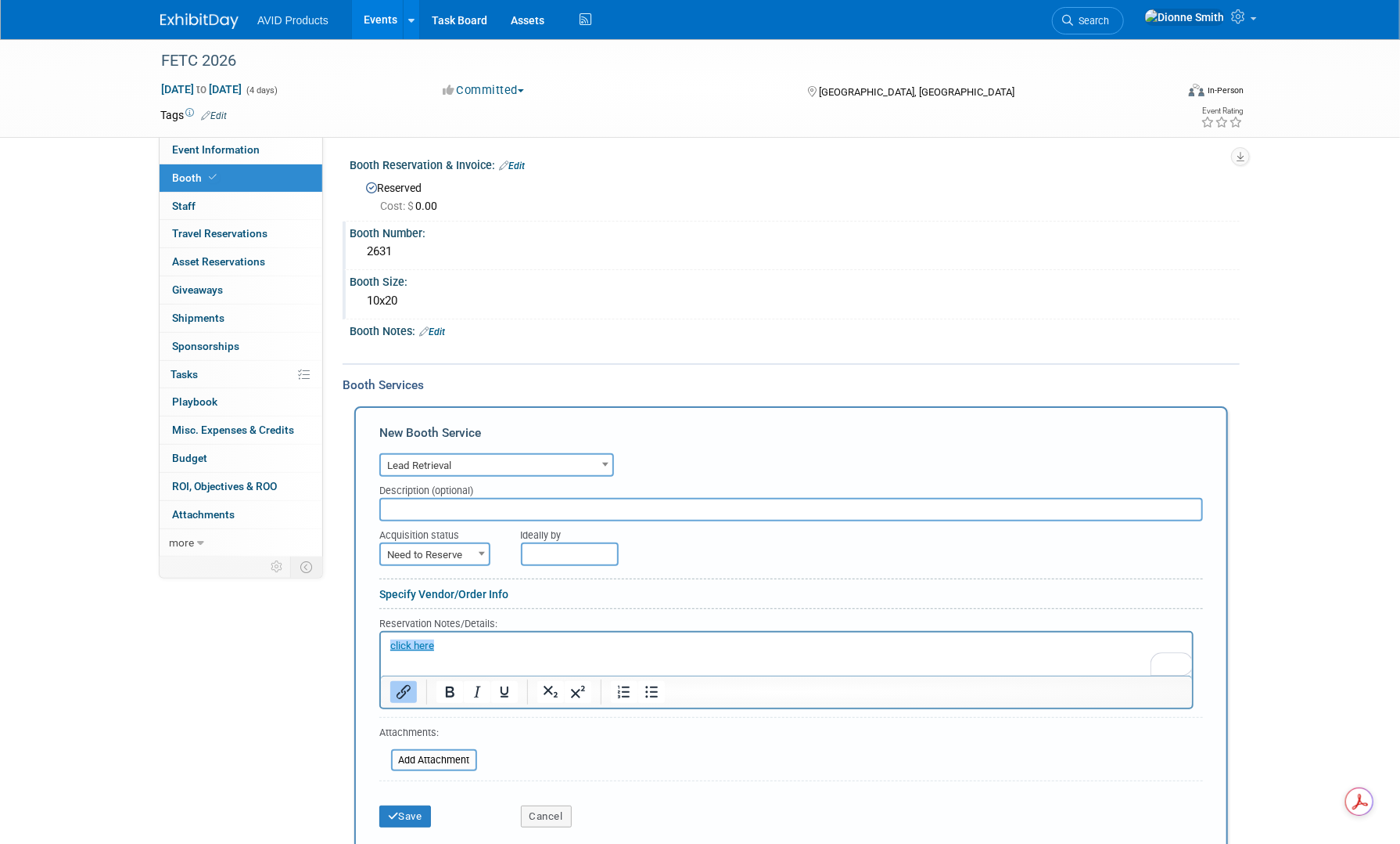
click at [909, 653] on html "click here" at bounding box center [785, 642] width 811 height 21
click at [744, 749] on form "Audio / Video Carpet / Flooring Catering / Food / Beverage Floral / Decorative …" at bounding box center [790, 642] width 824 height 386
click at [411, 653] on html "click here﻿" at bounding box center [785, 642] width 811 height 21
click at [402, 653] on html "click here" at bounding box center [785, 642] width 811 height 21
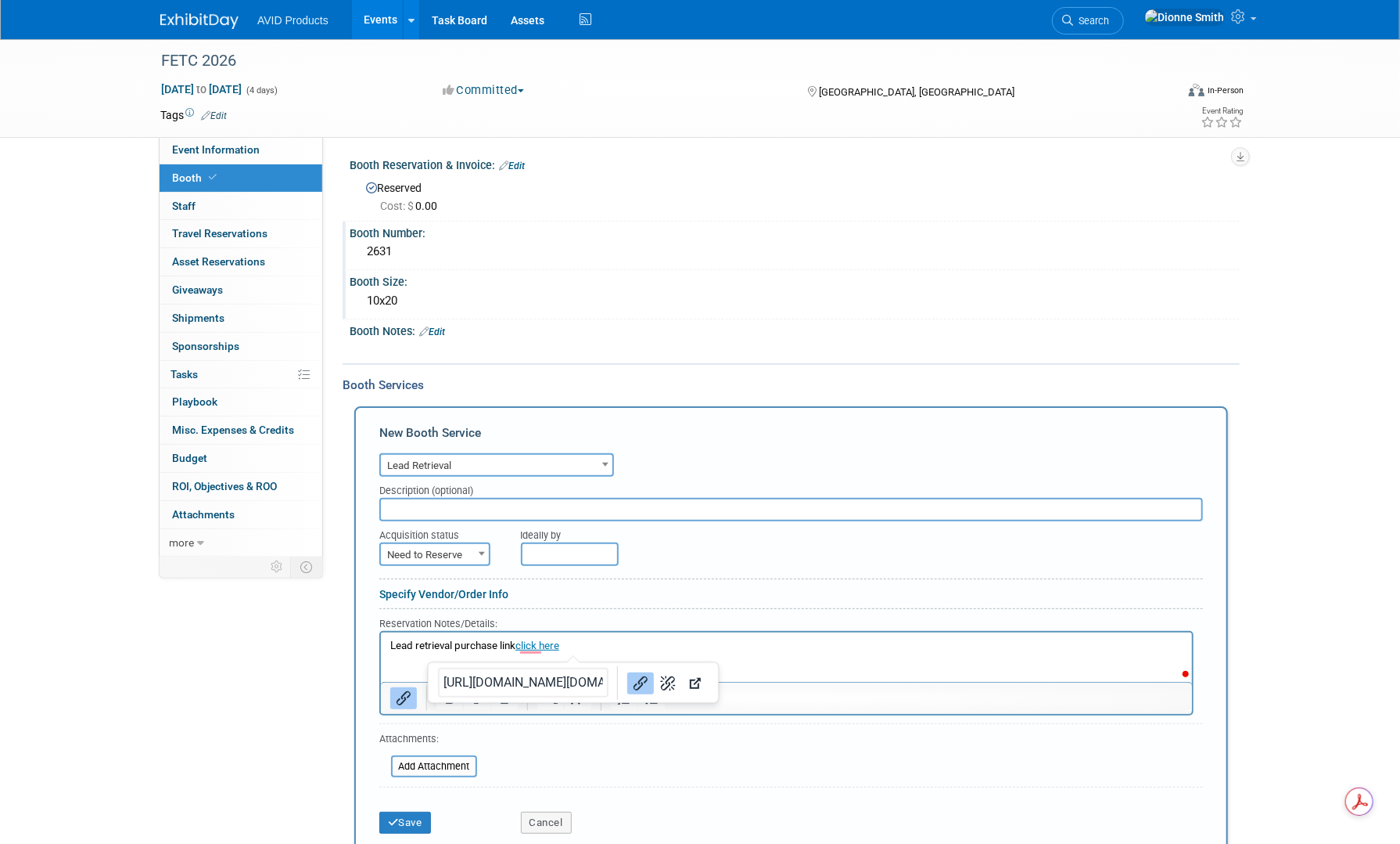
click at [574, 649] on p "Lead retrieval purchase link click here" at bounding box center [786, 645] width 793 height 15
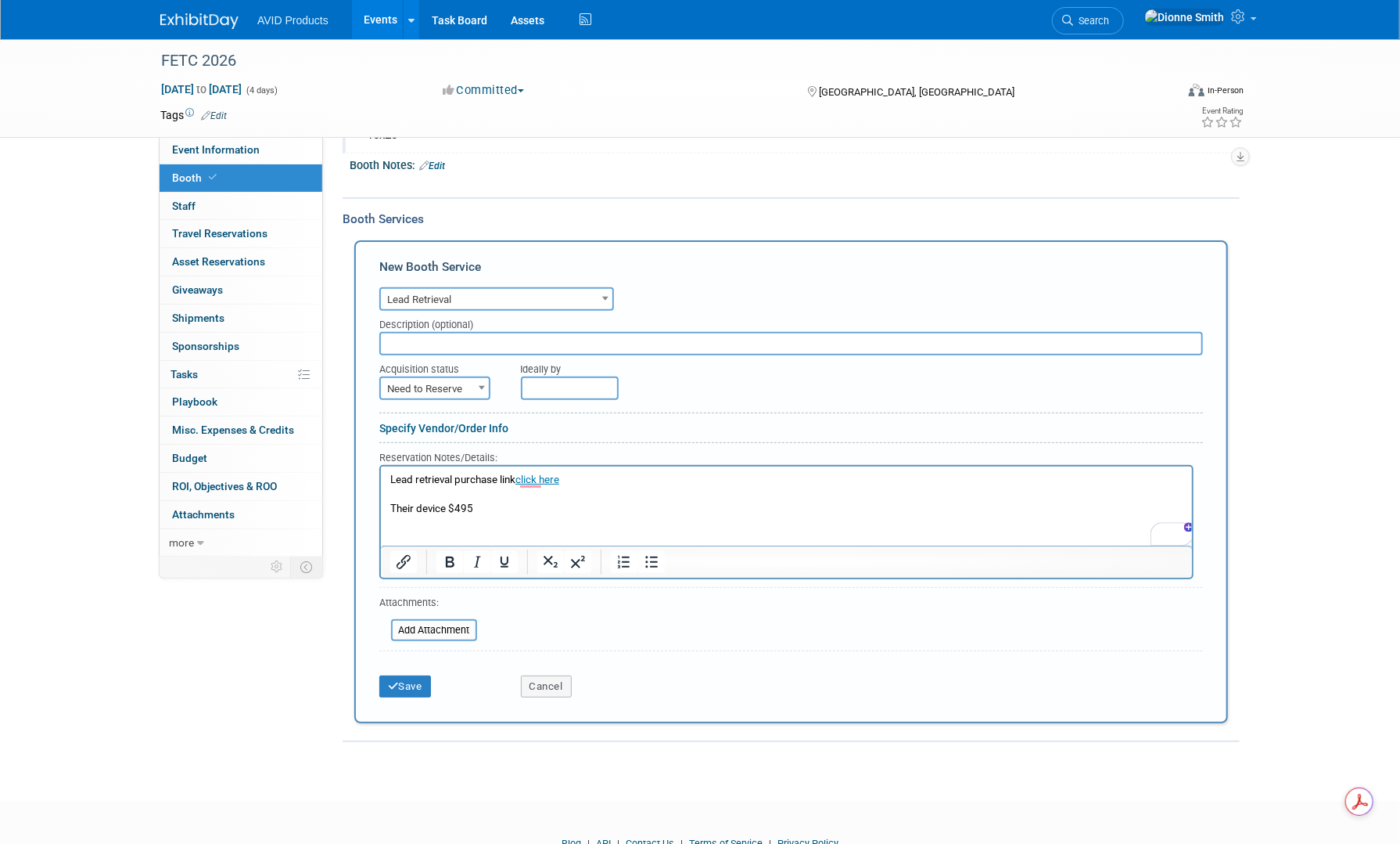
scroll to position [228, 0]
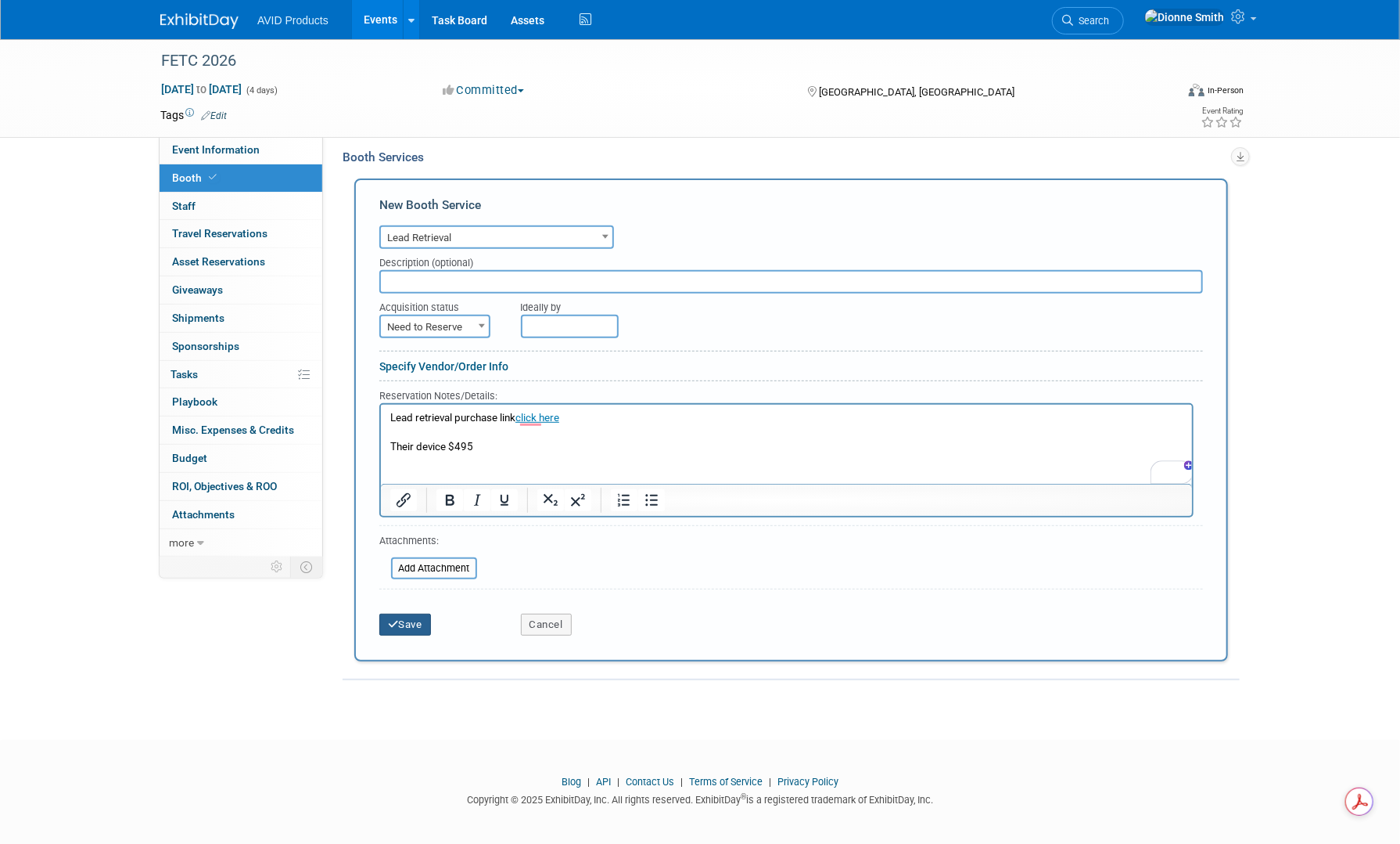
drag, startPoint x: 400, startPoint y: 619, endPoint x: 407, endPoint y: 613, distance: 9.2
click at [401, 619] on button "Save" at bounding box center [404, 624] width 52 height 22
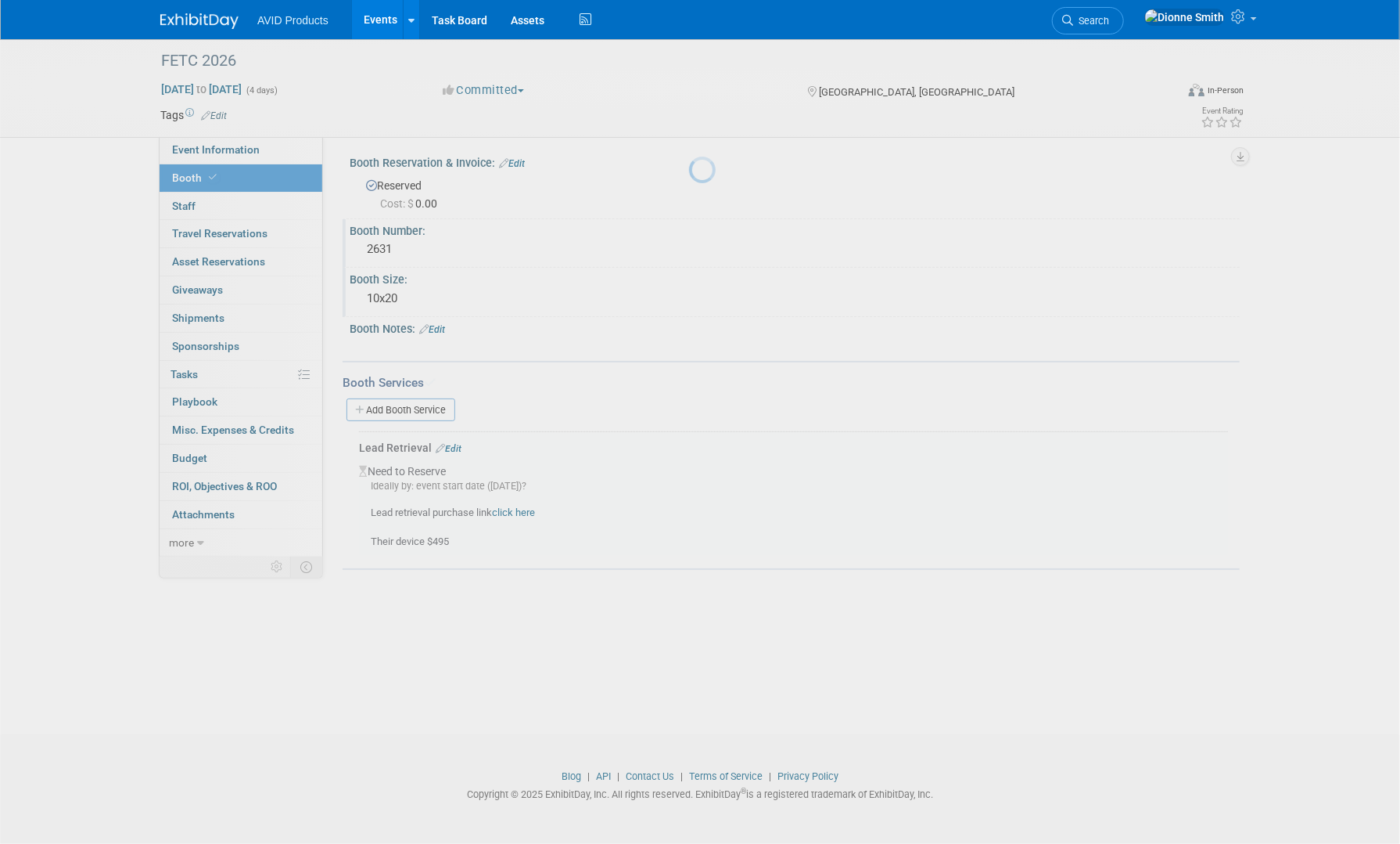
scroll to position [3, 0]
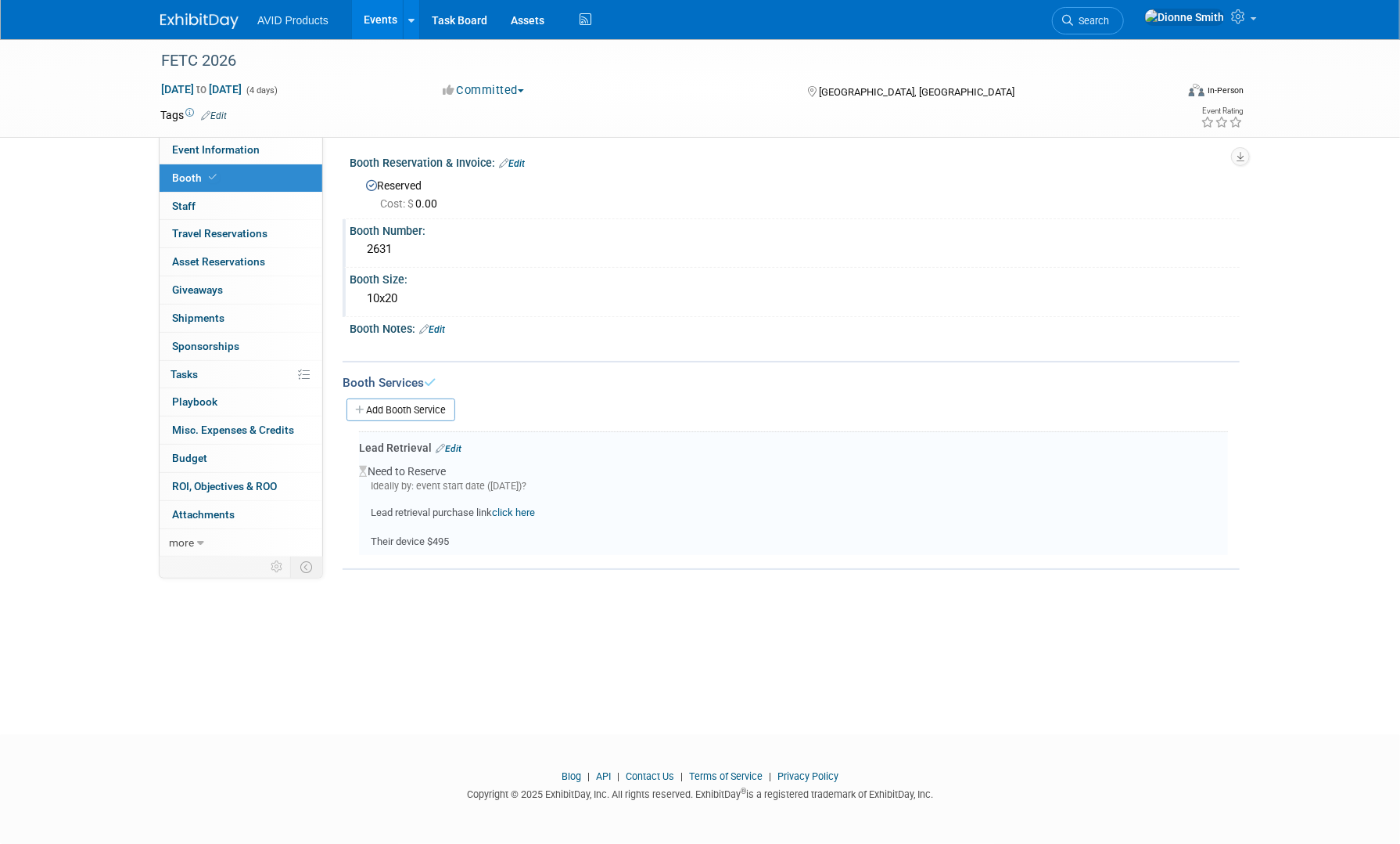
click at [454, 443] on link "Edit" at bounding box center [449, 448] width 26 height 11
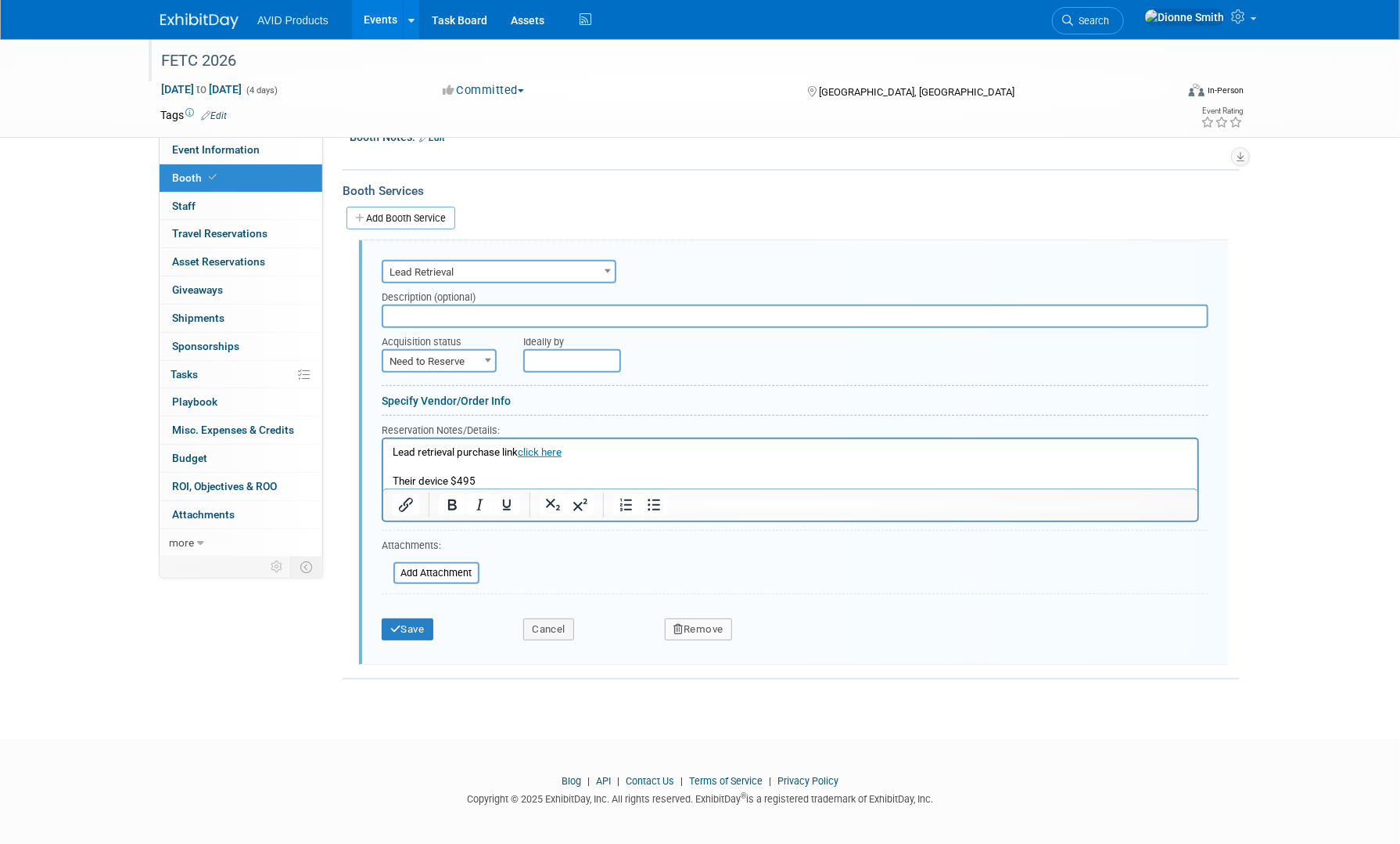
scroll to position [0, 0]
click at [414, 624] on button "Save" at bounding box center [407, 629] width 52 height 22
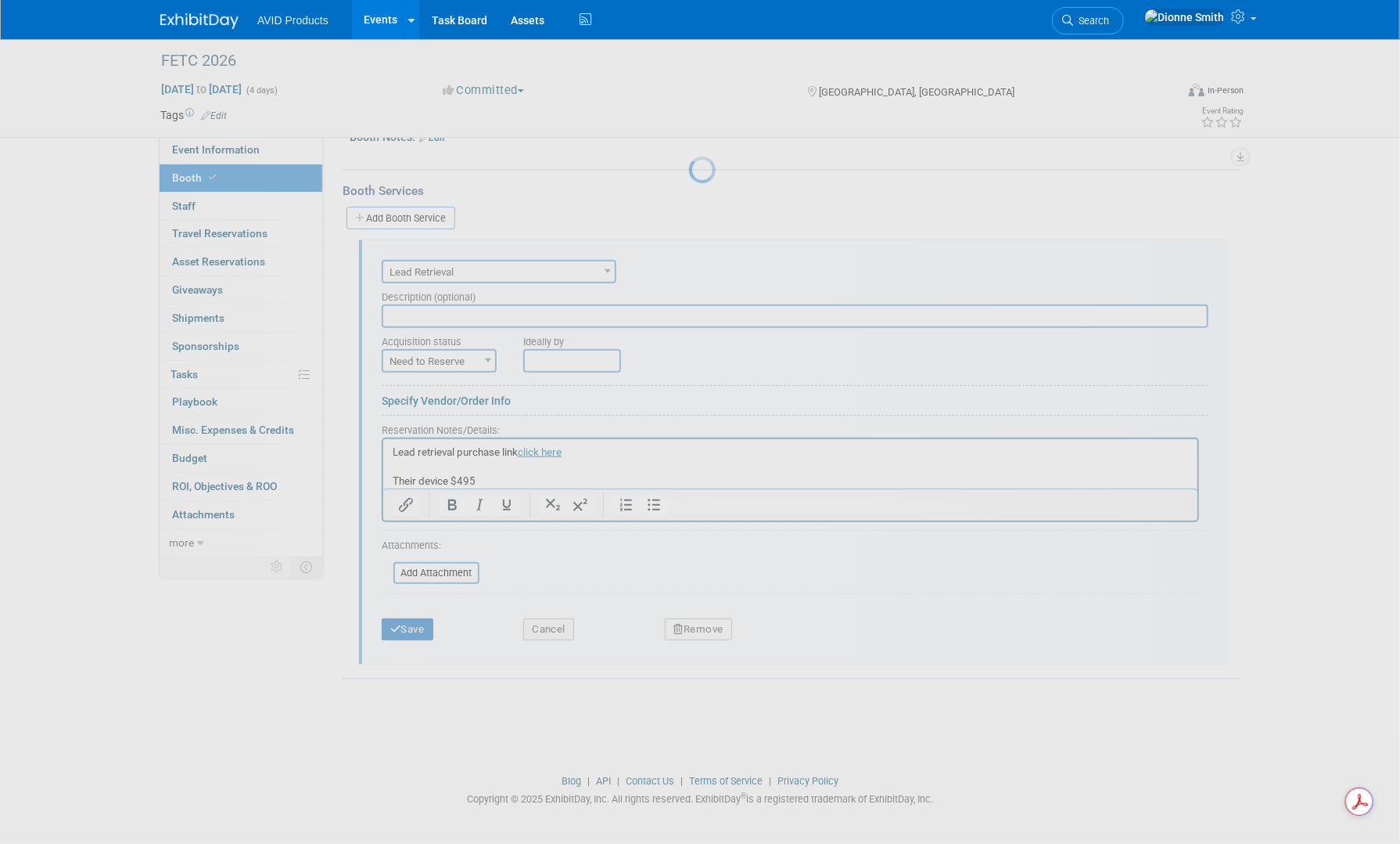
scroll to position [3, 0]
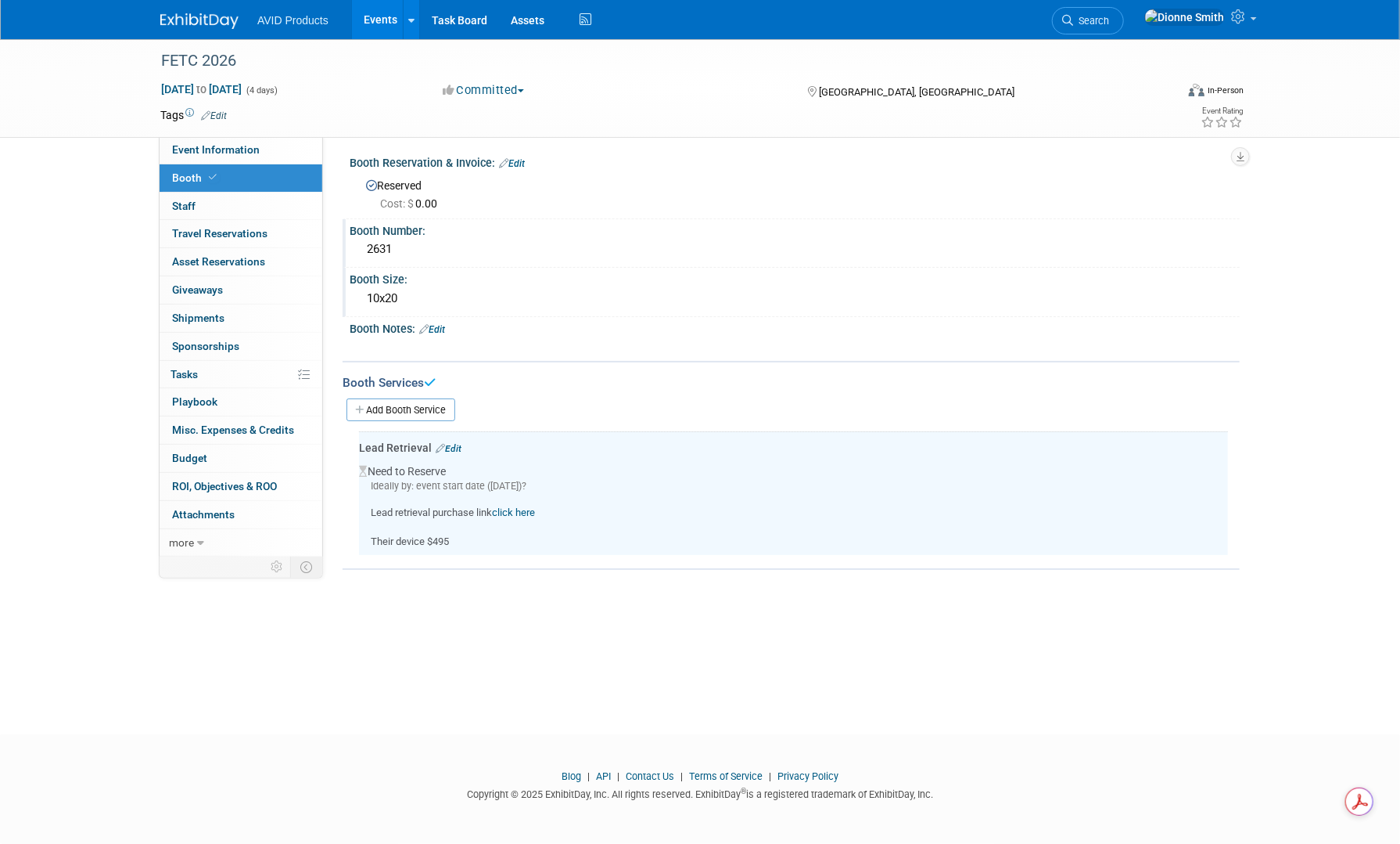
click at [403, 398] on link "Add Booth Service" at bounding box center [401, 410] width 109 height 23
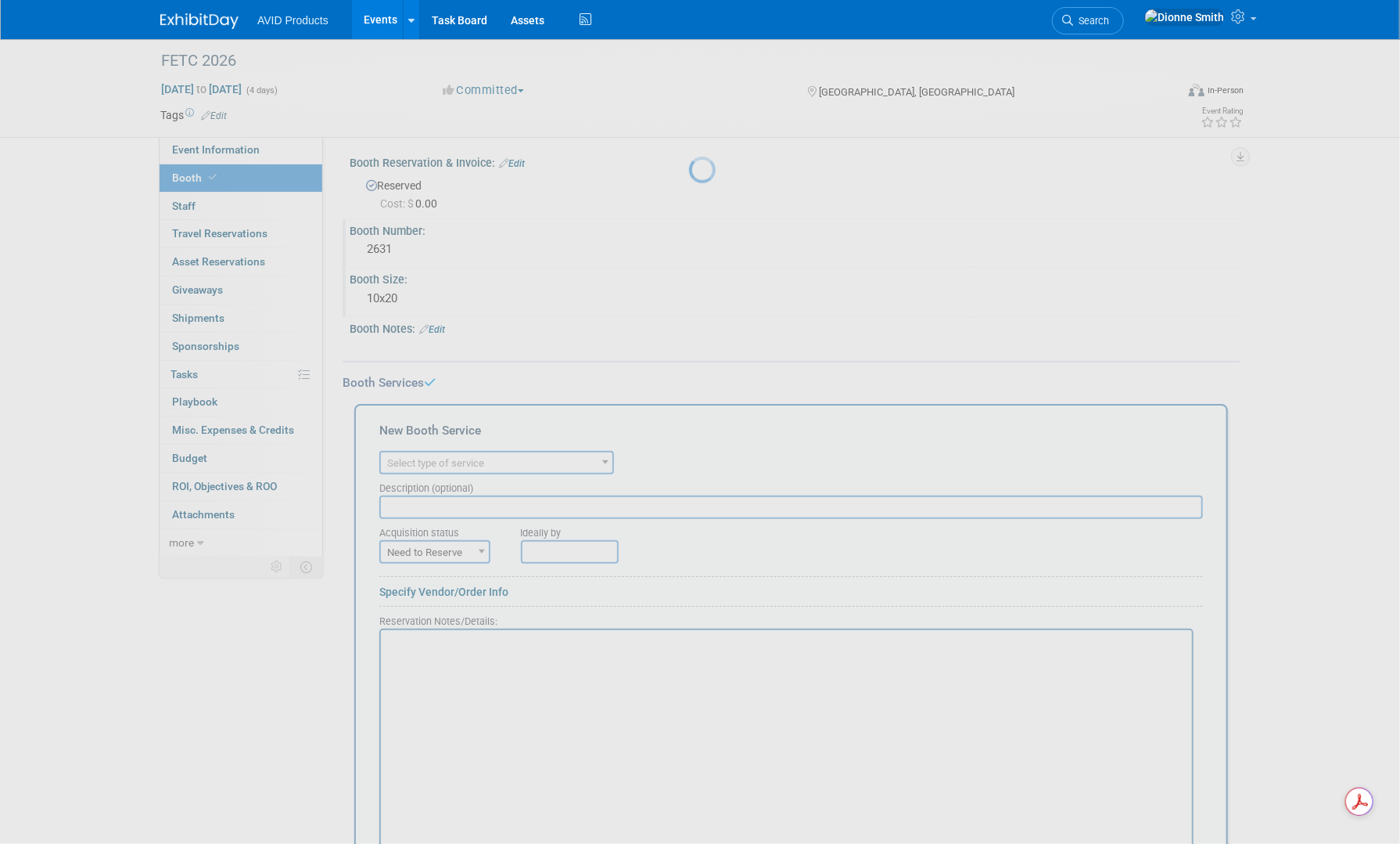
scroll to position [0, 0]
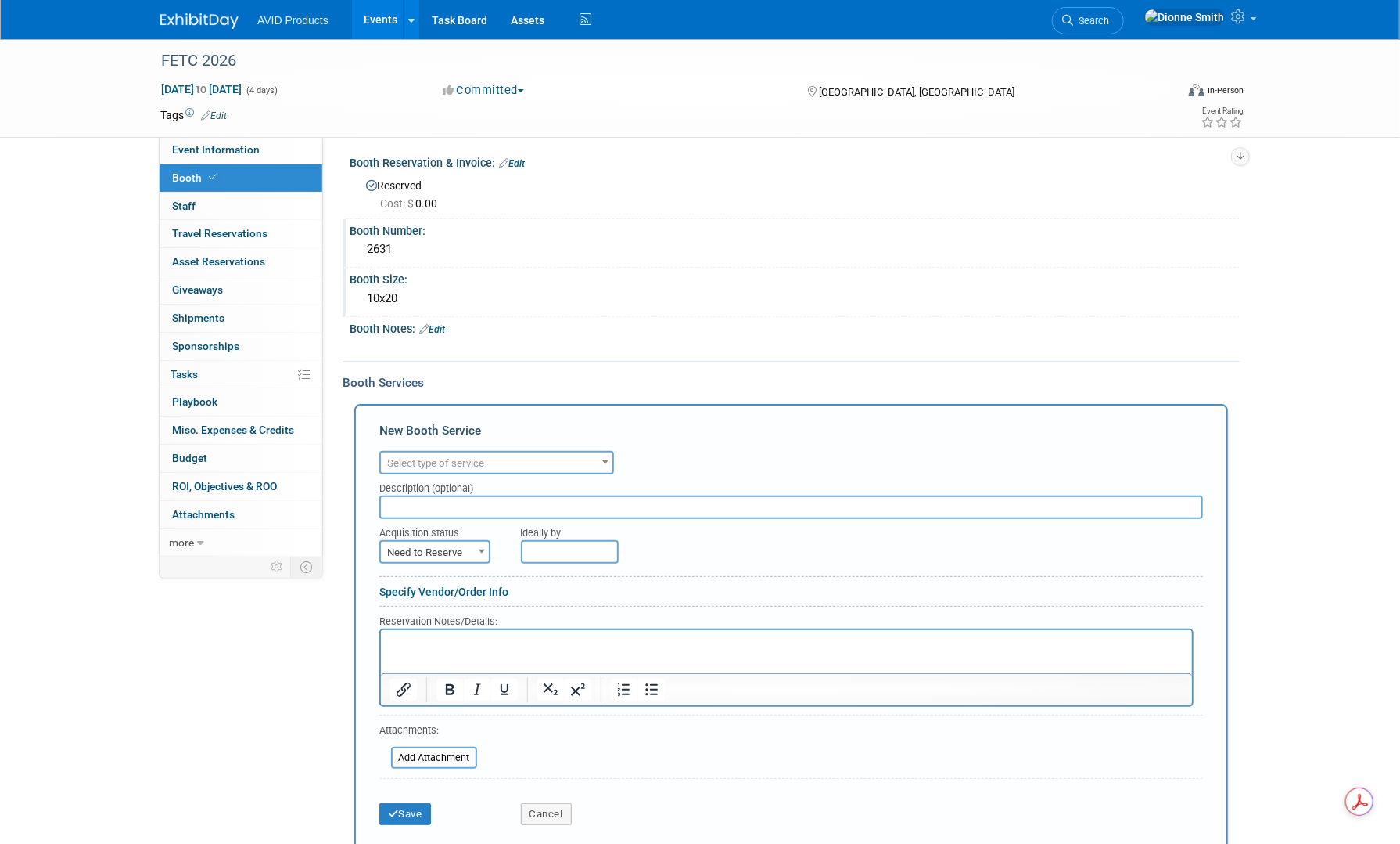
click at [446, 458] on span "Select type of service" at bounding box center [435, 462] width 97 height 11
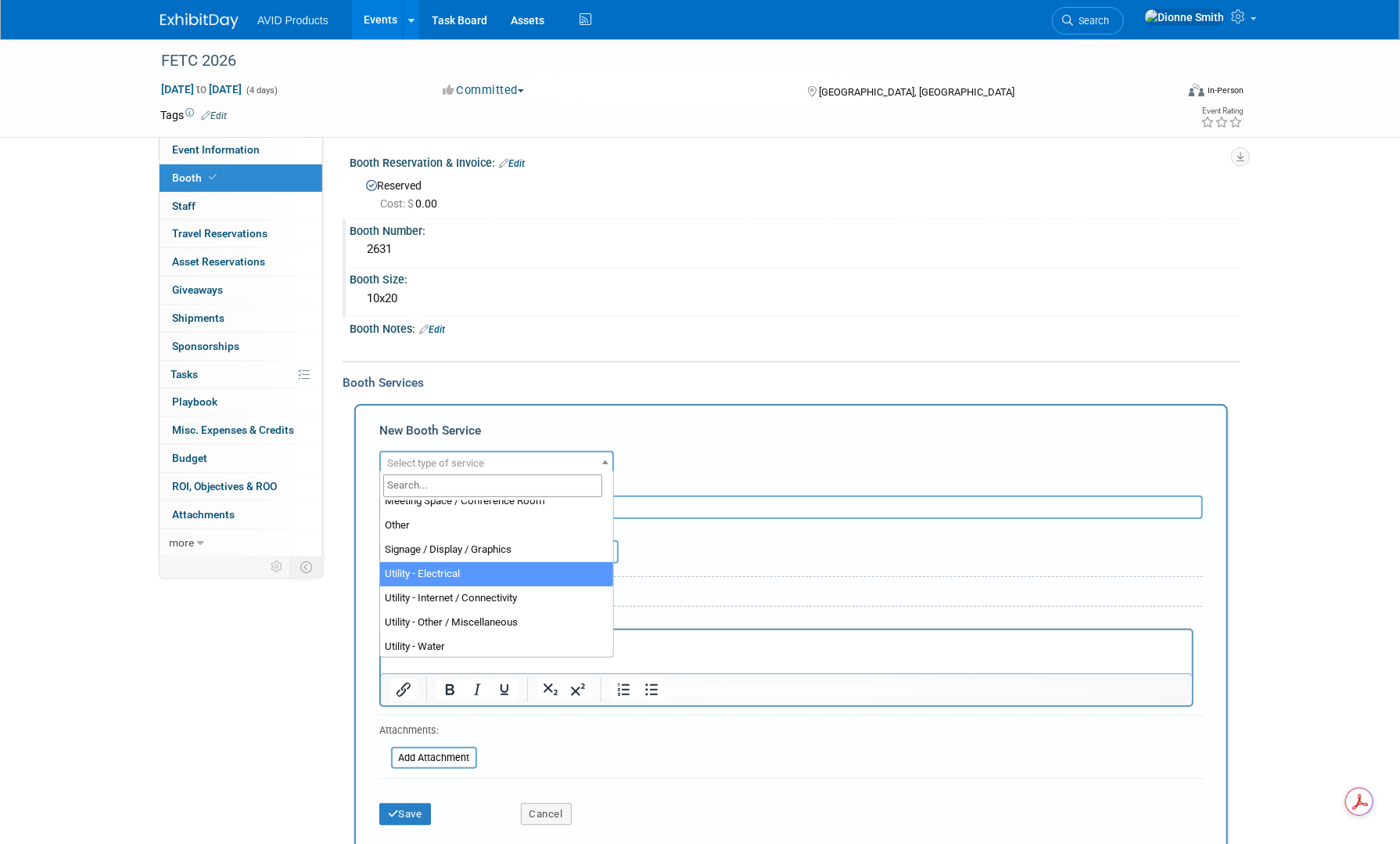
scroll to position [401, 0]
select select "8"
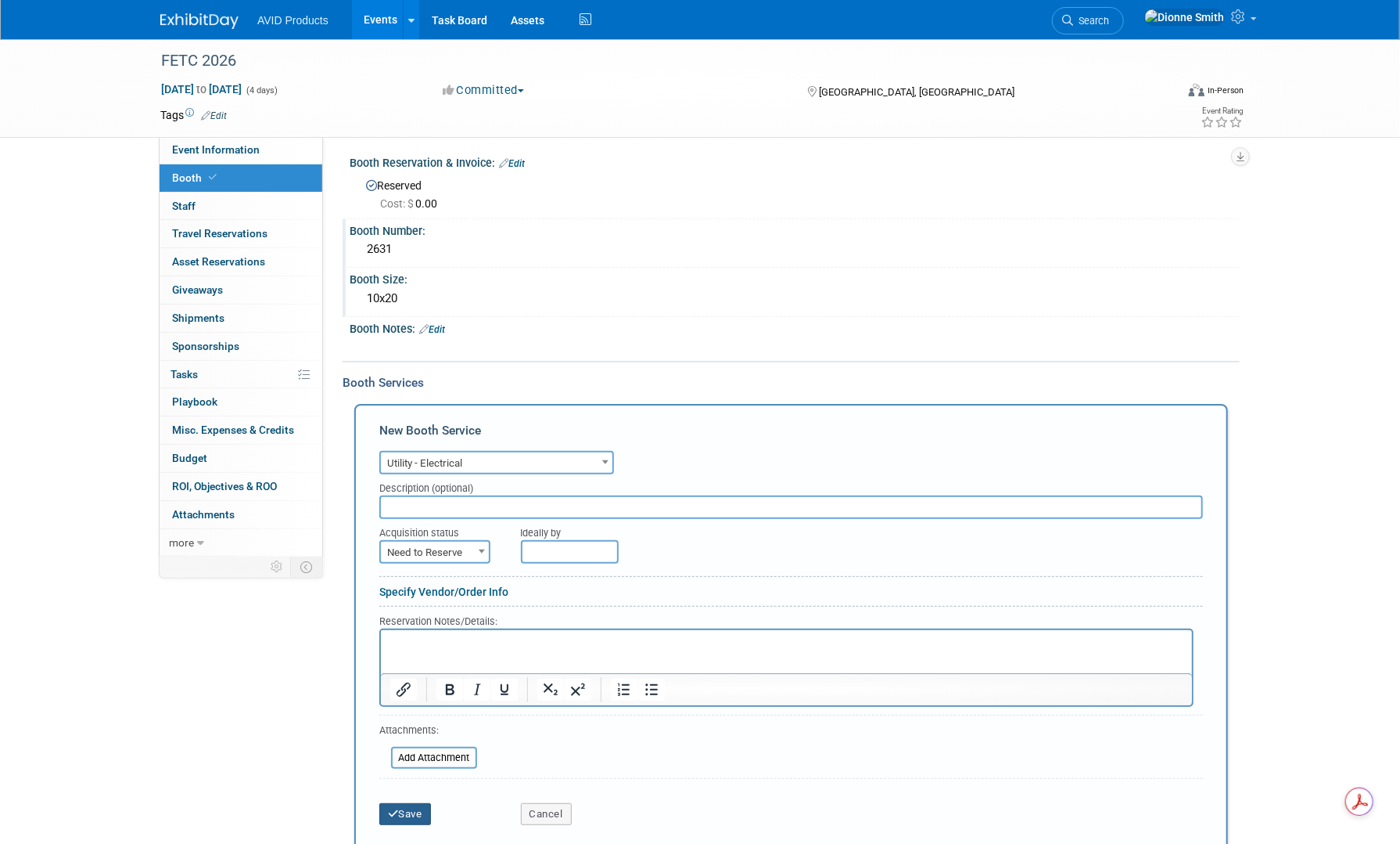
click at [407, 813] on button "Save" at bounding box center [404, 813] width 52 height 22
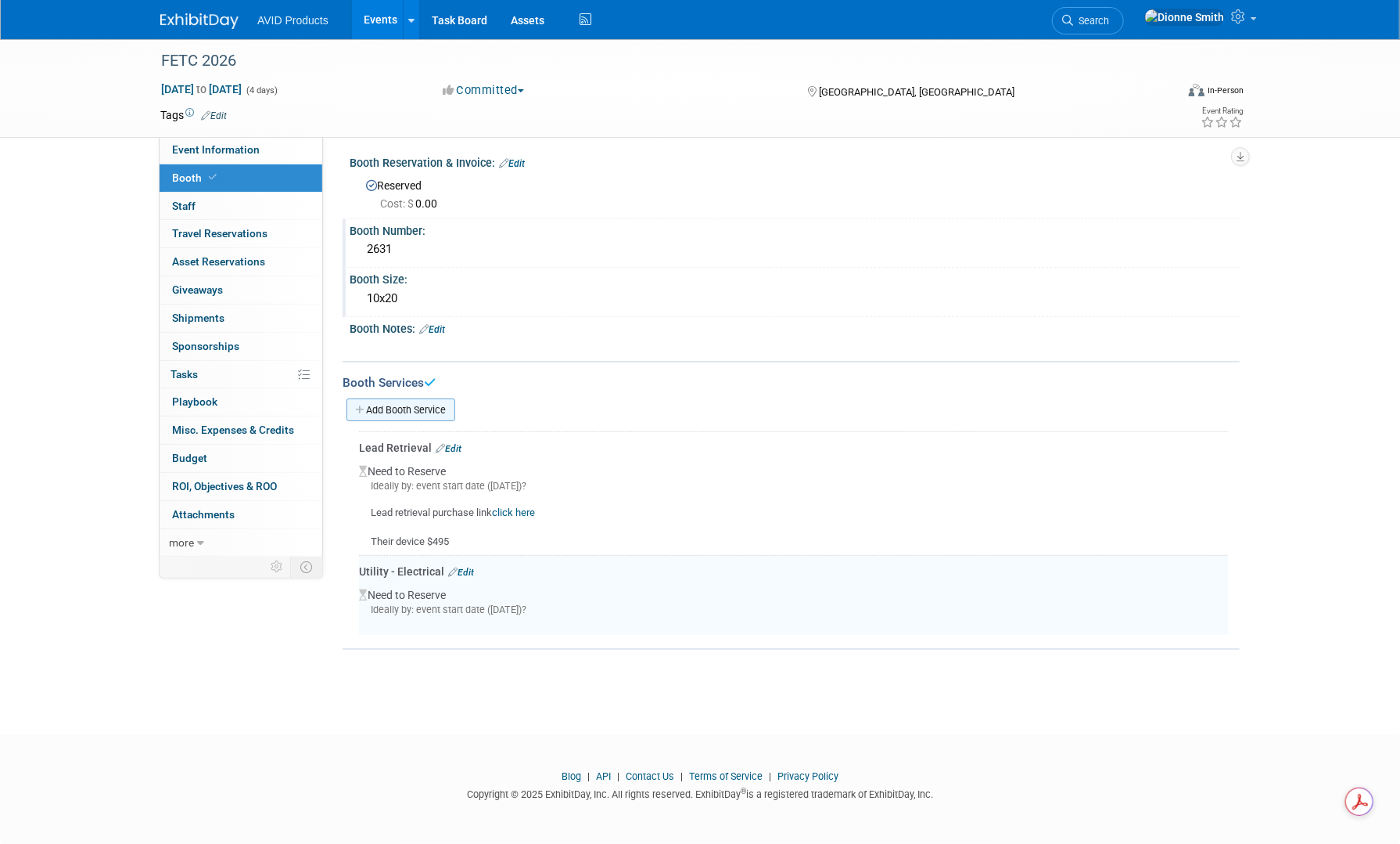
click at [423, 410] on link "Add Booth Service" at bounding box center [401, 410] width 109 height 23
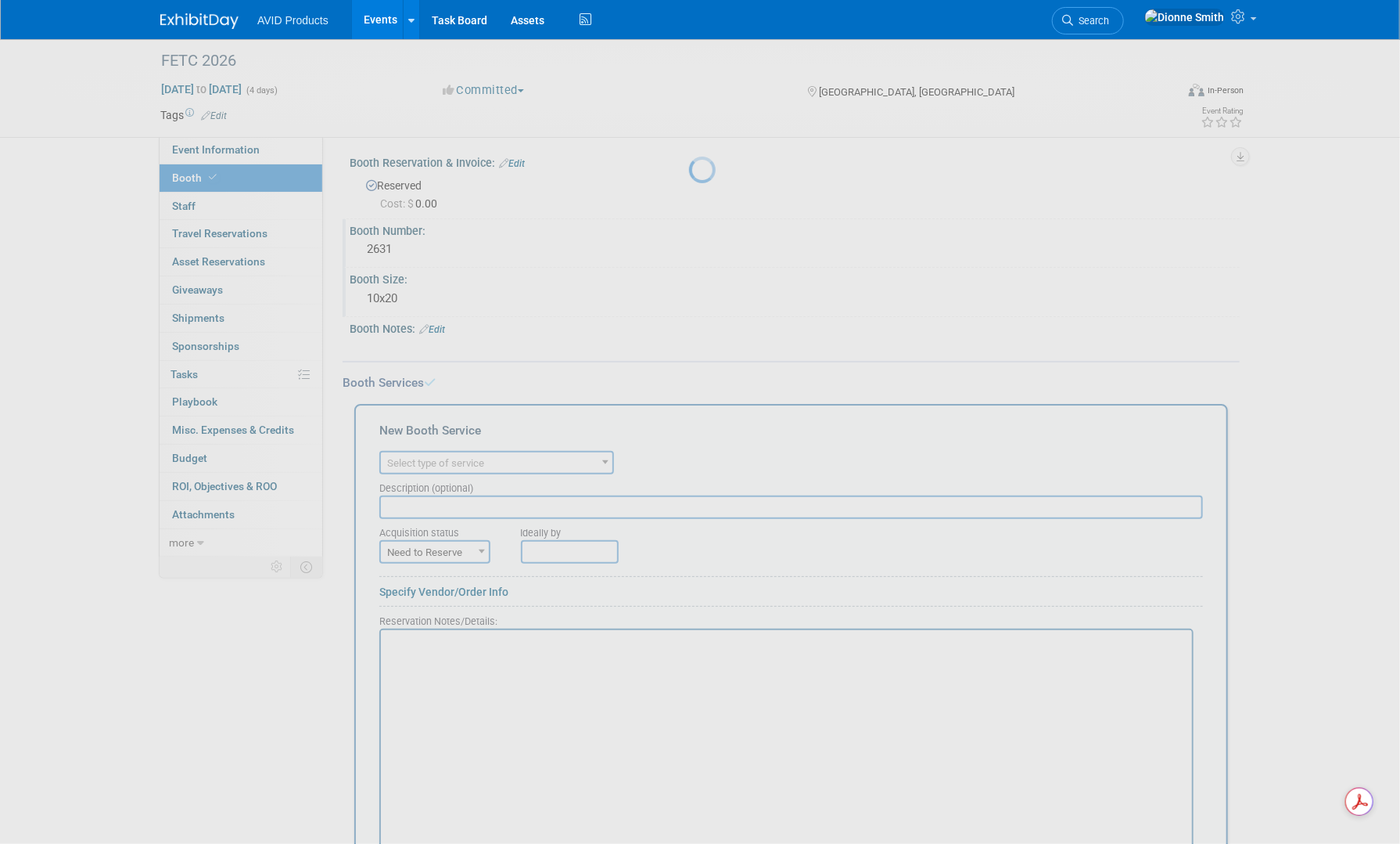
scroll to position [0, 0]
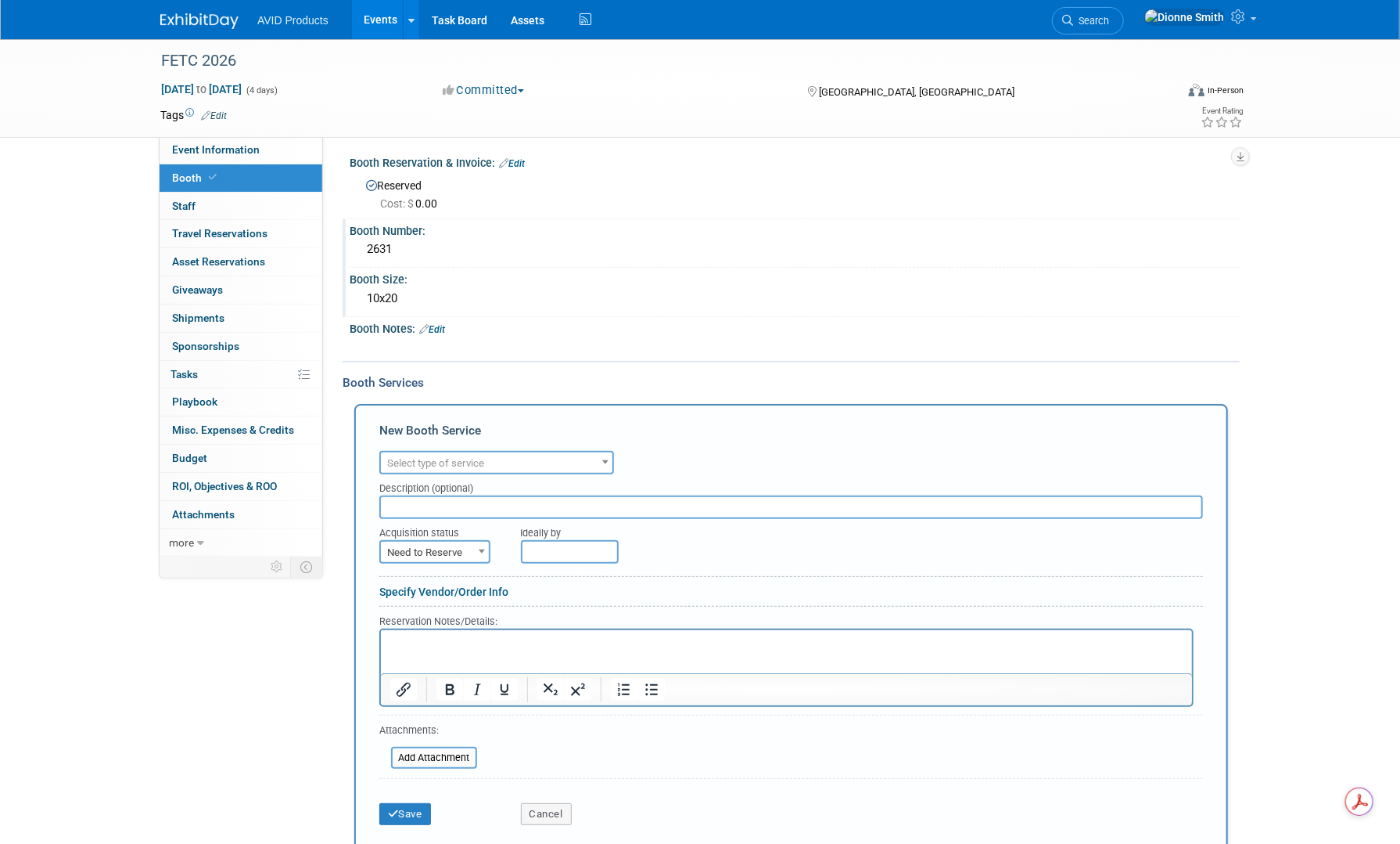
click at [431, 459] on span "Select type of service" at bounding box center [435, 462] width 97 height 11
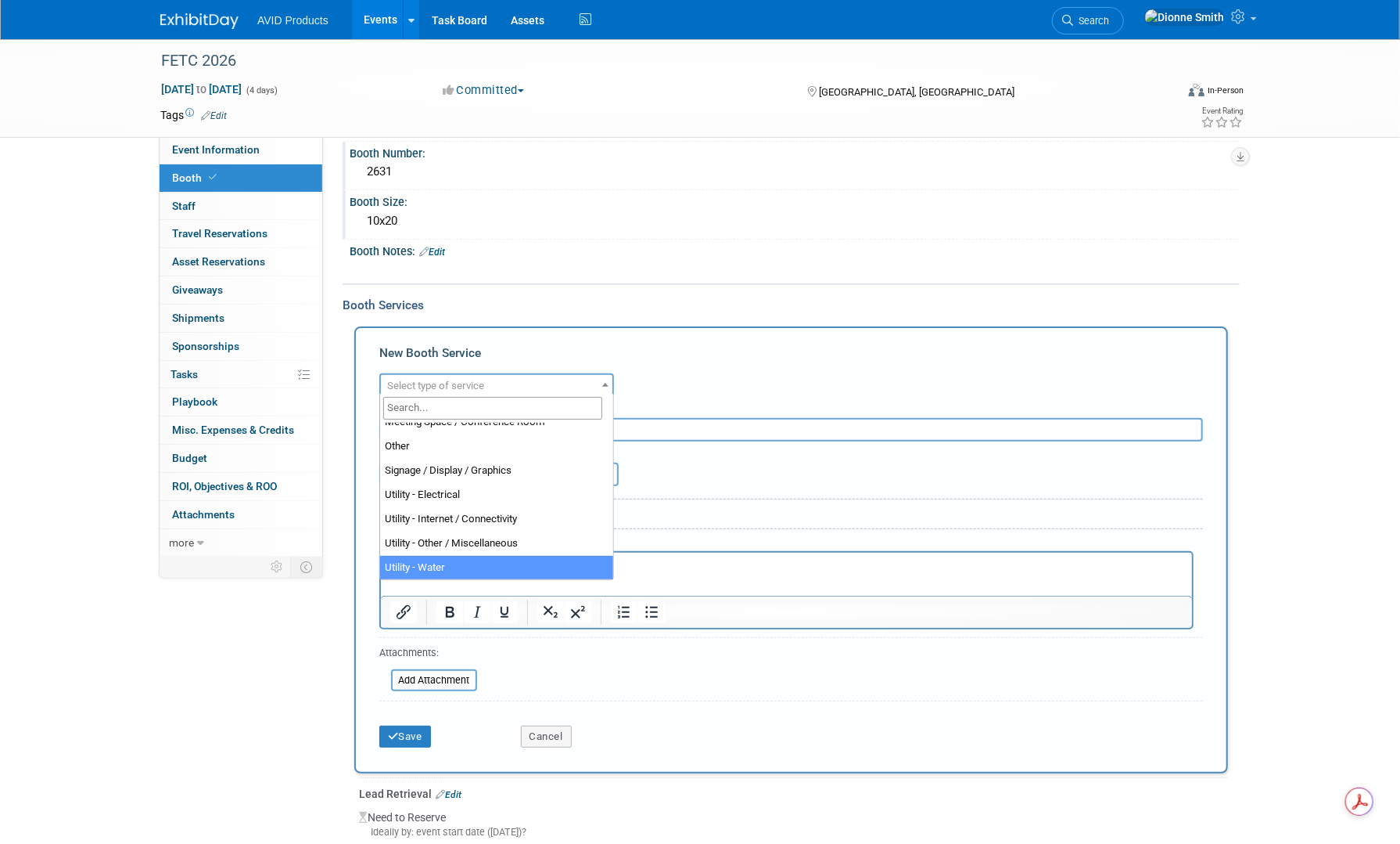
scroll to position [80, 0]
click at [544, 727] on button "Cancel" at bounding box center [547, 735] width 51 height 22
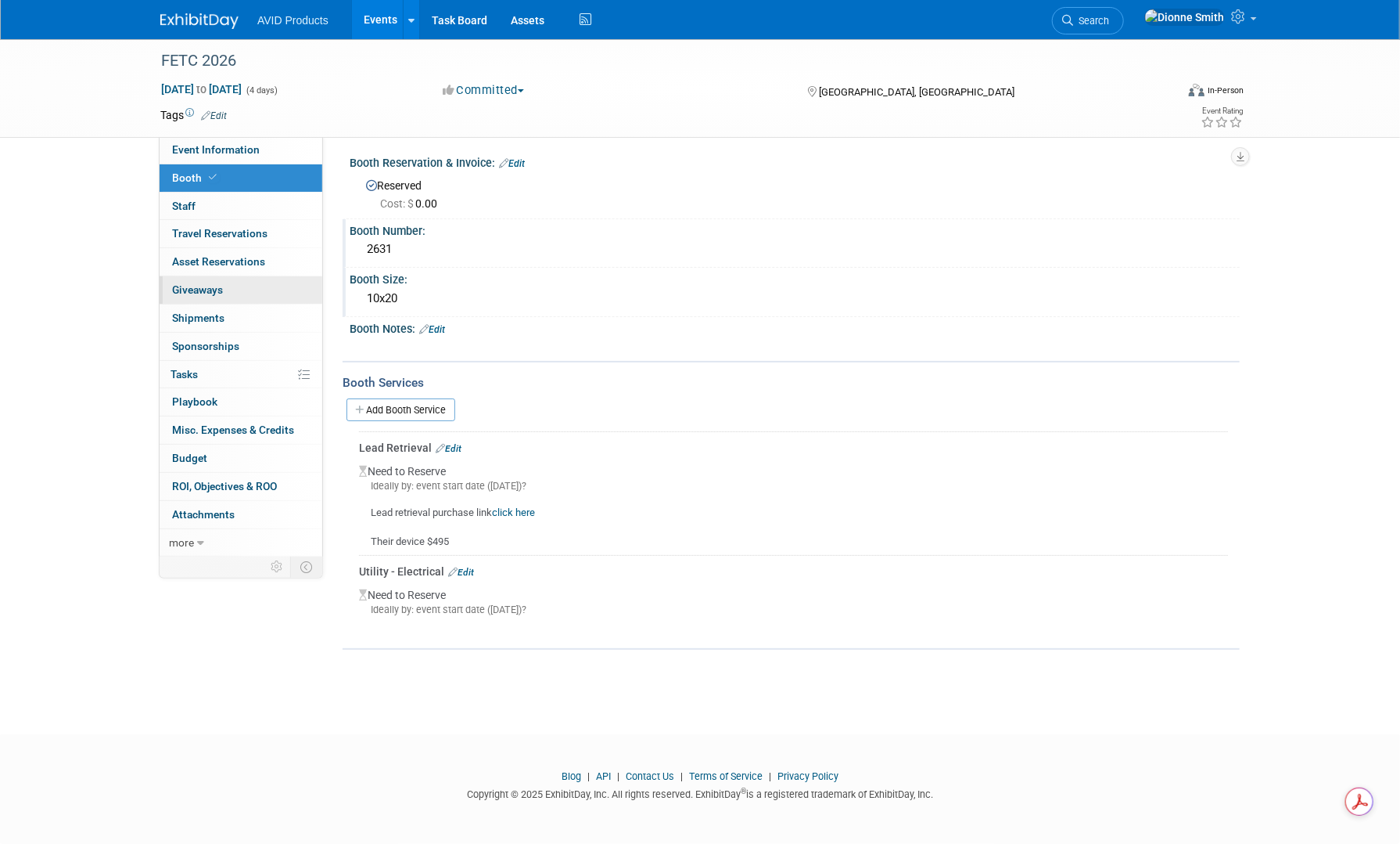
click at [191, 296] on link "0 Giveaways 0" at bounding box center [241, 289] width 162 height 27
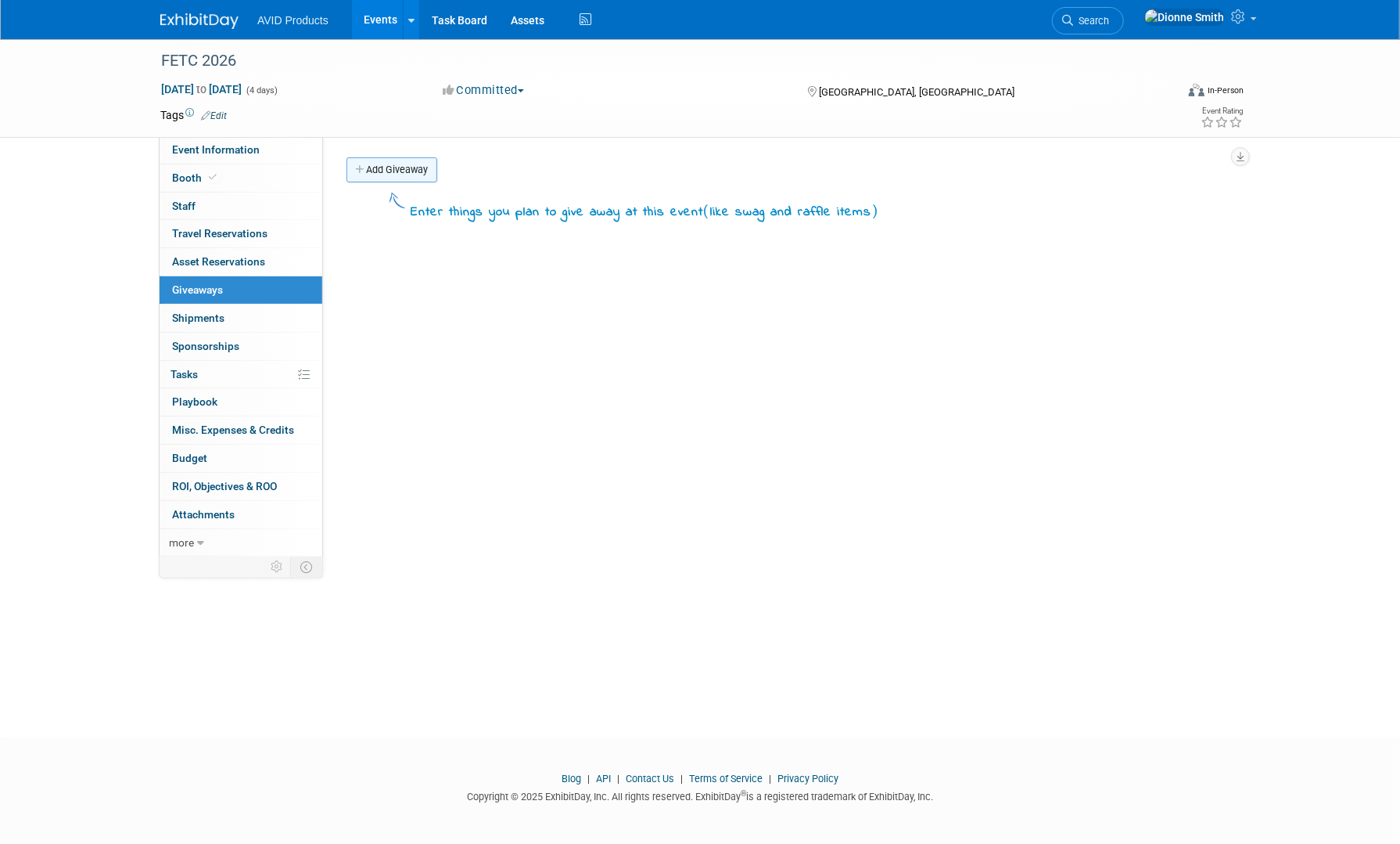
click at [391, 169] on link "Add Giveaway" at bounding box center [392, 169] width 91 height 25
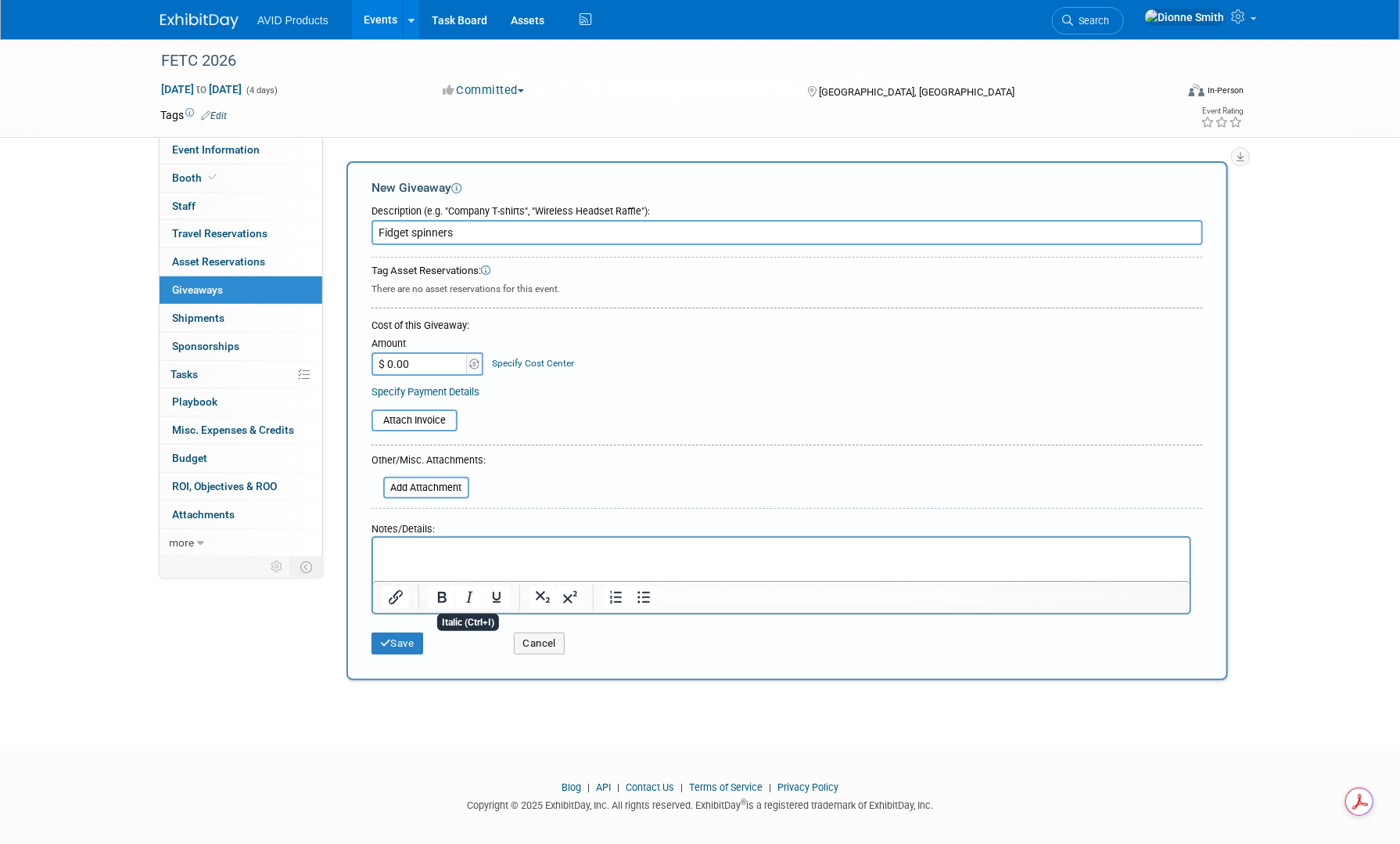
type input "Fidget spinners"
drag, startPoint x: 468, startPoint y: 571, endPoint x: 482, endPoint y: 569, distance: 14.1
click at [466, 559] on html at bounding box center [780, 548] width 817 height 22
drag, startPoint x: 546, startPoint y: 544, endPoint x: 344, endPoint y: 544, distance: 202.0
click at [372, 544] on html "Need to order in November to send to CEP" at bounding box center [780, 548] width 817 height 22
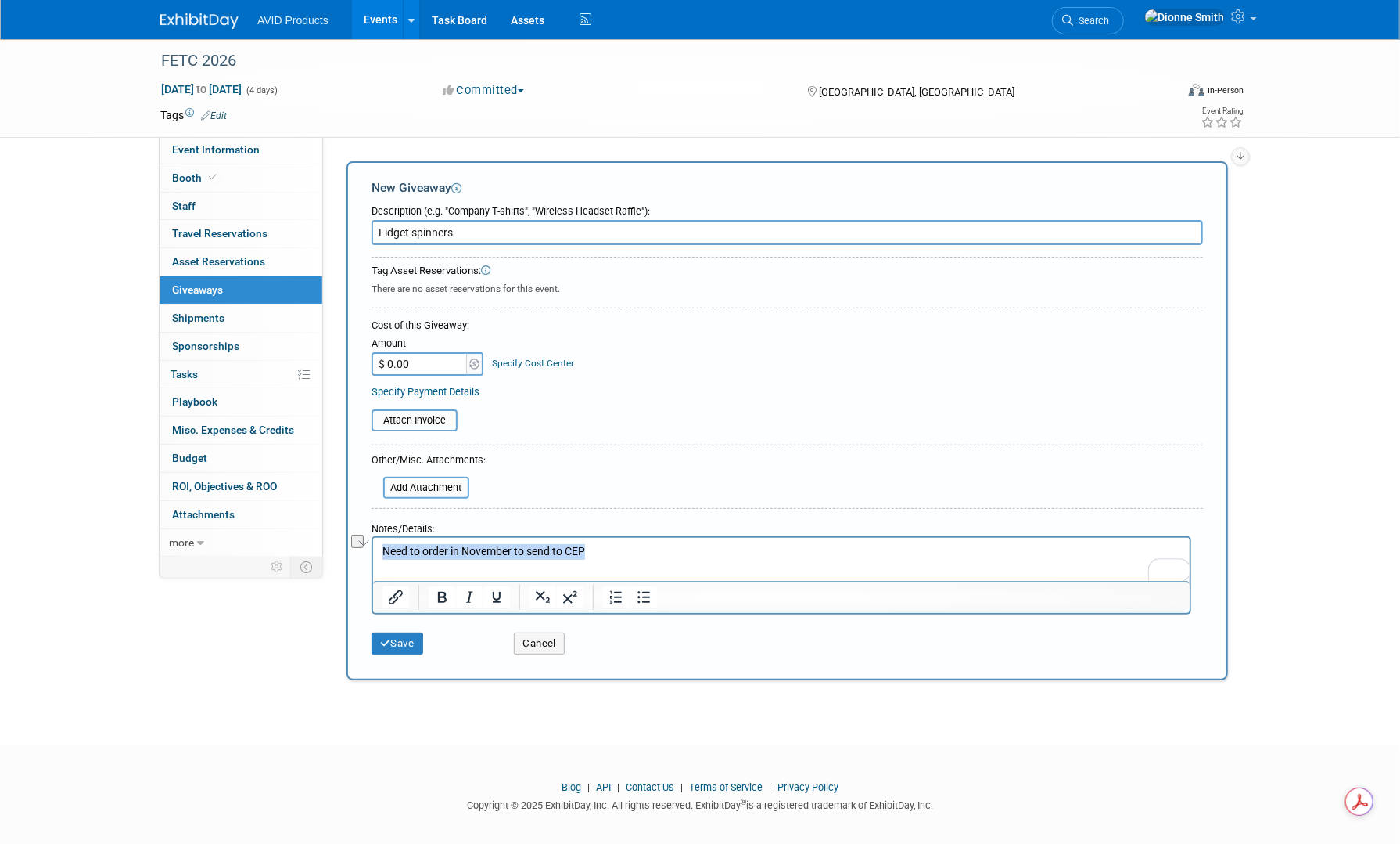
copy p "Need to order in November to send to CEP"
click at [418, 648] on button "Save" at bounding box center [397, 643] width 52 height 22
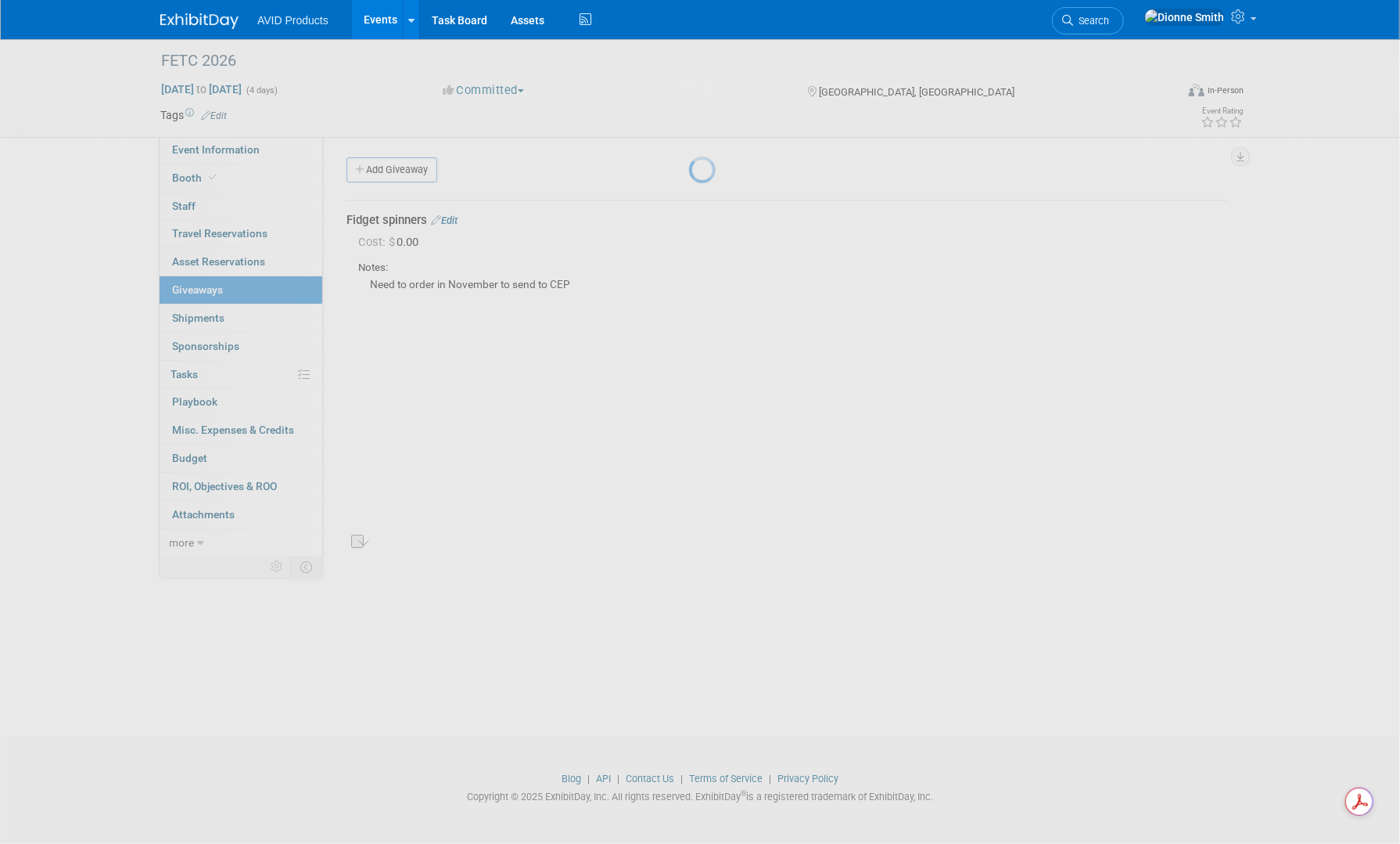
scroll to position [3, 0]
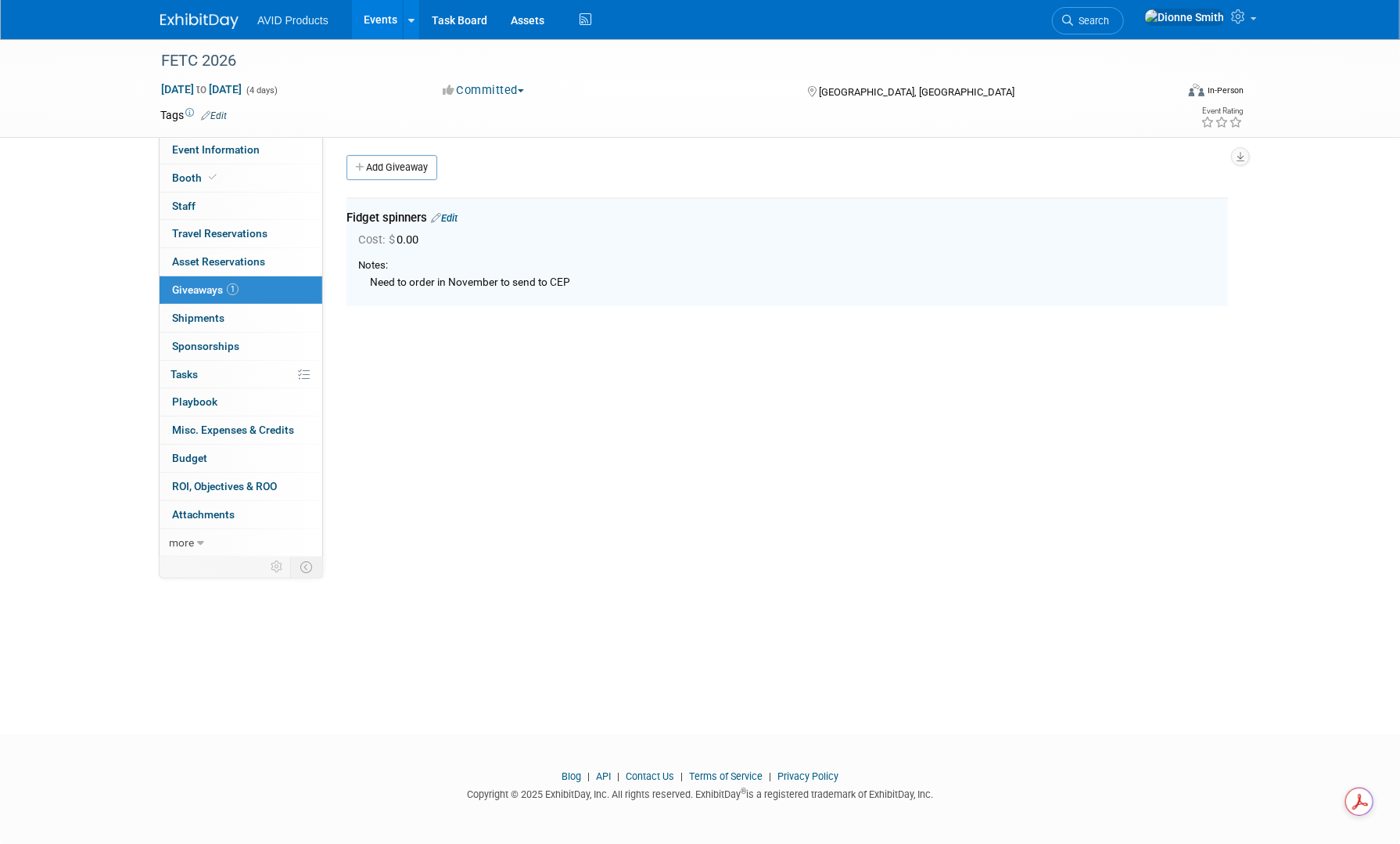
click at [403, 176] on link "Add Giveaway" at bounding box center [392, 167] width 91 height 25
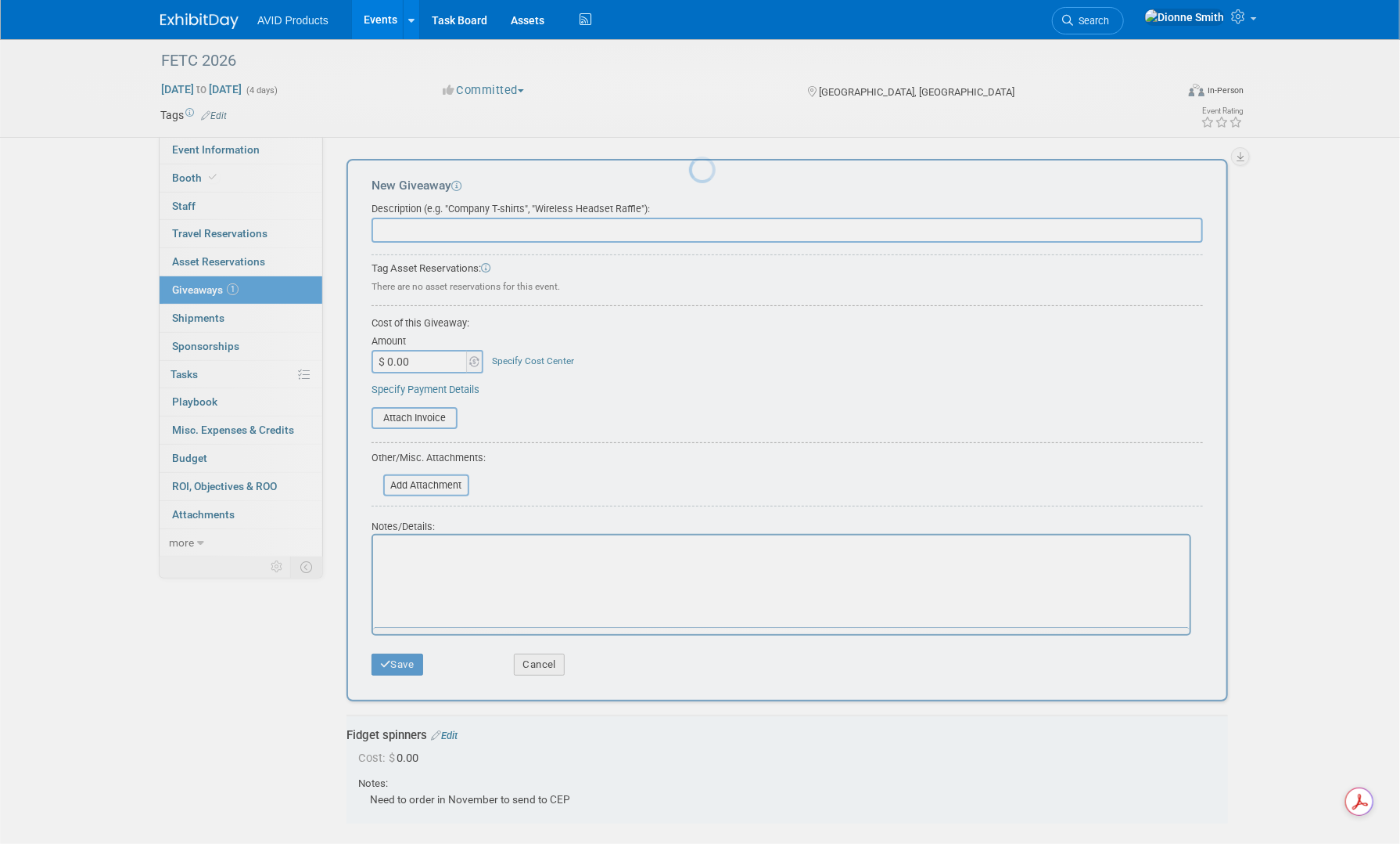
scroll to position [0, 0]
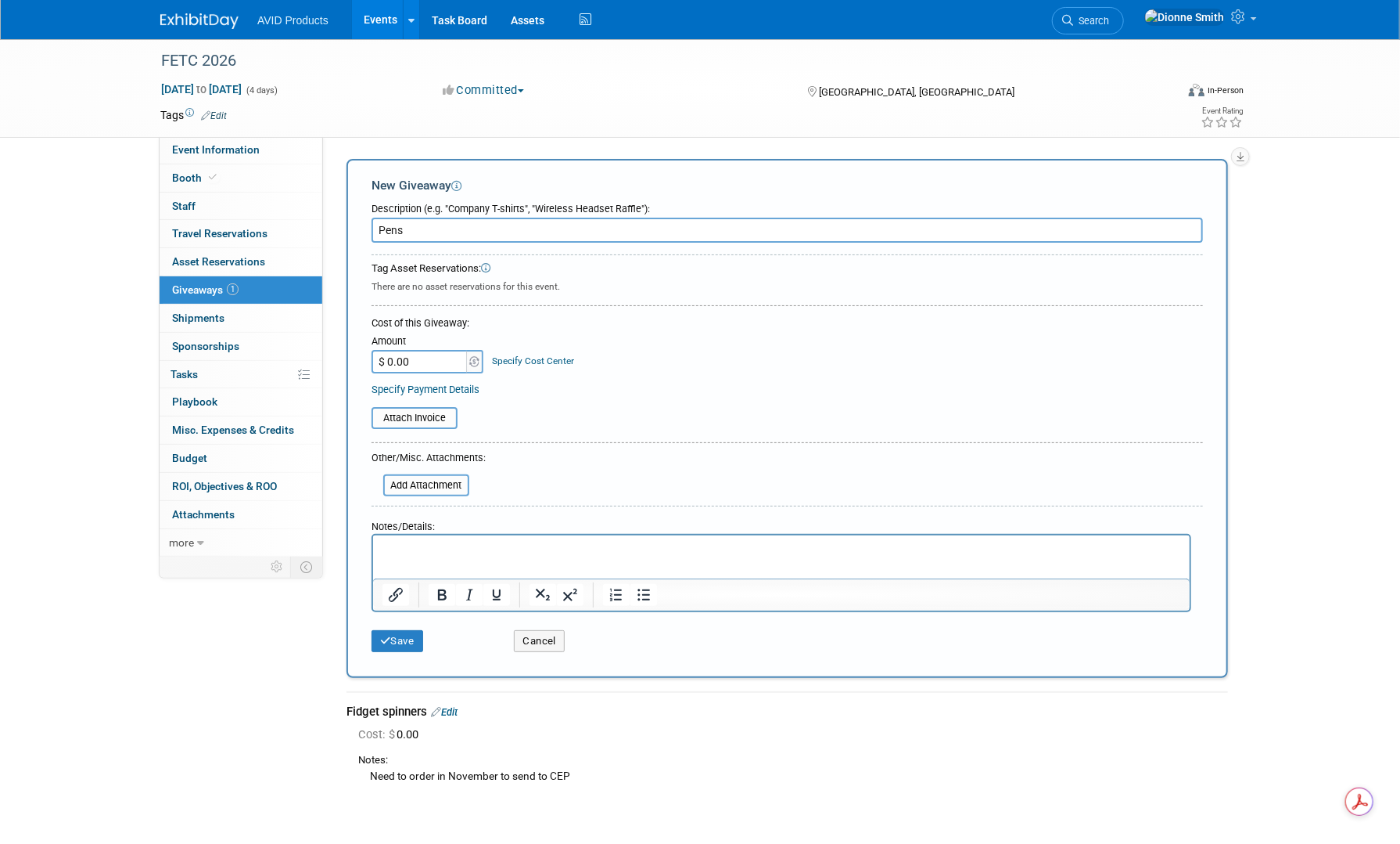
type input "Pens"
click at [436, 551] on p "Rich Text Area. Press ALT-0 for help." at bounding box center [781, 550] width 799 height 16
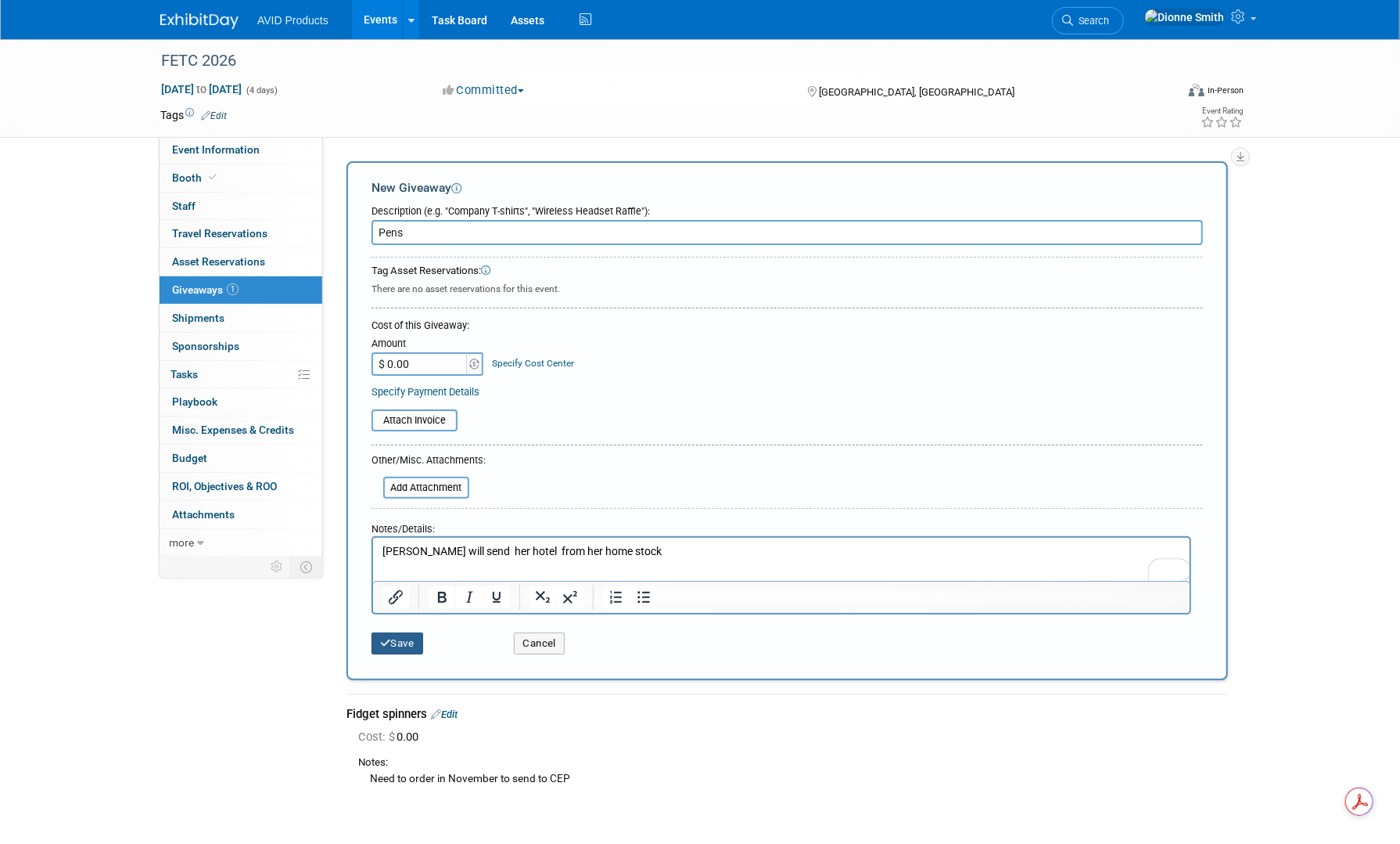
click at [395, 646] on button "Save" at bounding box center [397, 643] width 52 height 22
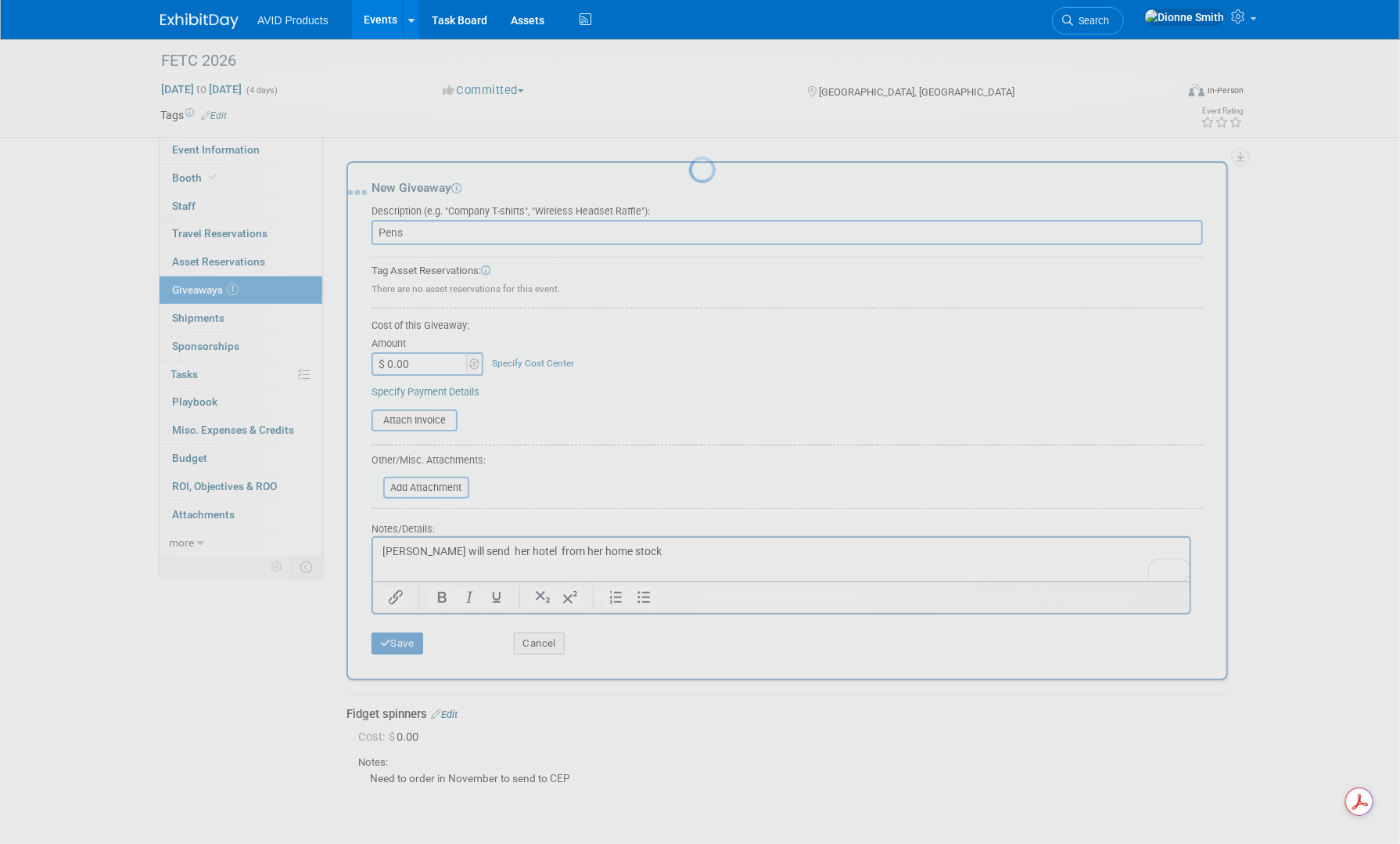
scroll to position [3, 0]
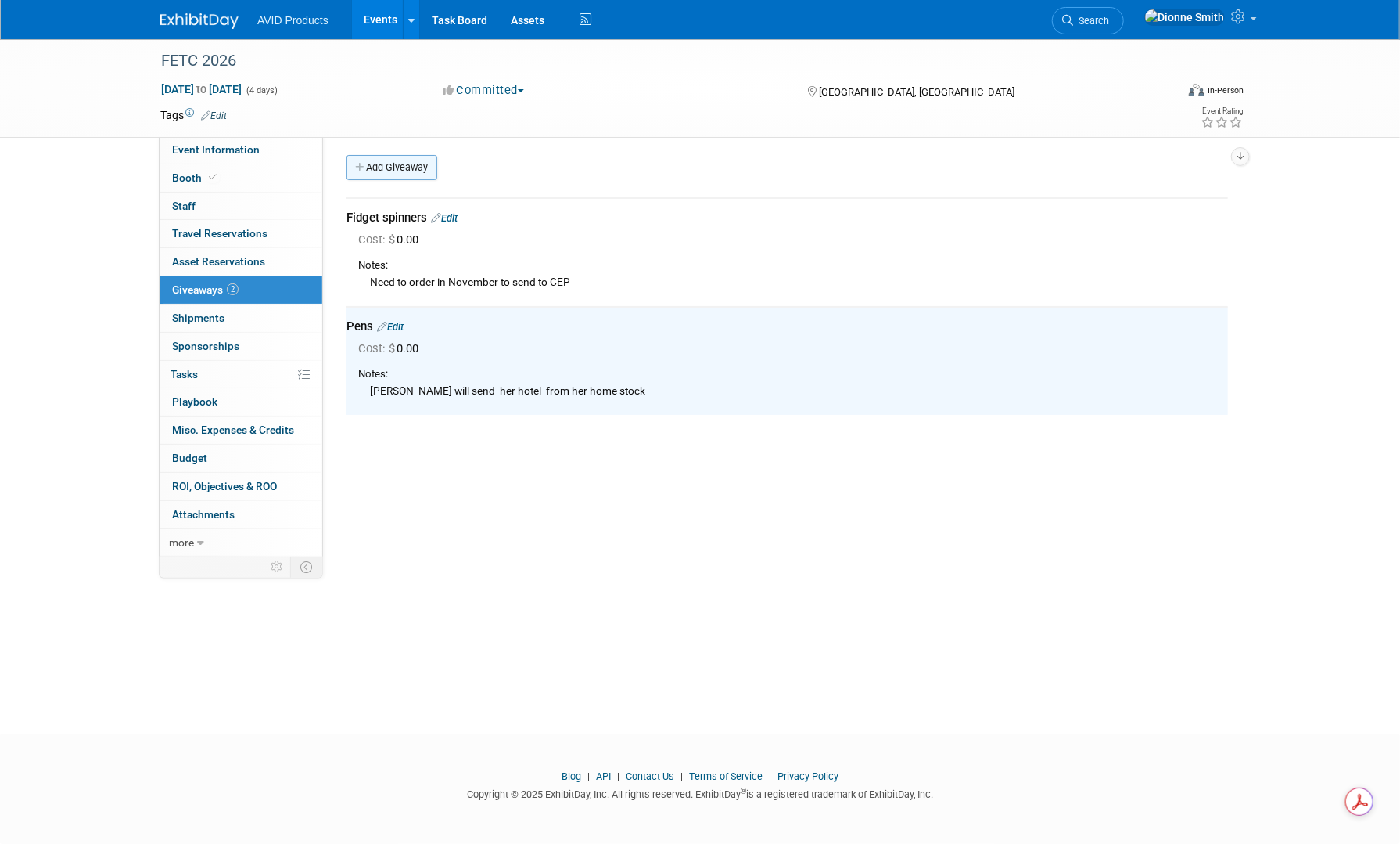
click at [393, 172] on link "Add Giveaway" at bounding box center [392, 167] width 91 height 25
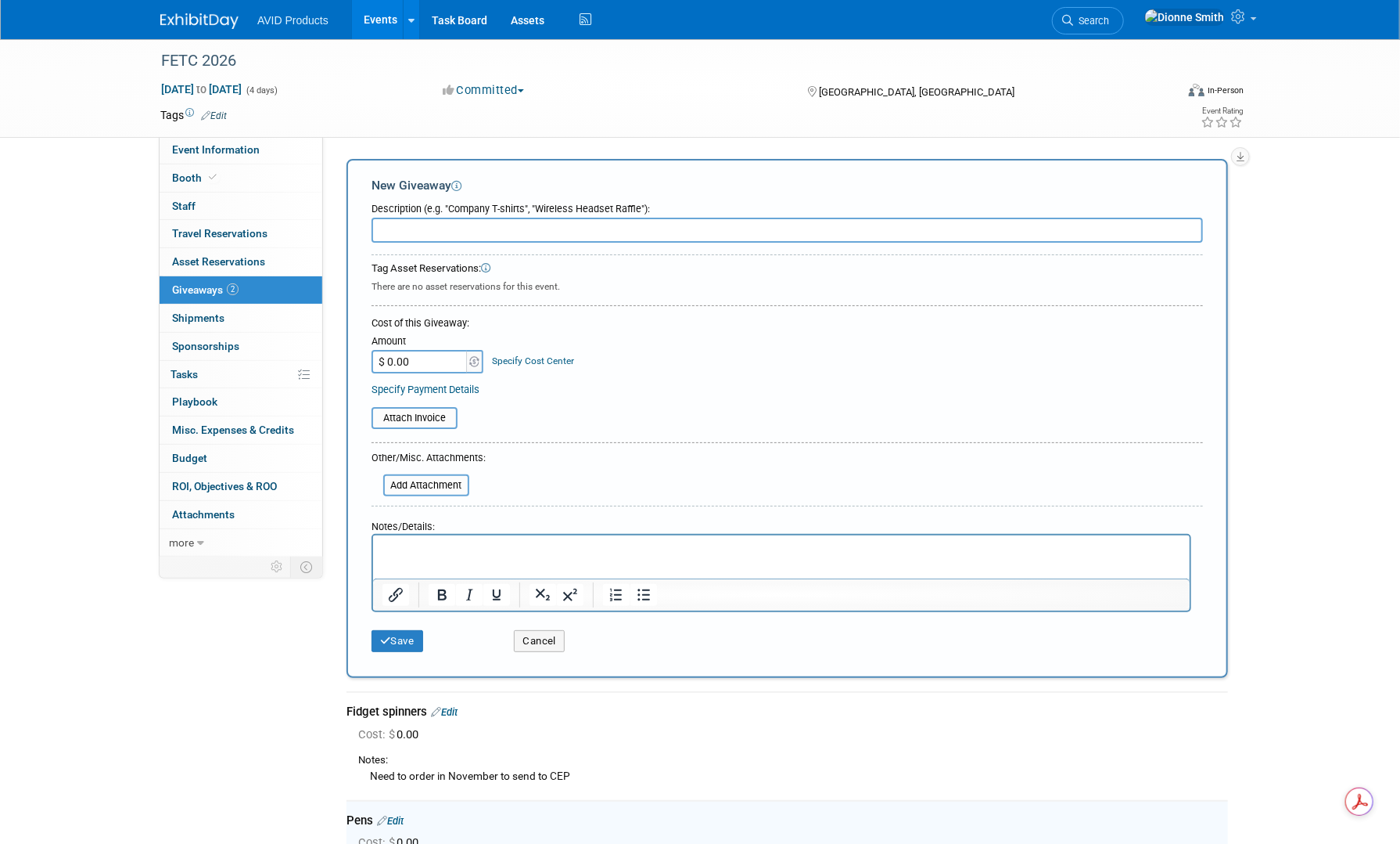
scroll to position [0, 0]
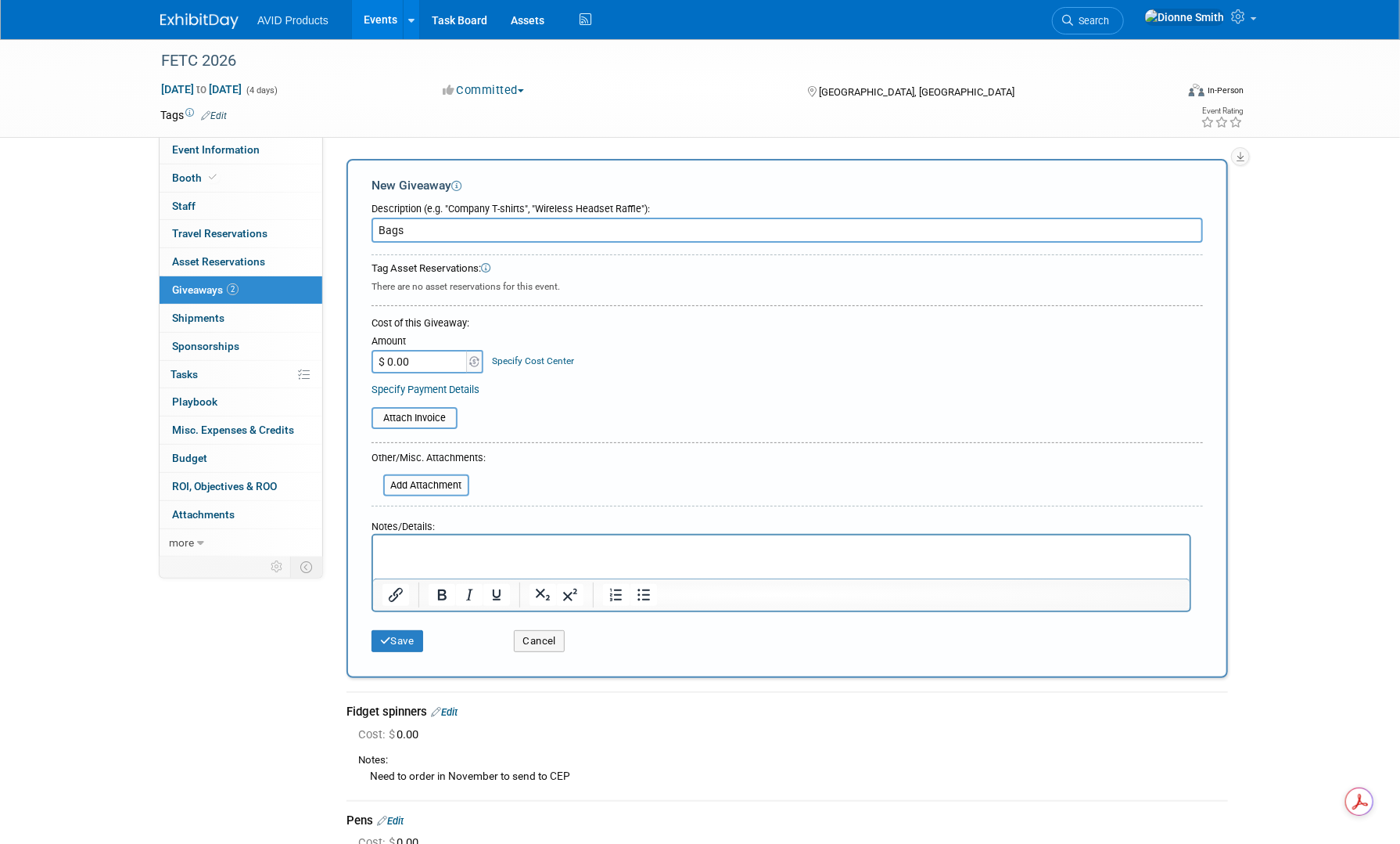
type input "Bags"
click at [423, 555] on p "Rich Text Area. Press ALT-0 for help." at bounding box center [781, 550] width 799 height 16
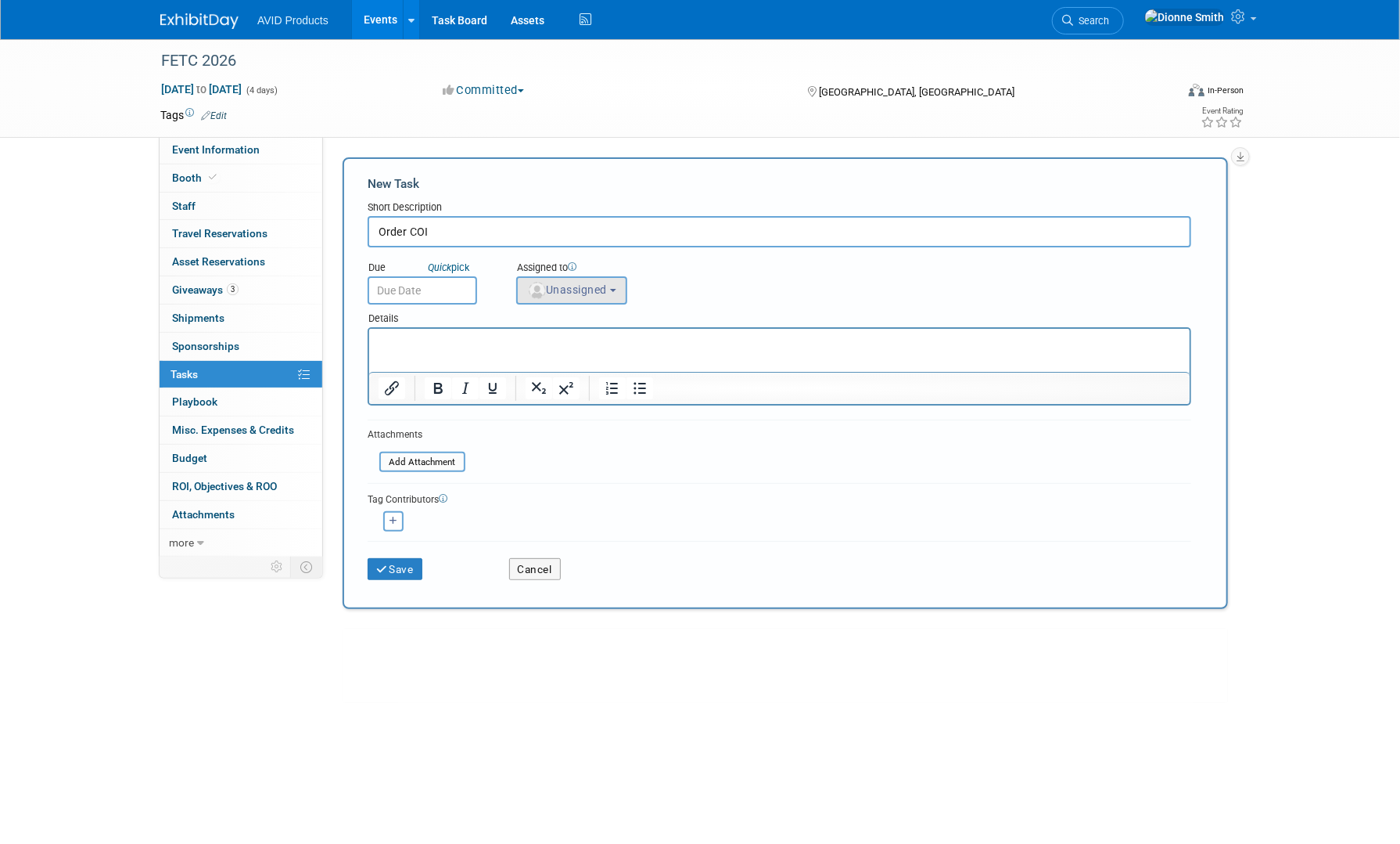
type input "Order COI"
click at [569, 297] on button "Unassigned" at bounding box center [571, 290] width 111 height 28
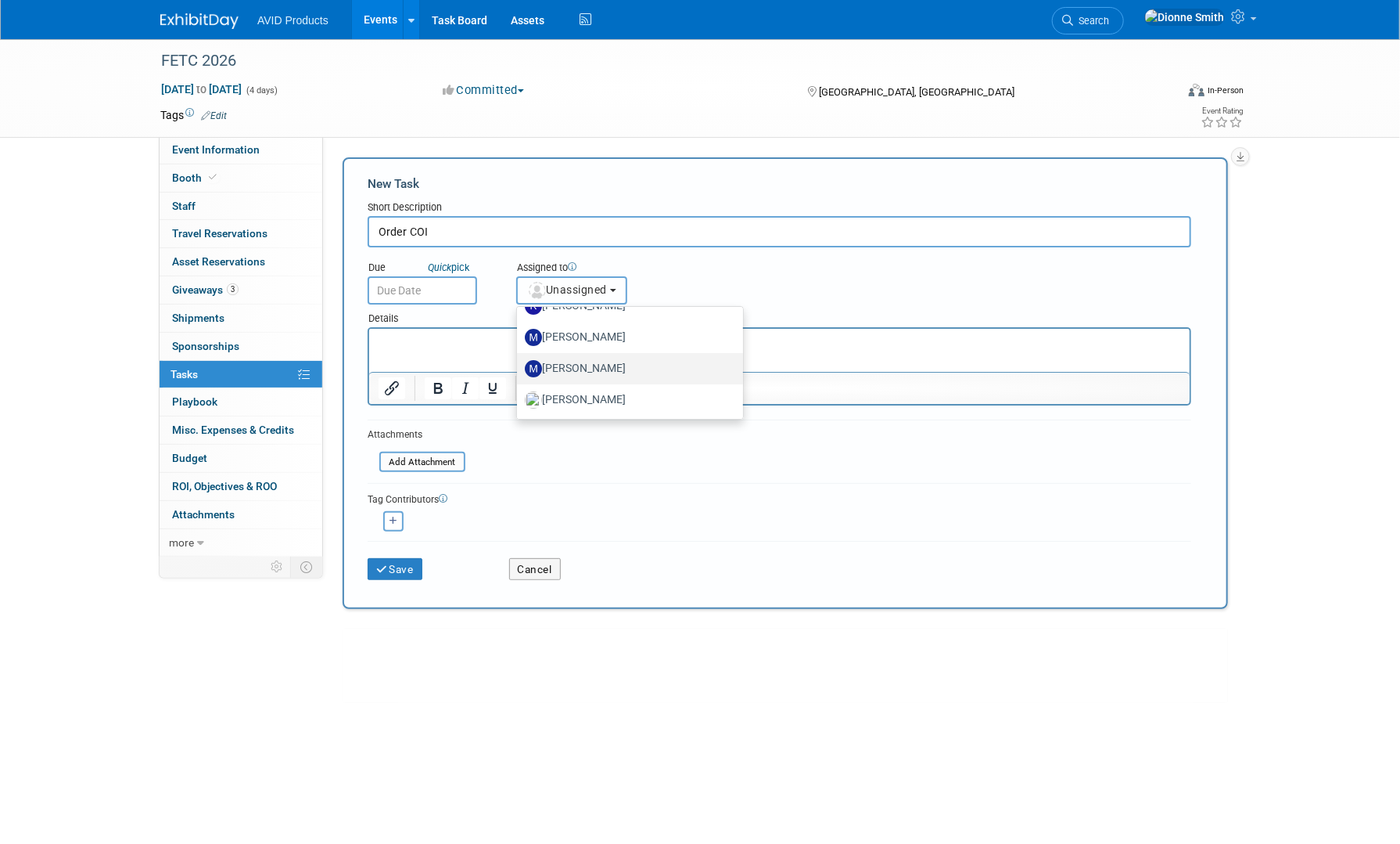
scroll to position [67, 0]
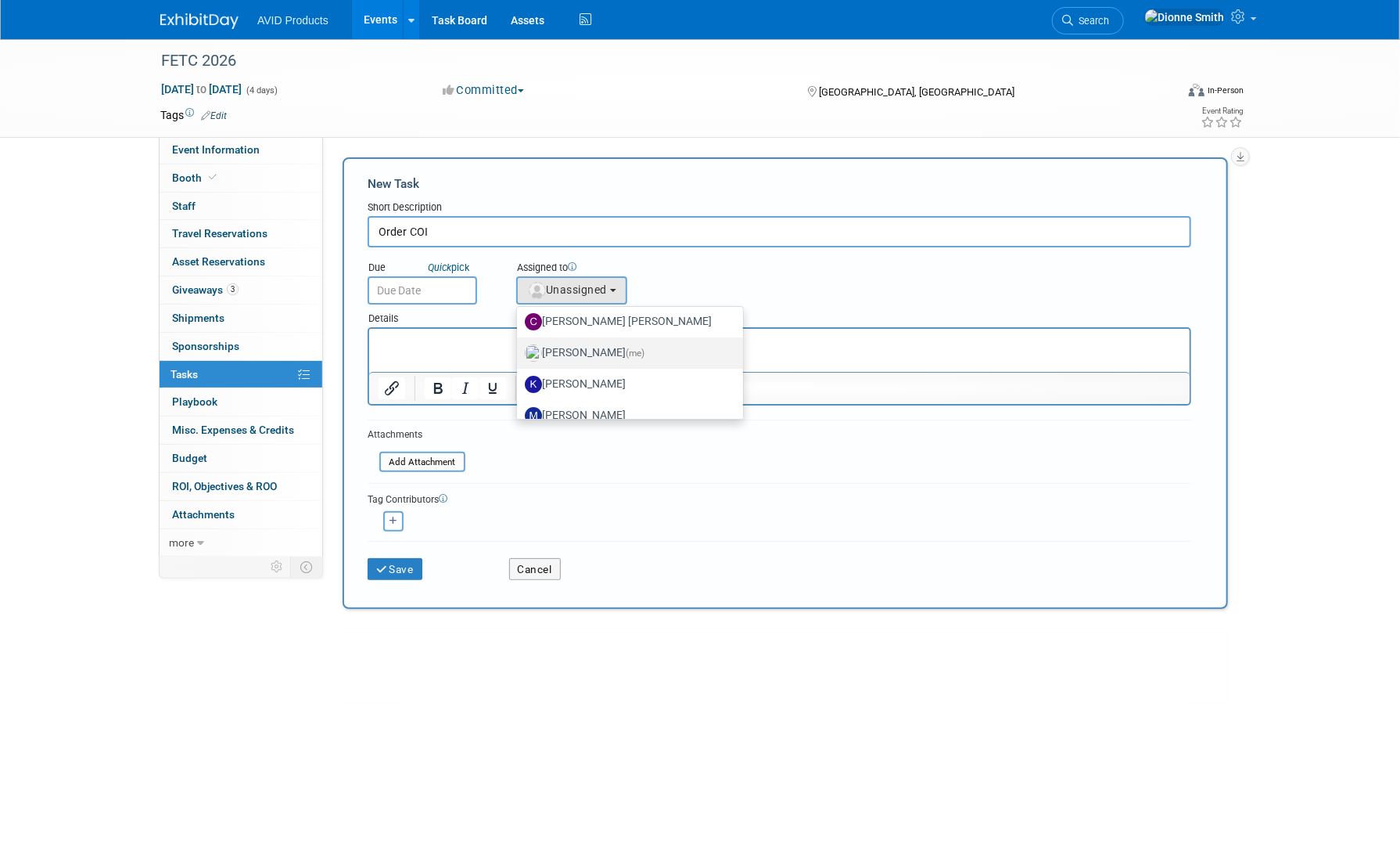
click at [590, 356] on label "Dionne Smith (me)" at bounding box center [626, 353] width 203 height 25
click at [520, 356] on input "Dionne Smith (me)" at bounding box center [514, 351] width 10 height 10
select select "3cb36690-44df-496c-adaa-869a7a0e6f02"
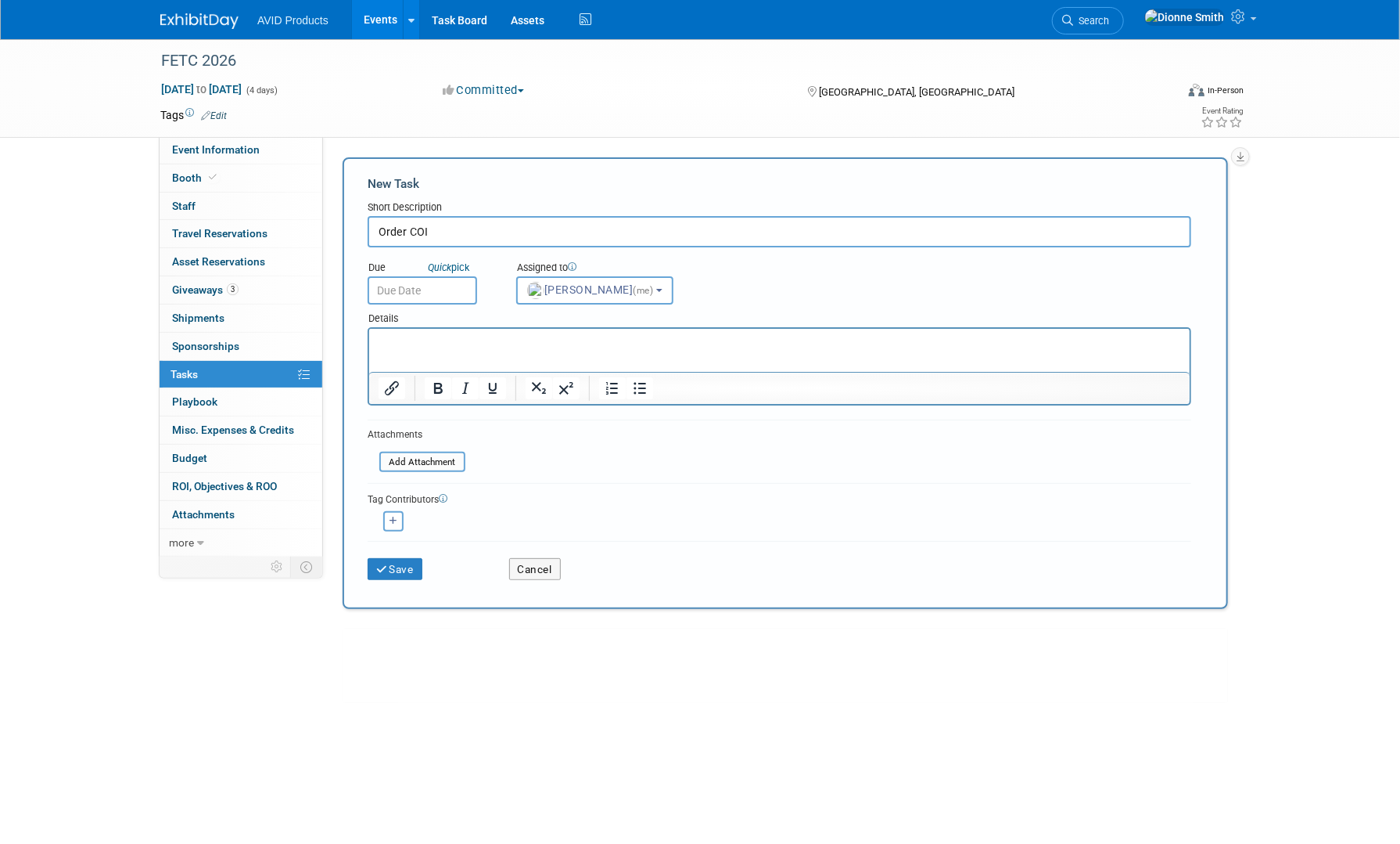
click at [417, 288] on input "text" at bounding box center [422, 290] width 109 height 28
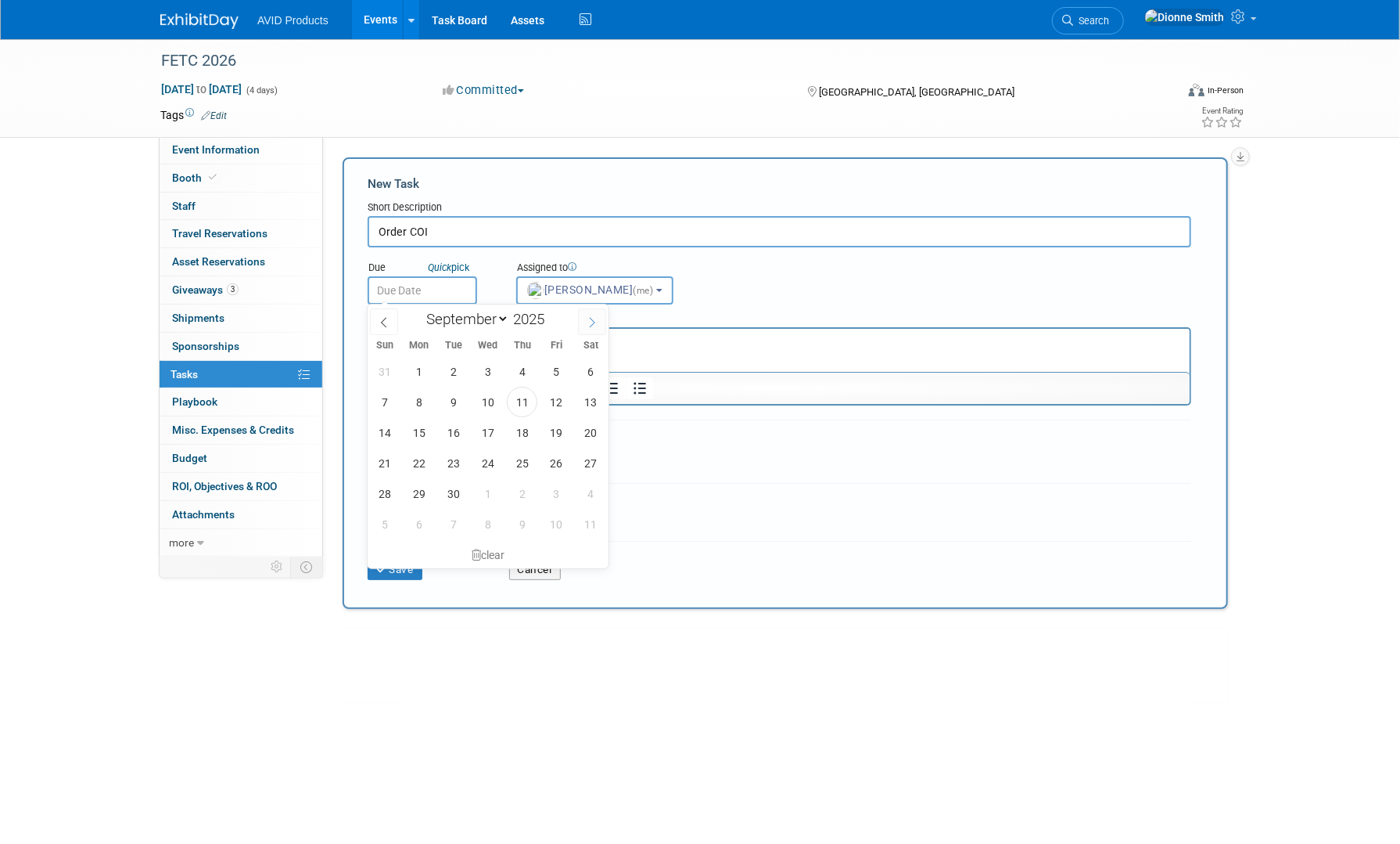
click at [590, 320] on icon at bounding box center [592, 322] width 11 height 11
select select "11"
click at [559, 394] on span "12" at bounding box center [556, 402] width 31 height 31
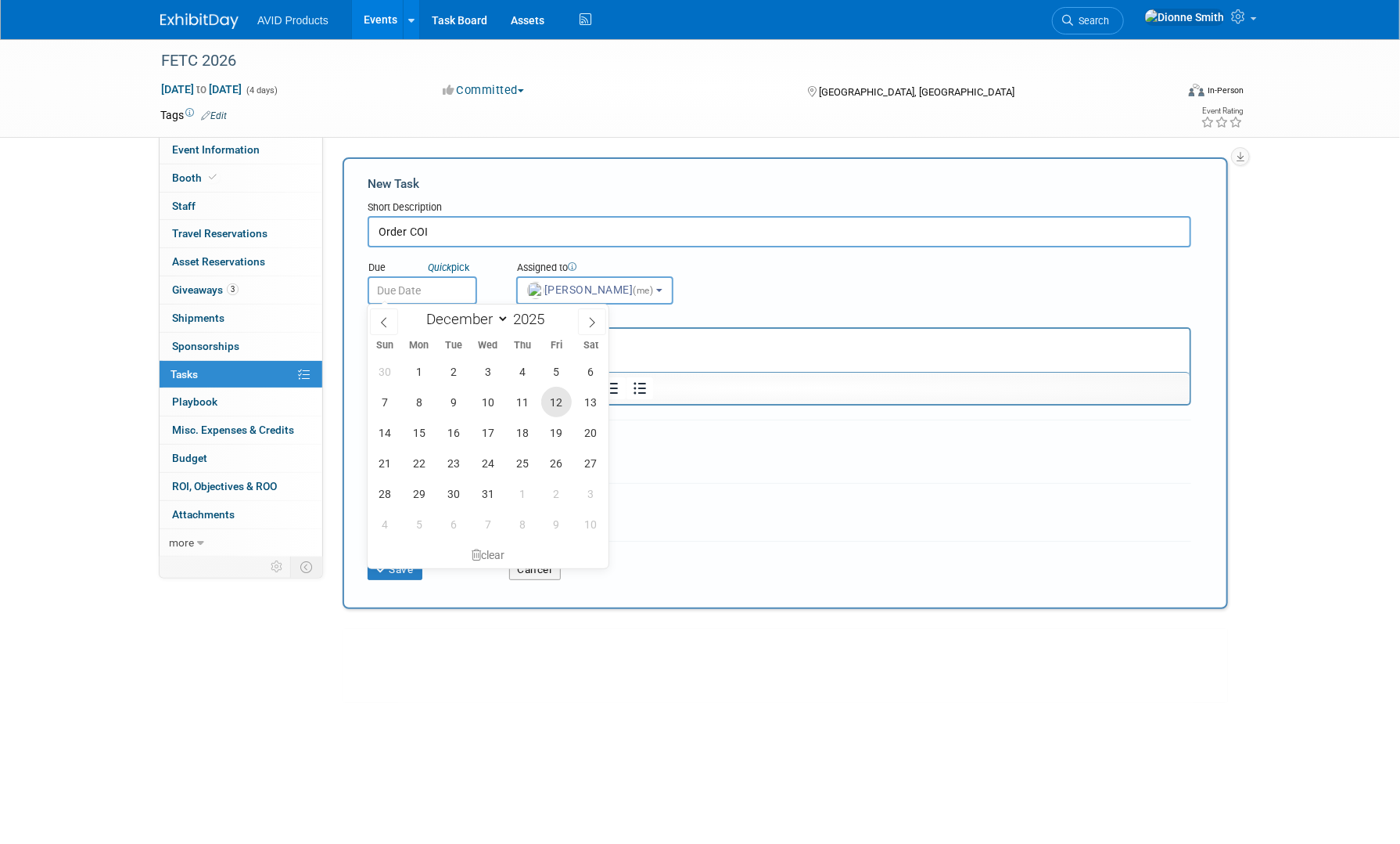
type input "Dec 12, 2025"
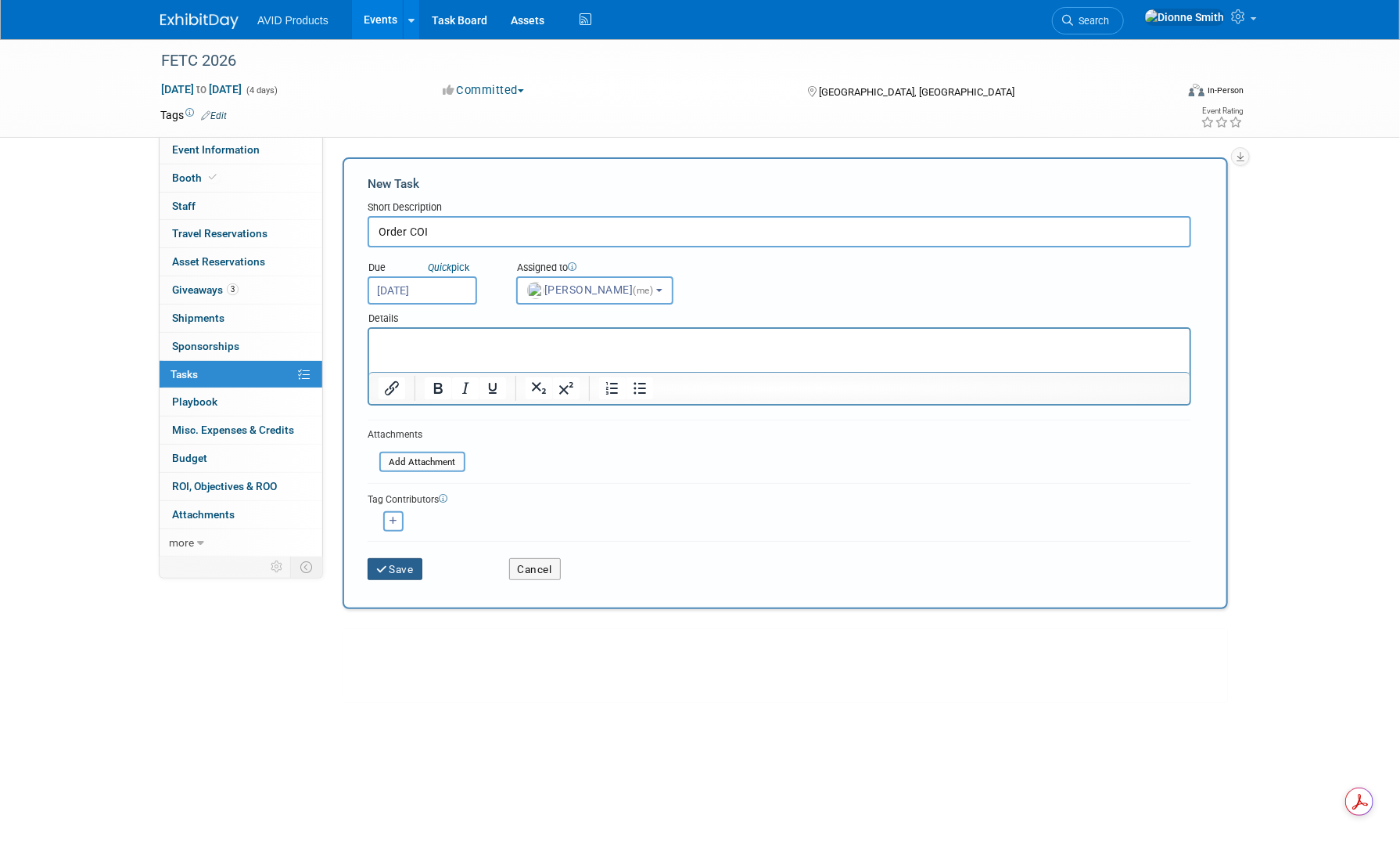
click at [404, 564] on button "Save" at bounding box center [395, 569] width 55 height 22
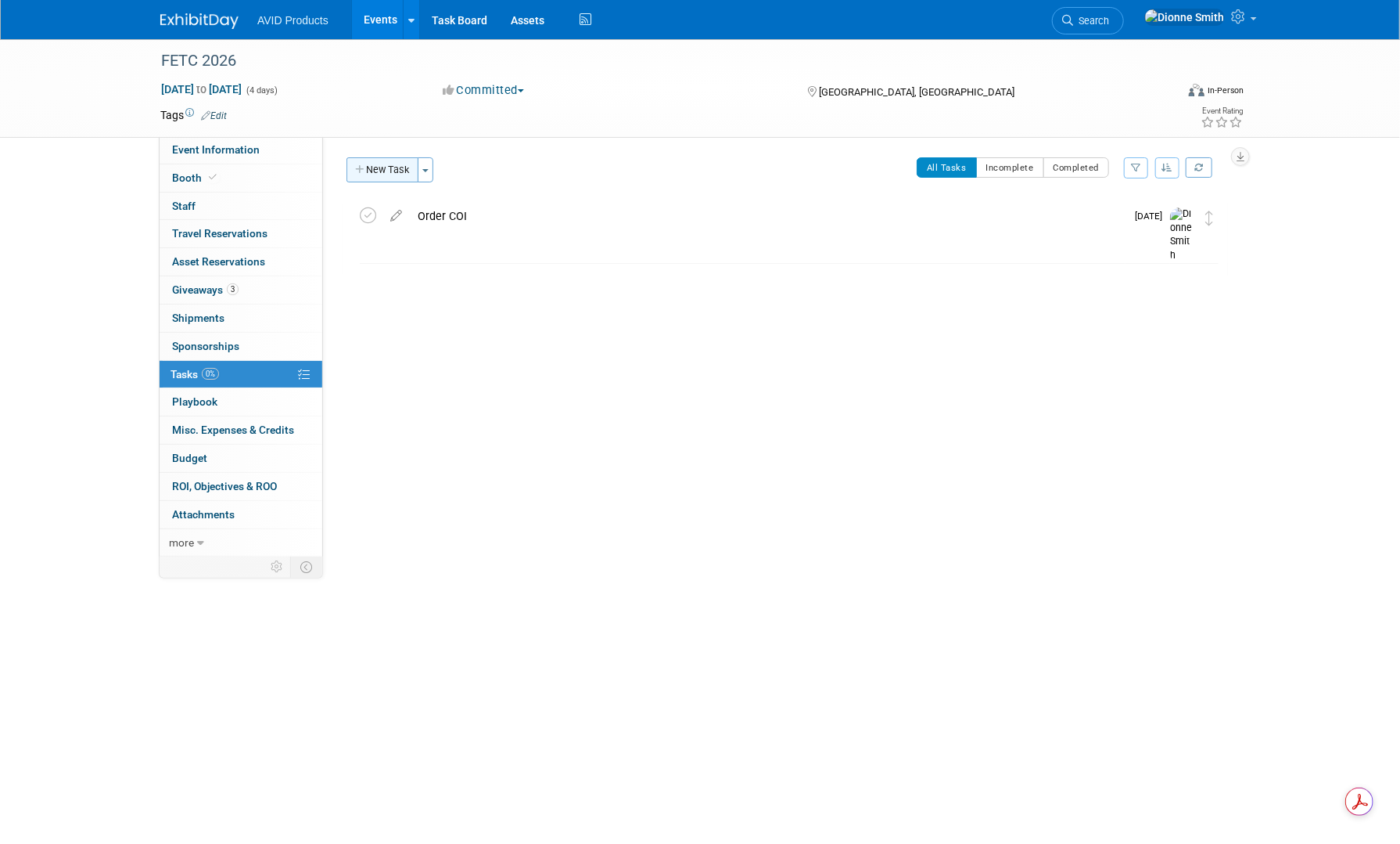
click at [388, 171] on button "New Task" at bounding box center [383, 169] width 72 height 25
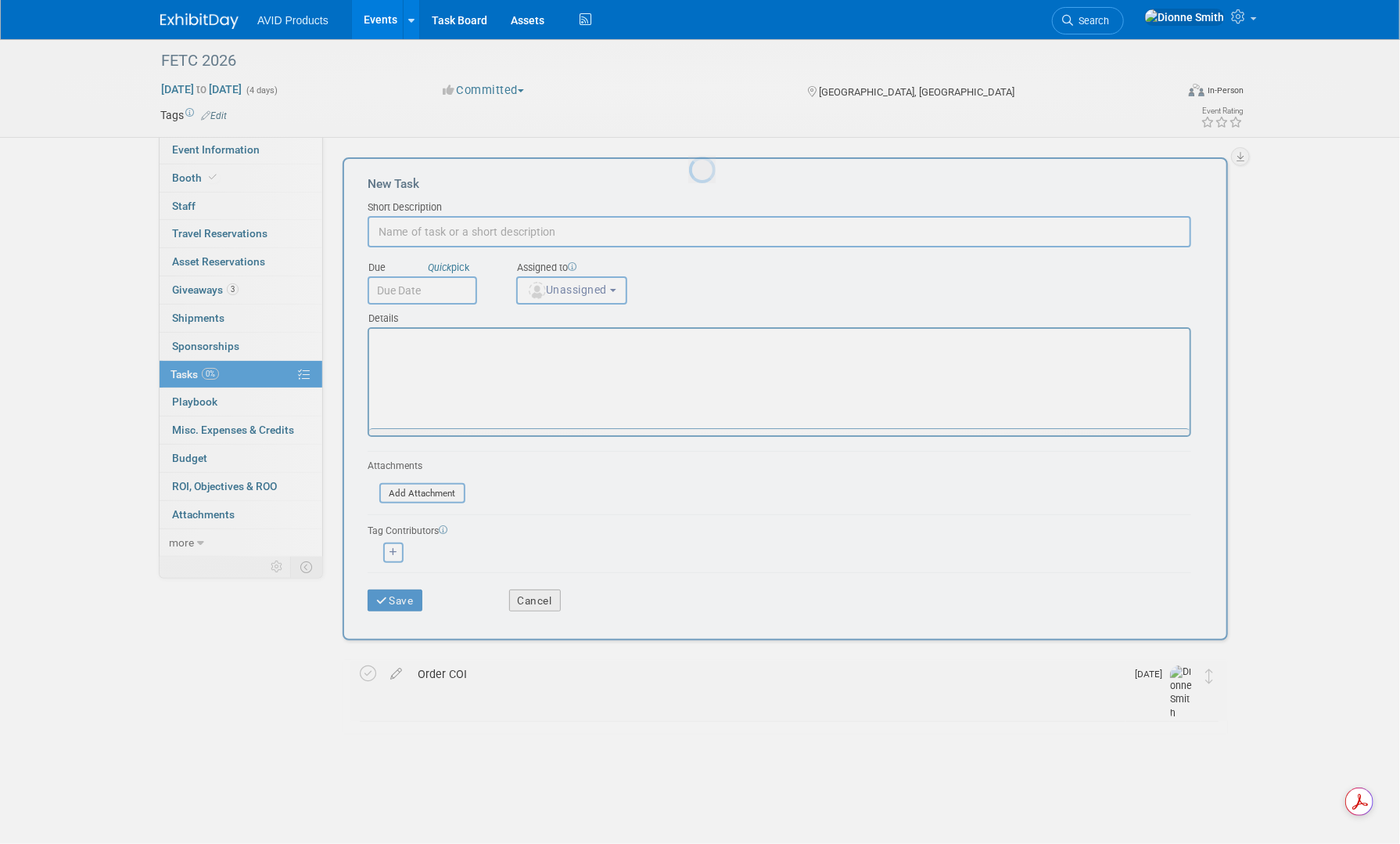
scroll to position [0, 0]
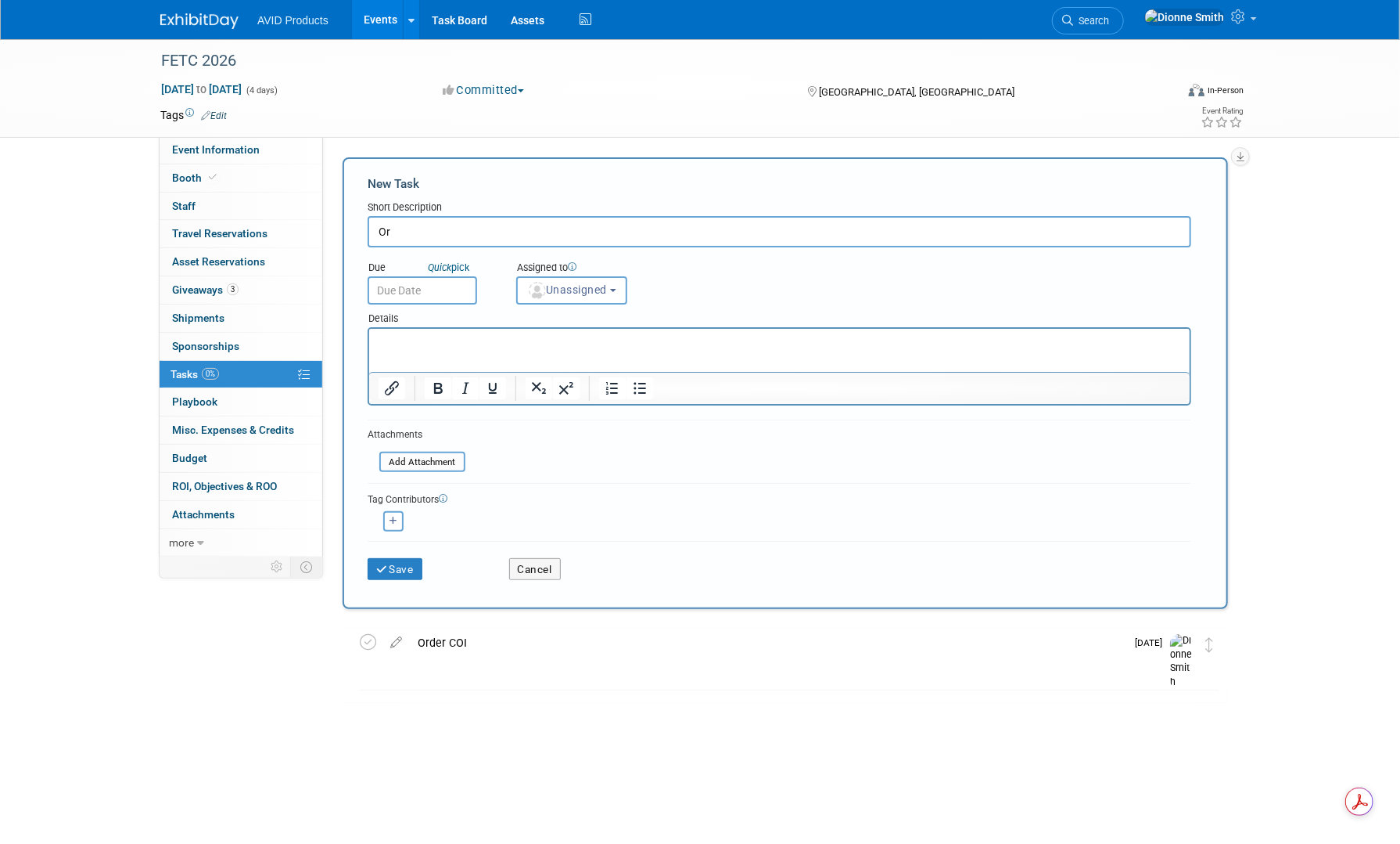
type input "O"
drag, startPoint x: 403, startPoint y: 229, endPoint x: 300, endPoint y: 230, distance: 103.0
click at [300, 230] on div "Event Information Event Info Booth Booth 0 Staff 0 Staff 0 Travel Reservations …" at bounding box center [700, 403] width 1103 height 728
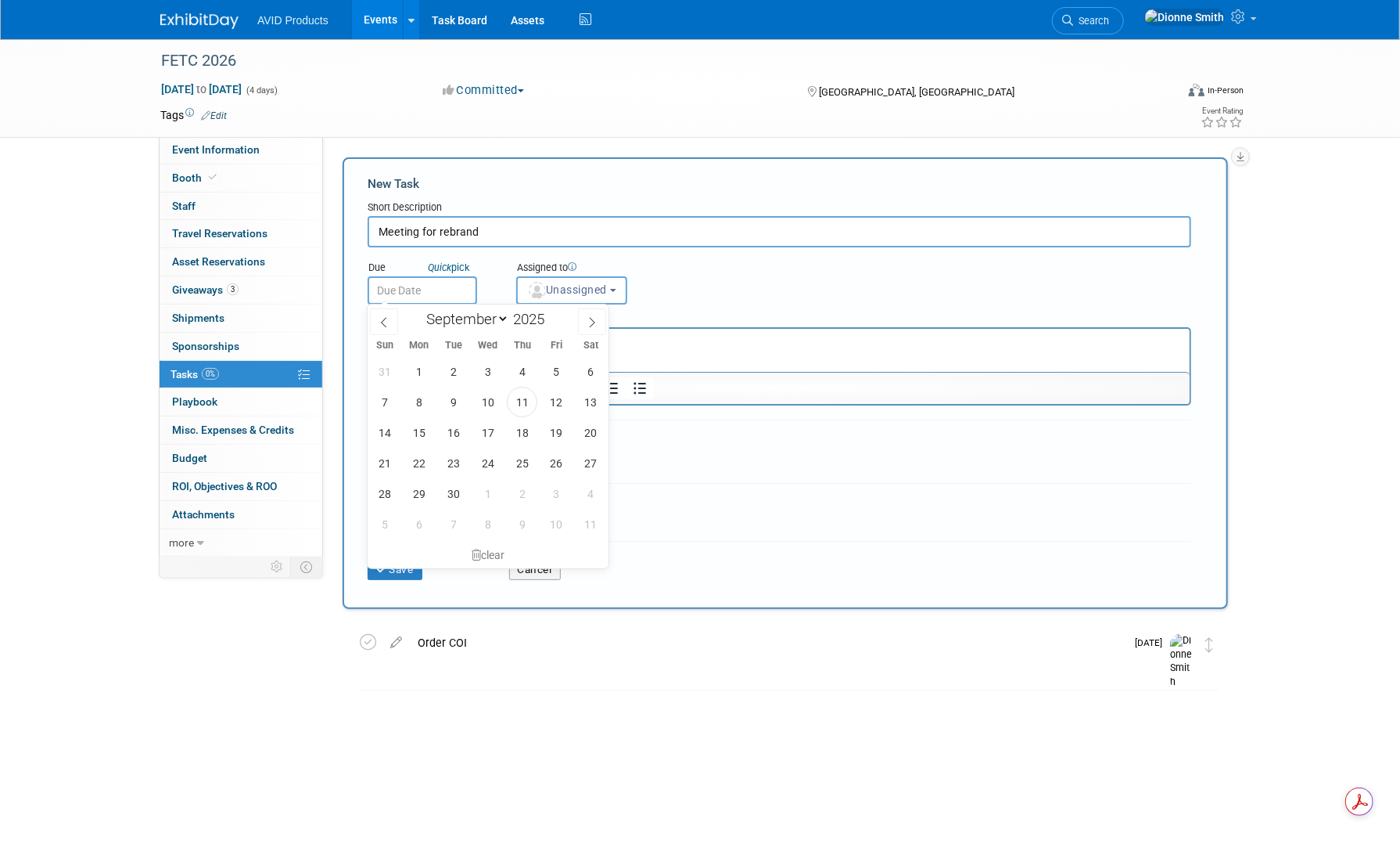
click at [438, 298] on body "AVID Products Events Add Event Bulk Upload Events Shareable Event Boards Recent…" at bounding box center [700, 422] width 1400 height 844
click at [424, 239] on input "Meeting for rebrand" at bounding box center [779, 232] width 824 height 31
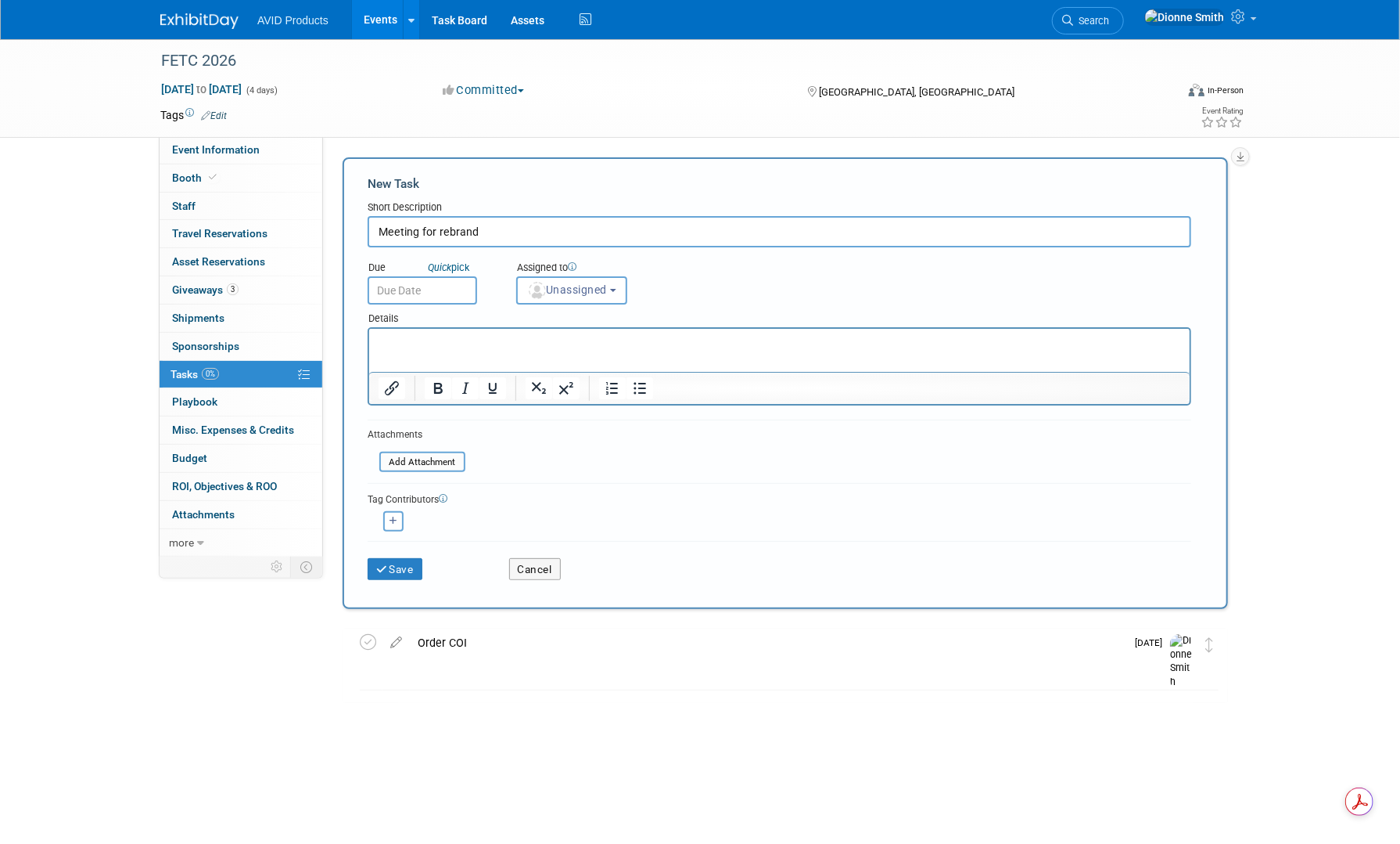
click at [438, 235] on input "Meeting for rebrand" at bounding box center [779, 232] width 824 height 31
type input "Meeting for booth rebrand"
click at [420, 295] on input "text" at bounding box center [422, 290] width 109 height 28
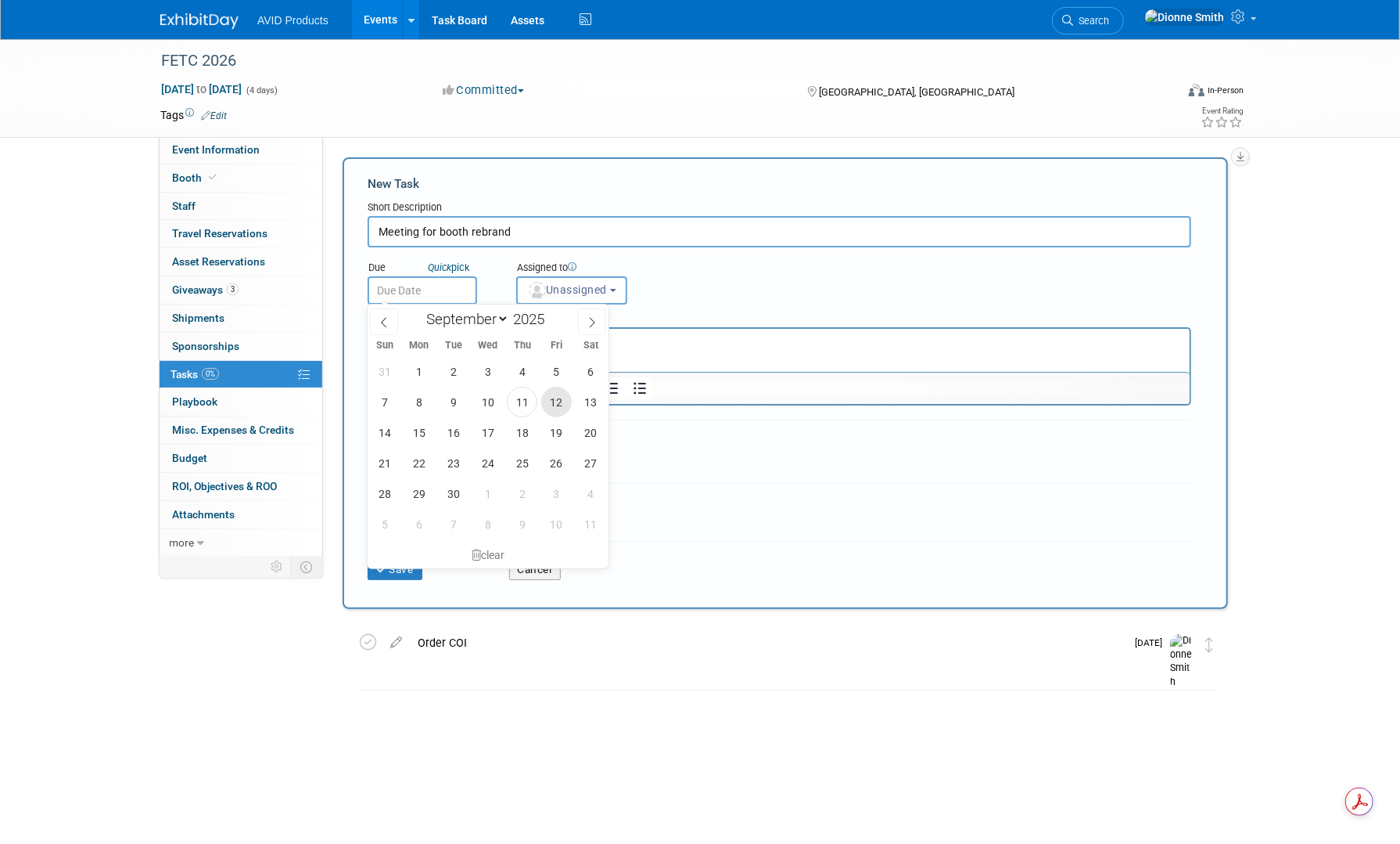
click at [556, 400] on span "12" at bounding box center [556, 402] width 31 height 31
type input "Sep 12, 2025"
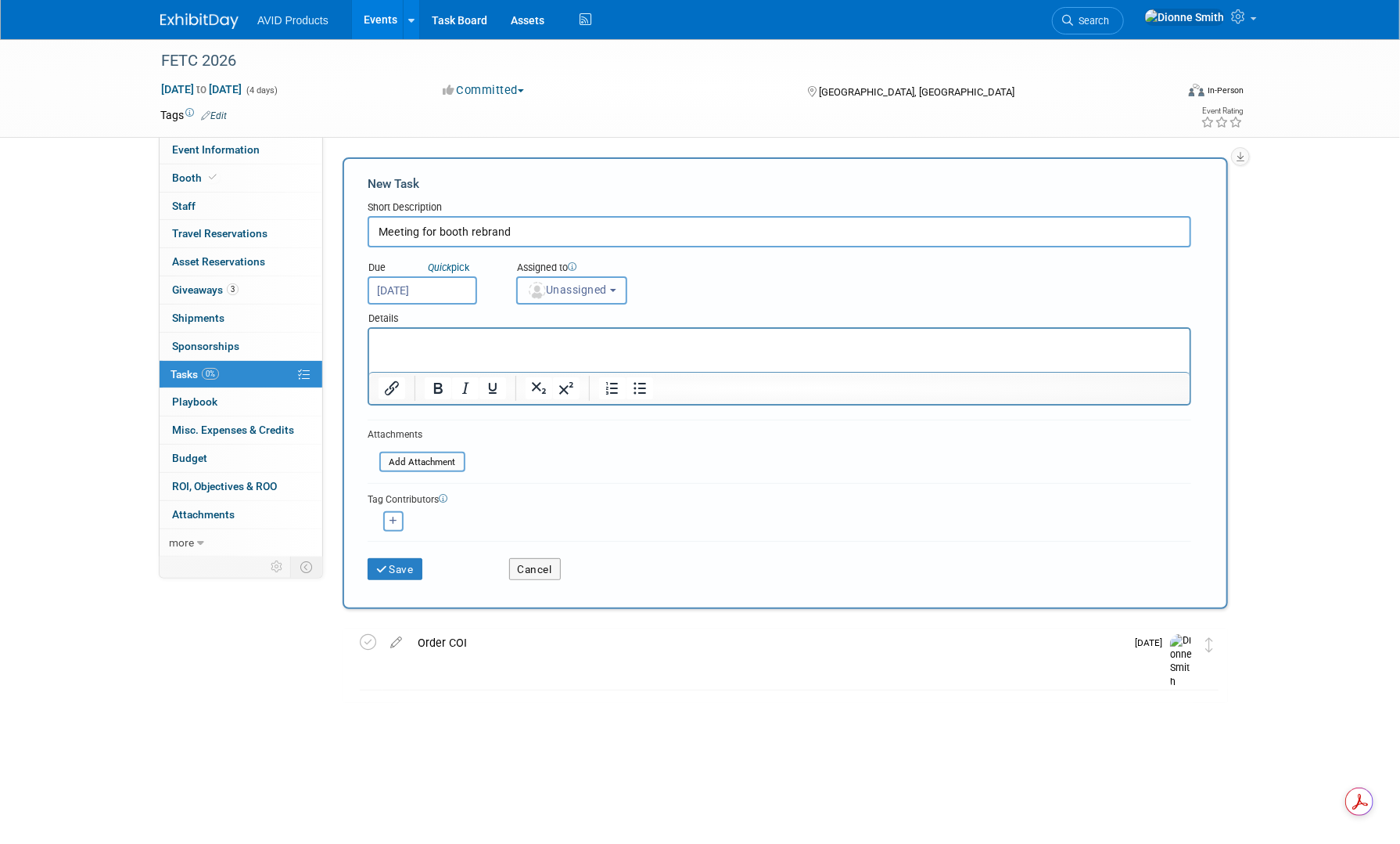
click at [559, 298] on button "Unassigned" at bounding box center [571, 290] width 111 height 28
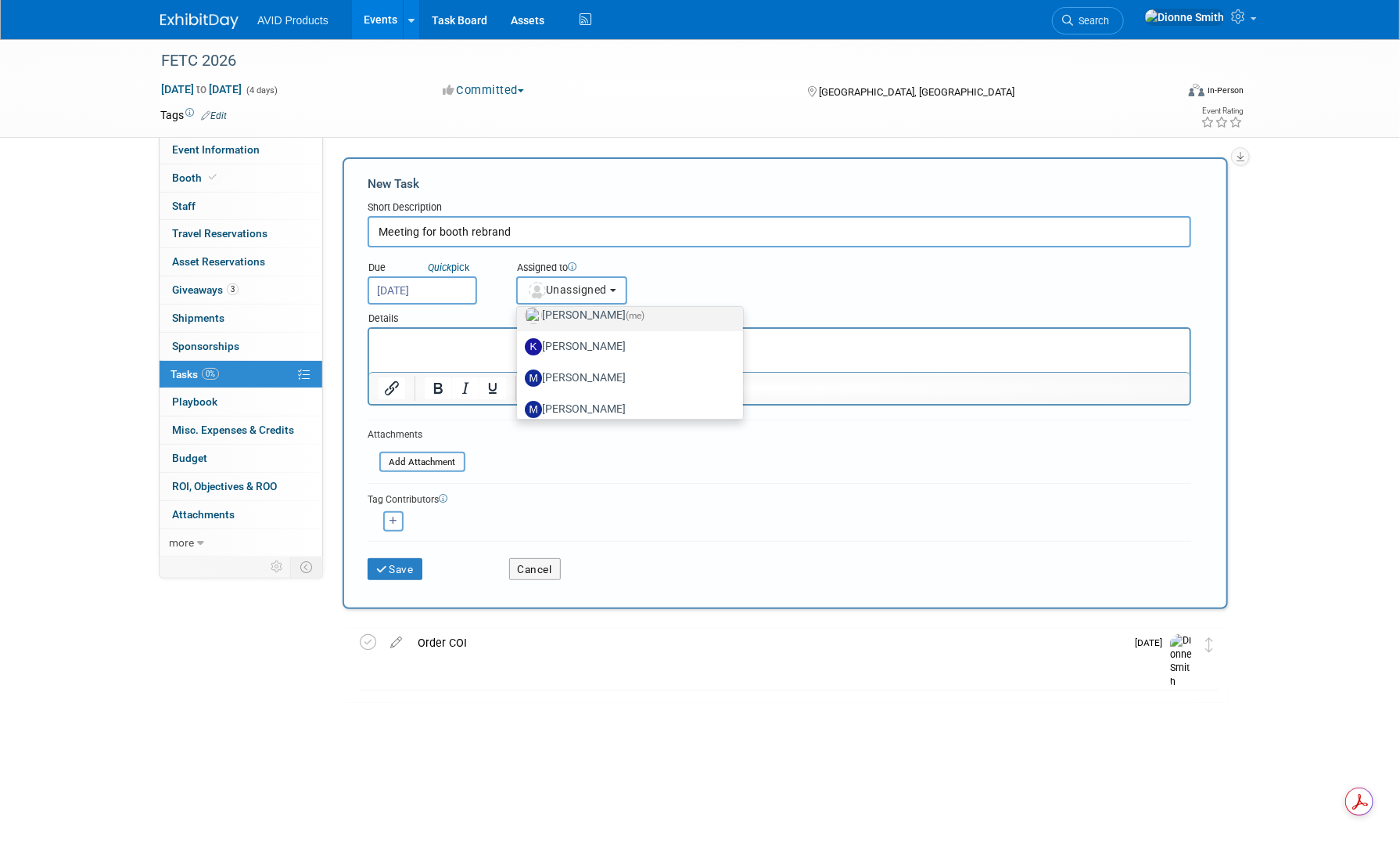
scroll to position [67, 0]
click at [566, 356] on label "Dionne Smith (me)" at bounding box center [626, 353] width 203 height 25
click at [520, 356] on input "Dionne Smith (me)" at bounding box center [514, 351] width 10 height 10
select select "3cb36690-44df-496c-adaa-869a7a0e6f02"
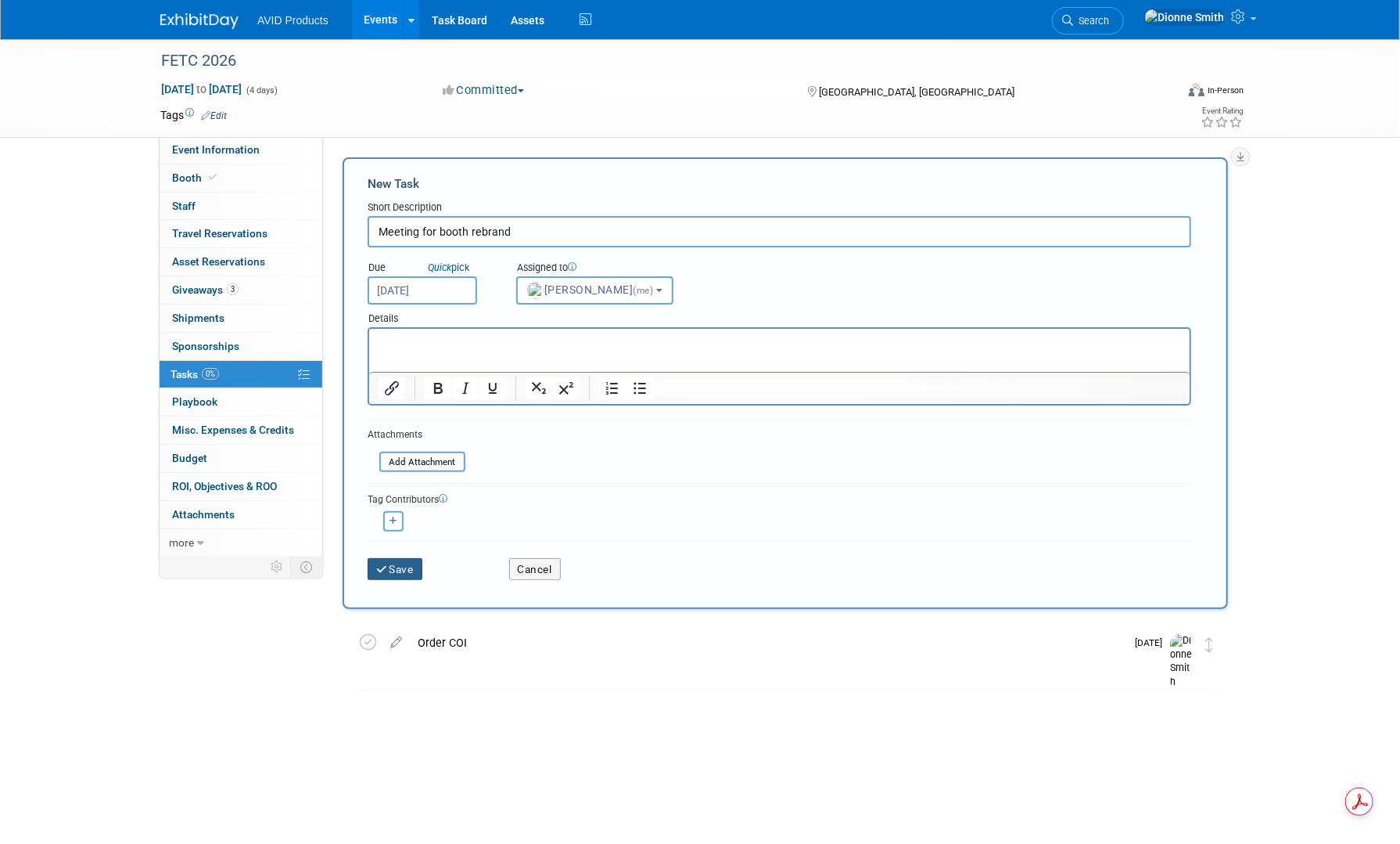
click at [409, 569] on button "Save" at bounding box center [395, 569] width 55 height 22
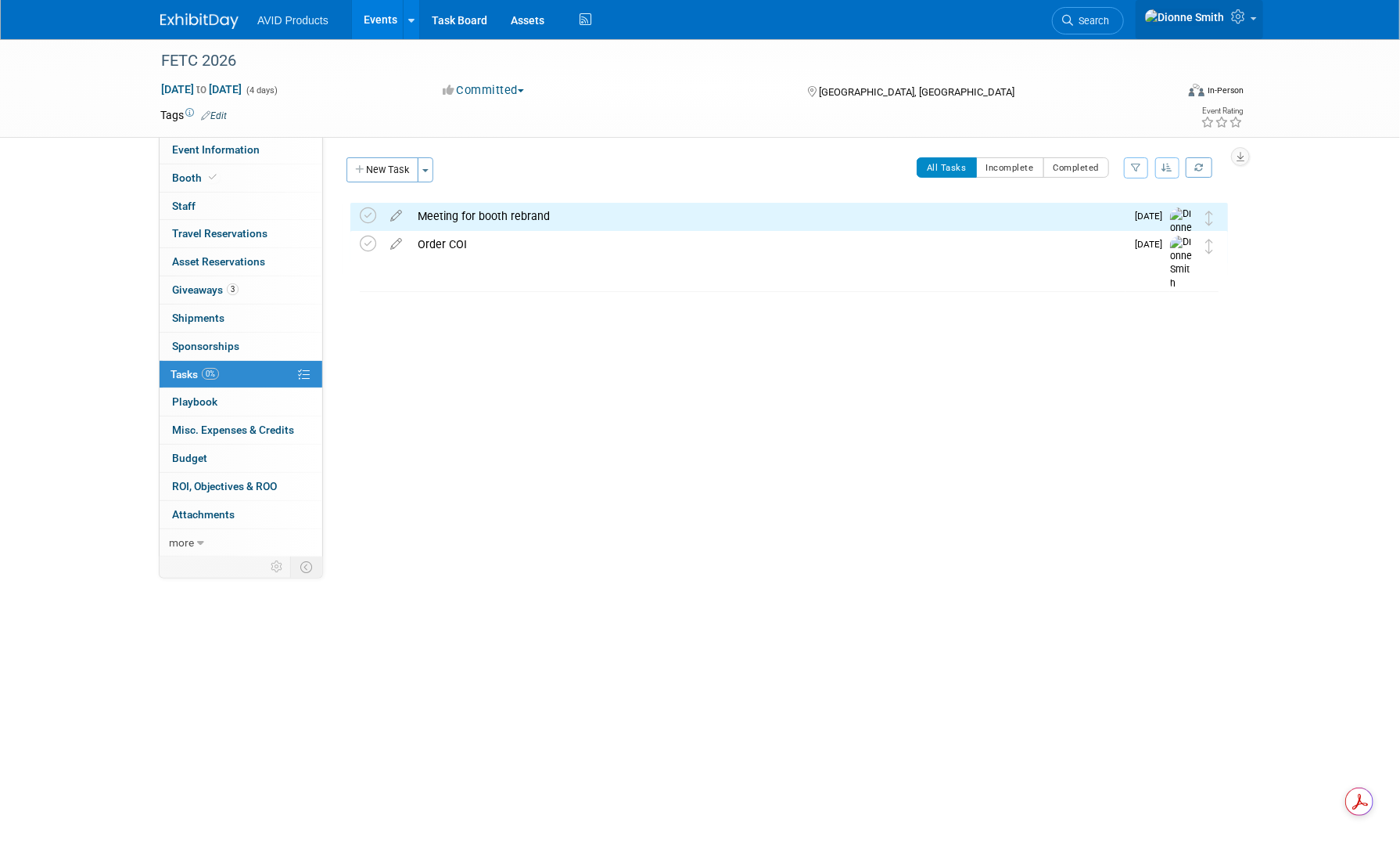
click at [1235, 17] on icon at bounding box center [1240, 17] width 18 height 14
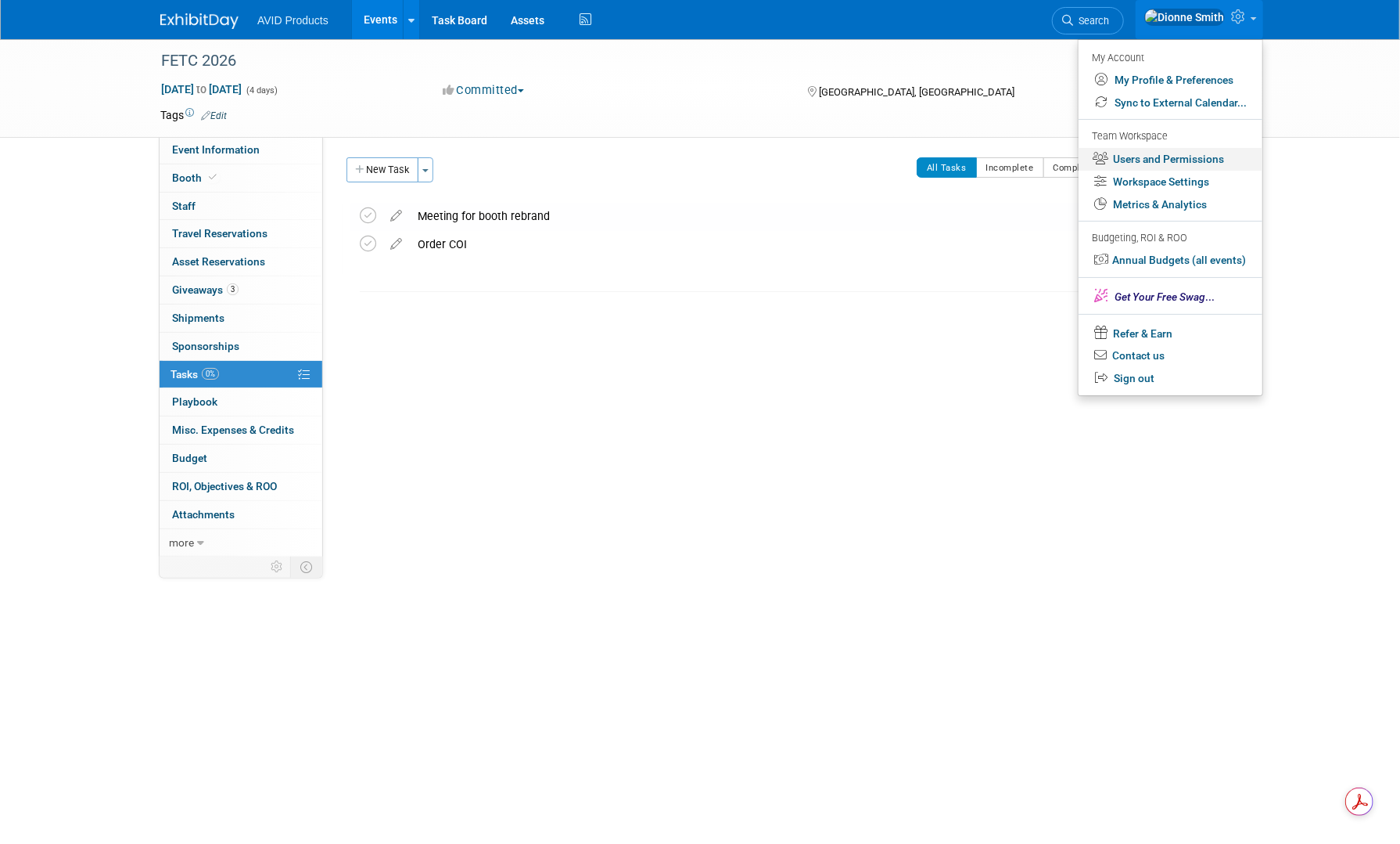
click at [1158, 161] on link "Users and Permissions" at bounding box center [1170, 159] width 184 height 23
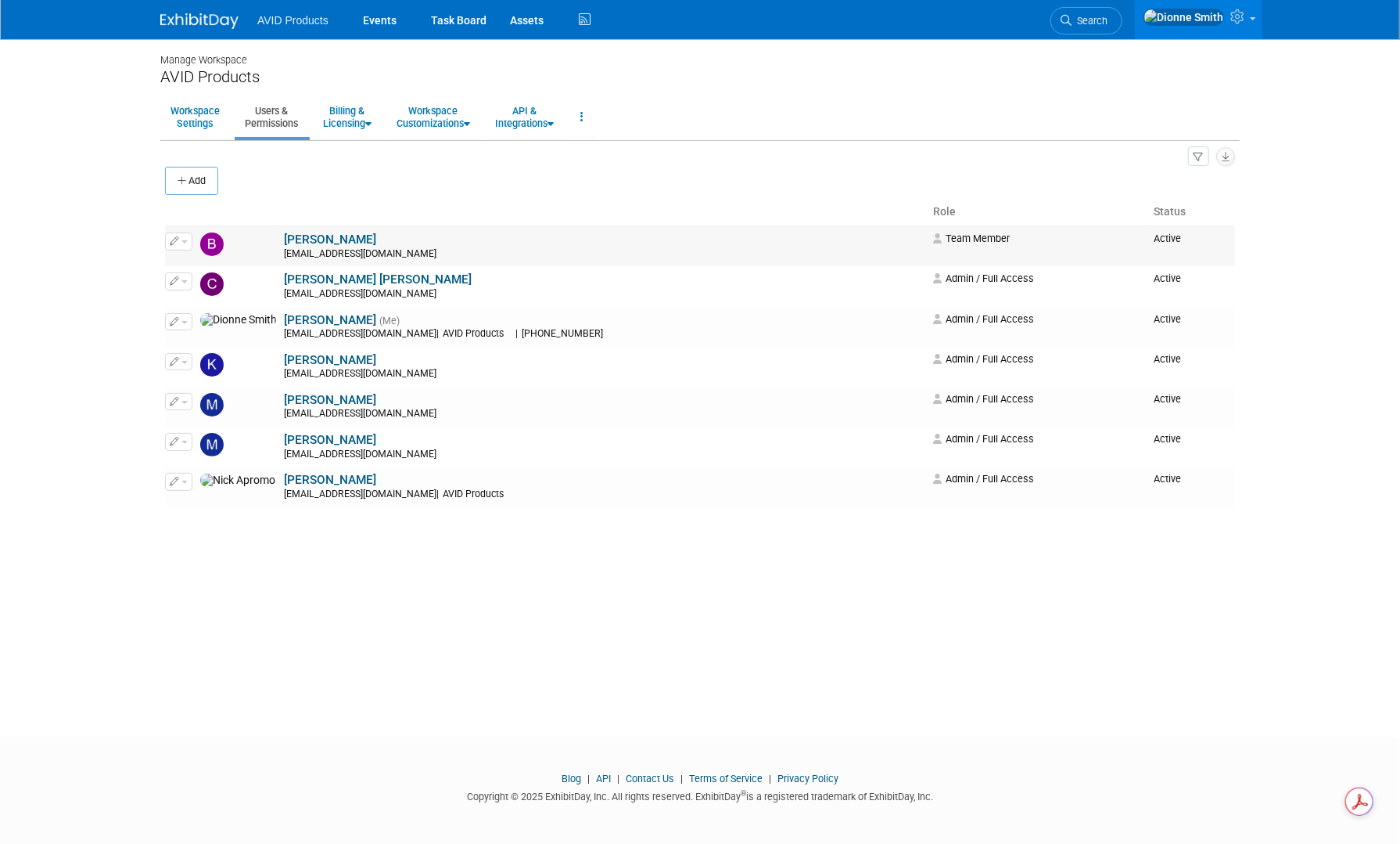
click at [190, 246] on button "button" at bounding box center [178, 241] width 27 height 17
click at [221, 259] on link "Edit" at bounding box center [228, 266] width 124 height 22
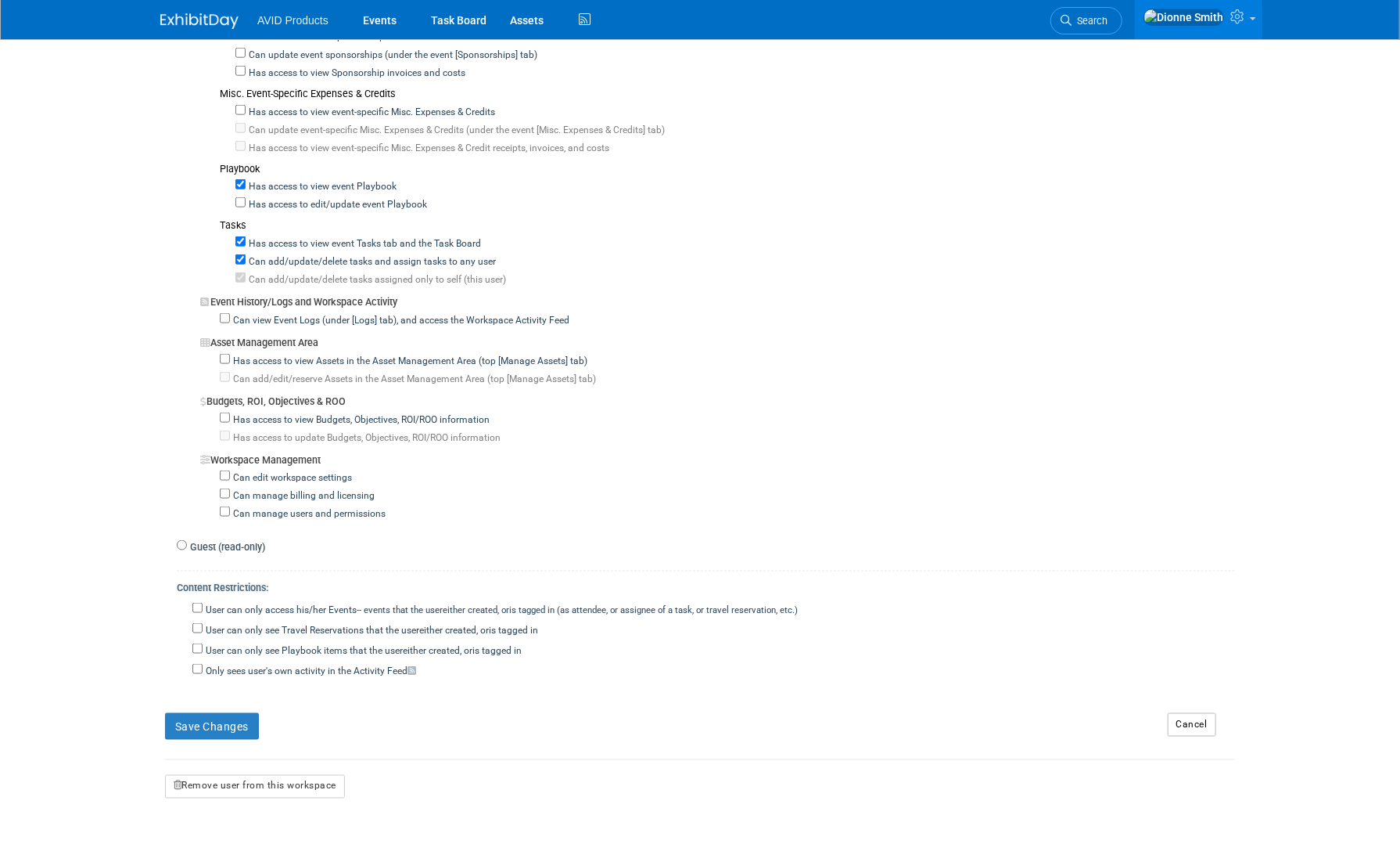
scroll to position [1117, 0]
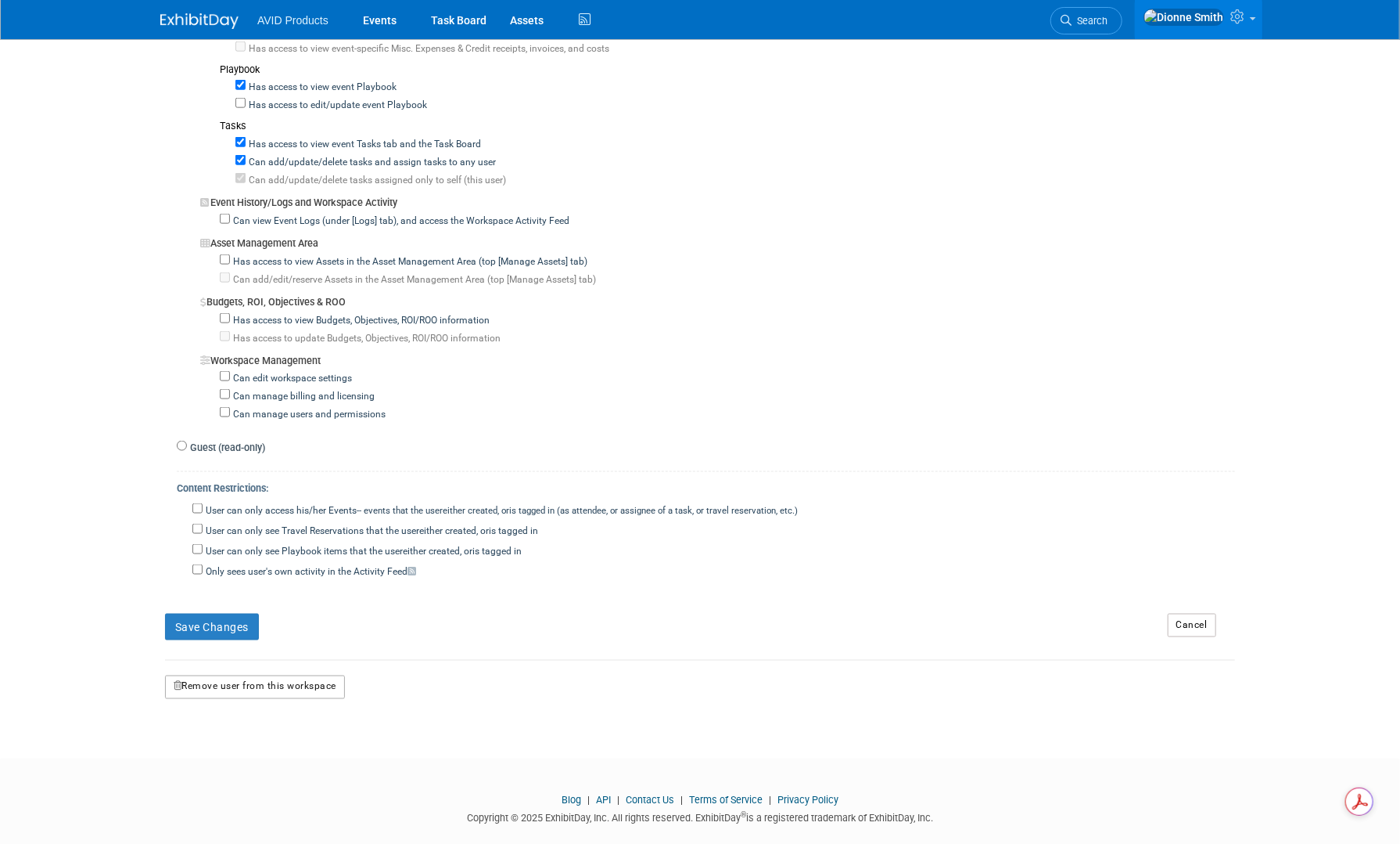
click at [267, 675] on button "Remove user from this workspace" at bounding box center [255, 687] width 180 height 24
click at [238, 722] on link "Yes" at bounding box center [238, 729] width 46 height 25
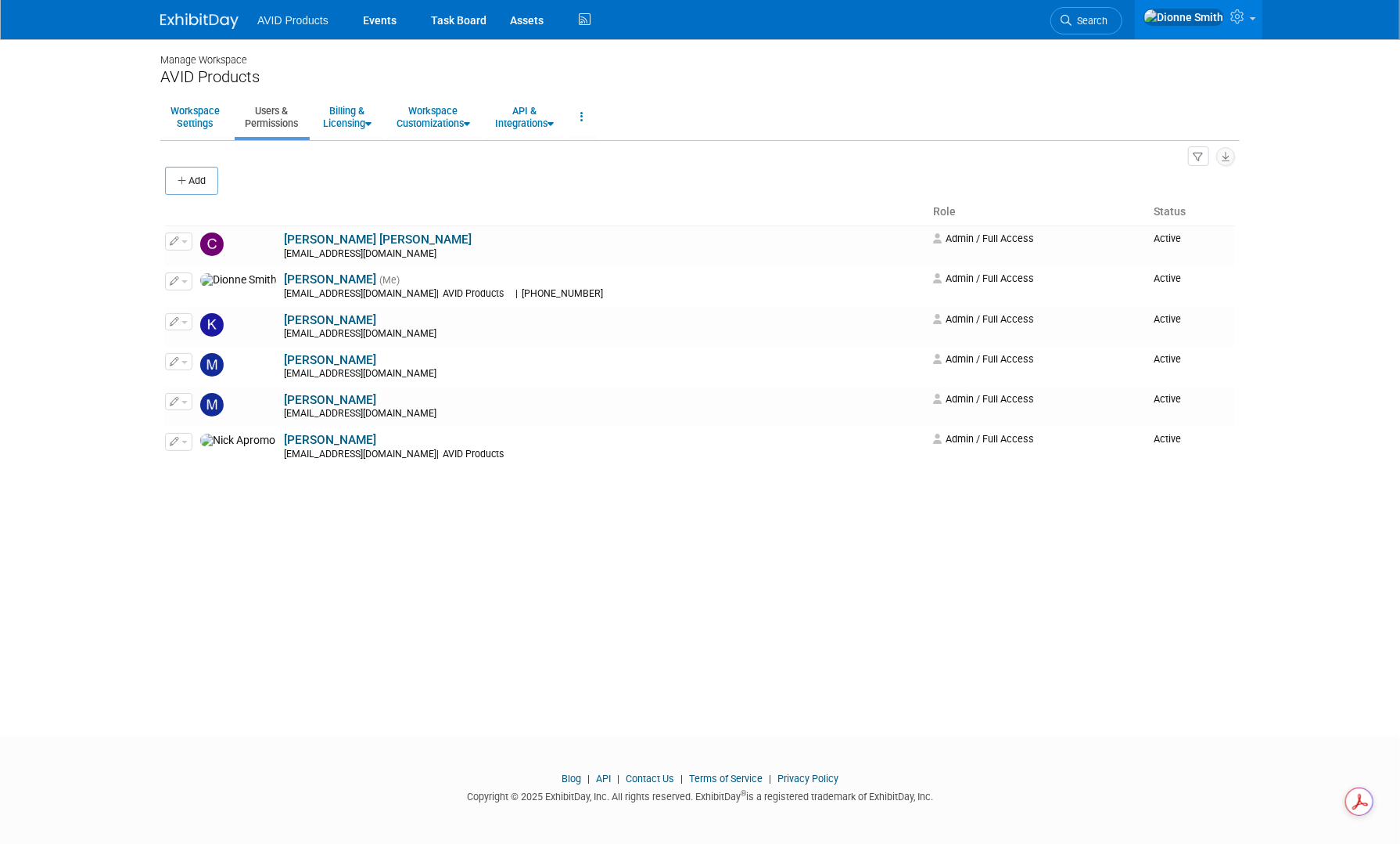
click at [191, 6] on div at bounding box center [209, 14] width 97 height 29
click at [206, 25] on img at bounding box center [200, 21] width 79 height 16
